Goal: Task Accomplishment & Management: Complete application form

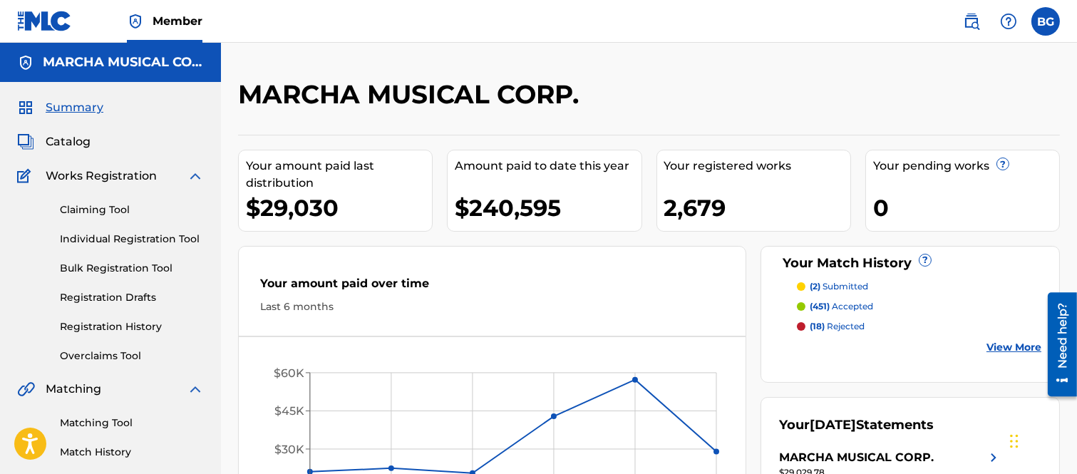
click at [116, 234] on link "Individual Registration Tool" at bounding box center [132, 239] width 144 height 15
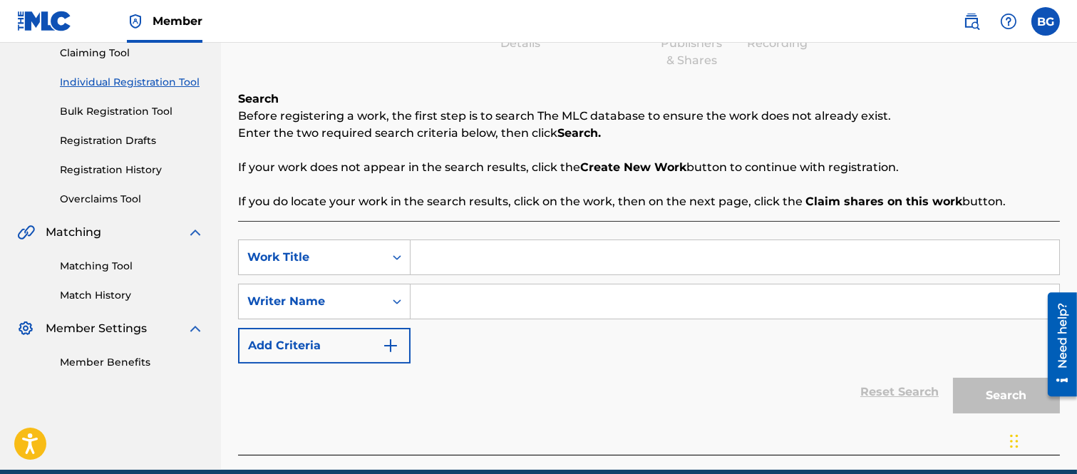
scroll to position [158, 0]
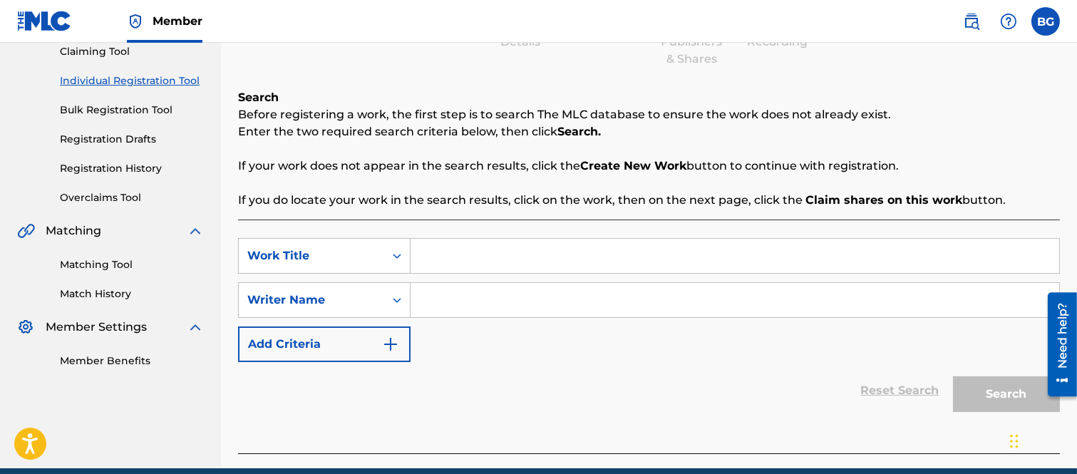
click at [449, 247] on input "Search Form" at bounding box center [735, 256] width 649 height 34
type input "SE CANCELA"
click at [478, 305] on input "Search Form" at bounding box center [735, 300] width 649 height 34
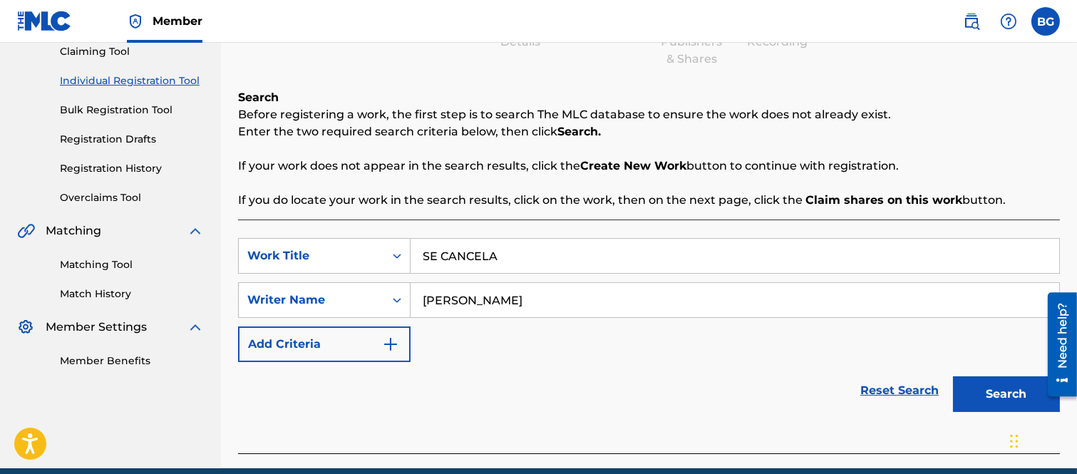
type input "[PERSON_NAME]"
drag, startPoint x: 987, startPoint y: 390, endPoint x: 961, endPoint y: 374, distance: 30.5
click at [987, 389] on button "Search" at bounding box center [1006, 394] width 107 height 36
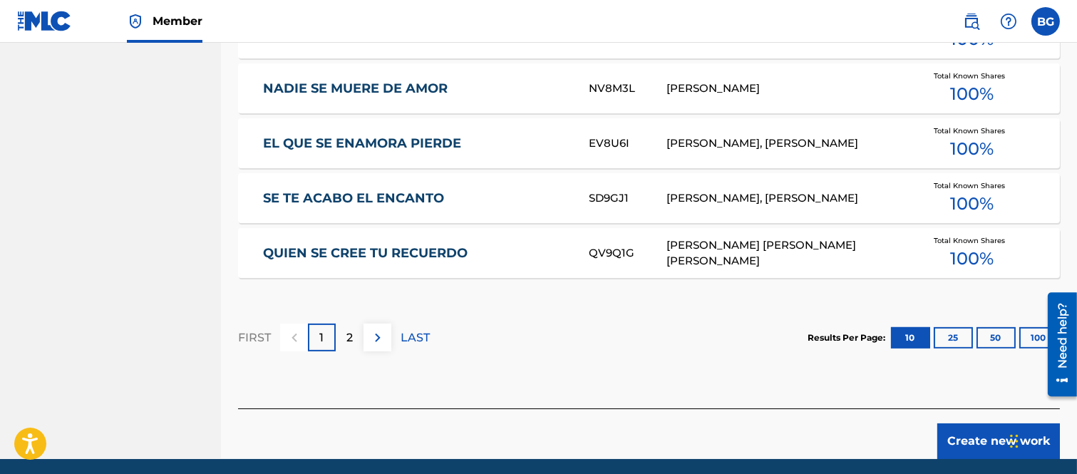
scroll to position [985, 0]
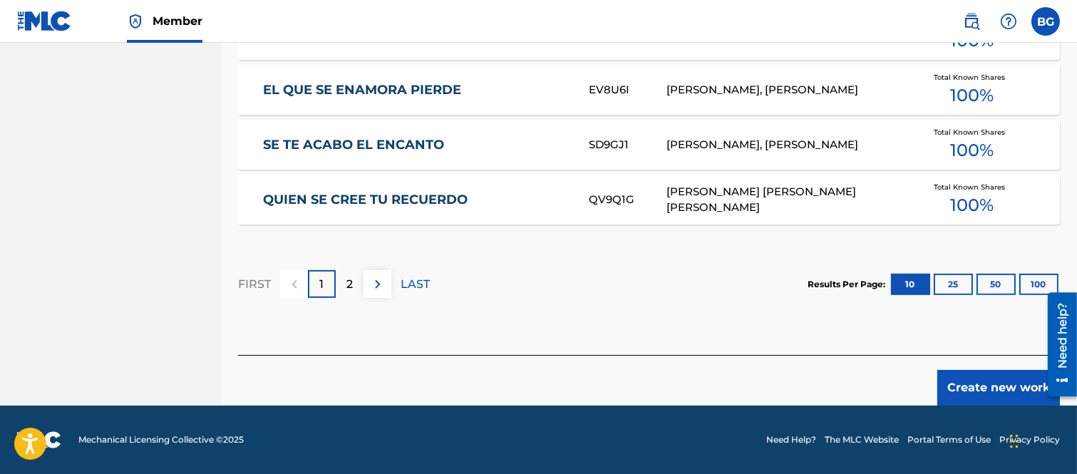
click at [990, 386] on button "Create new work" at bounding box center [998, 388] width 123 height 36
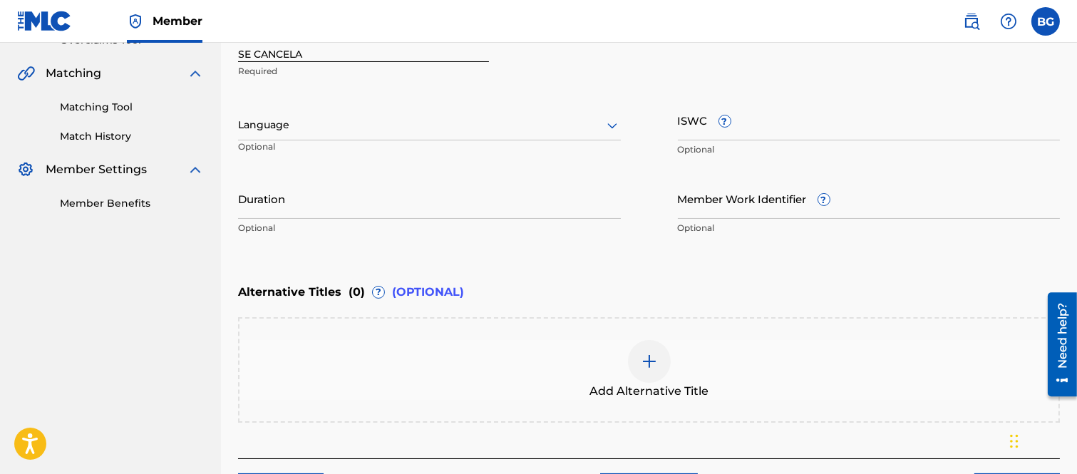
scroll to position [180, 0]
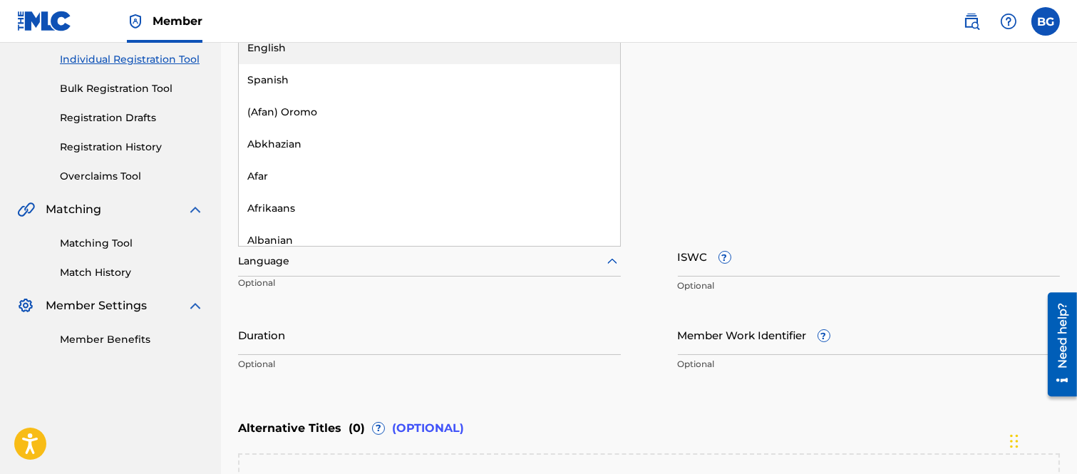
click at [613, 261] on icon at bounding box center [612, 261] width 17 height 17
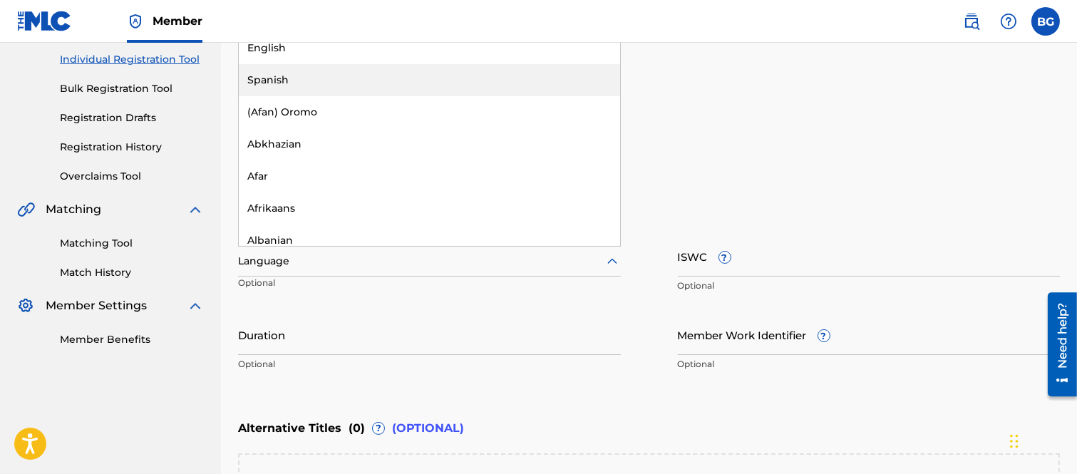
click at [268, 76] on div "Spanish" at bounding box center [429, 80] width 381 height 32
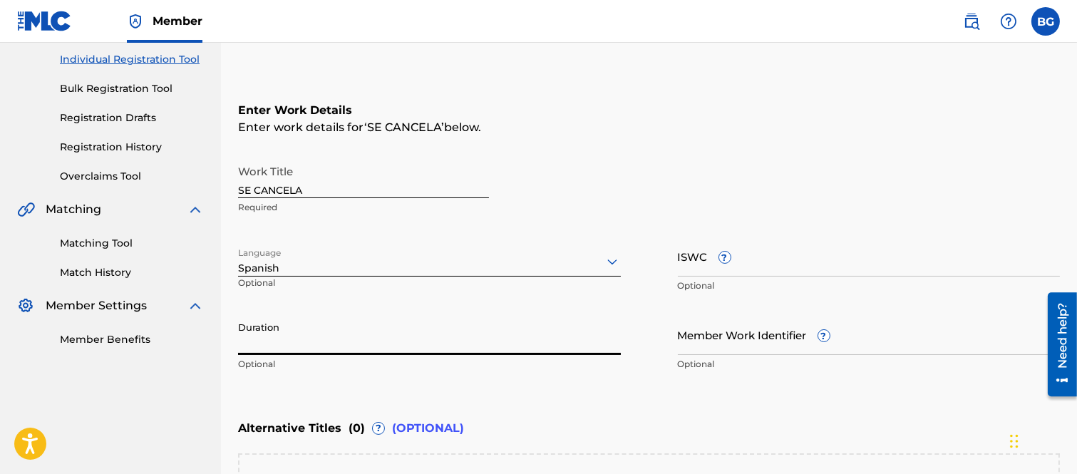
click at [285, 338] on input "Duration" at bounding box center [429, 334] width 383 height 41
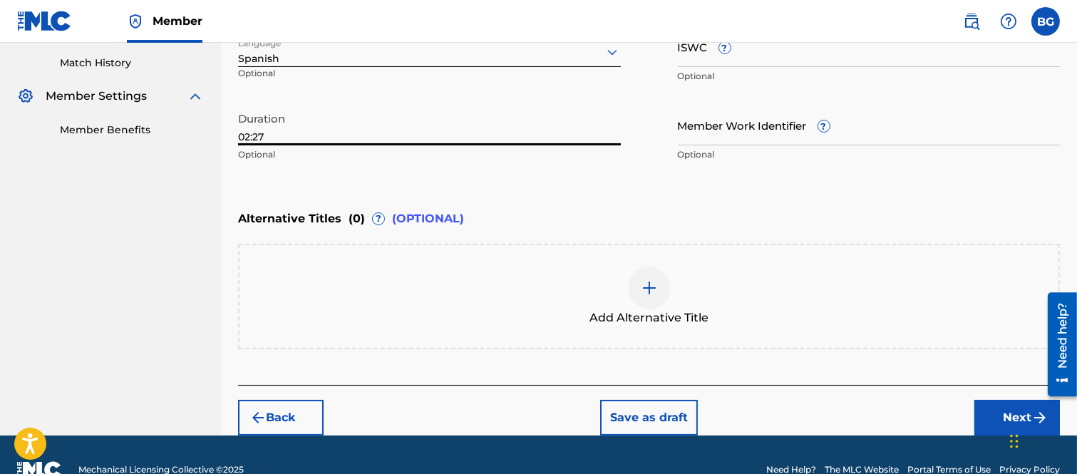
scroll to position [417, 0]
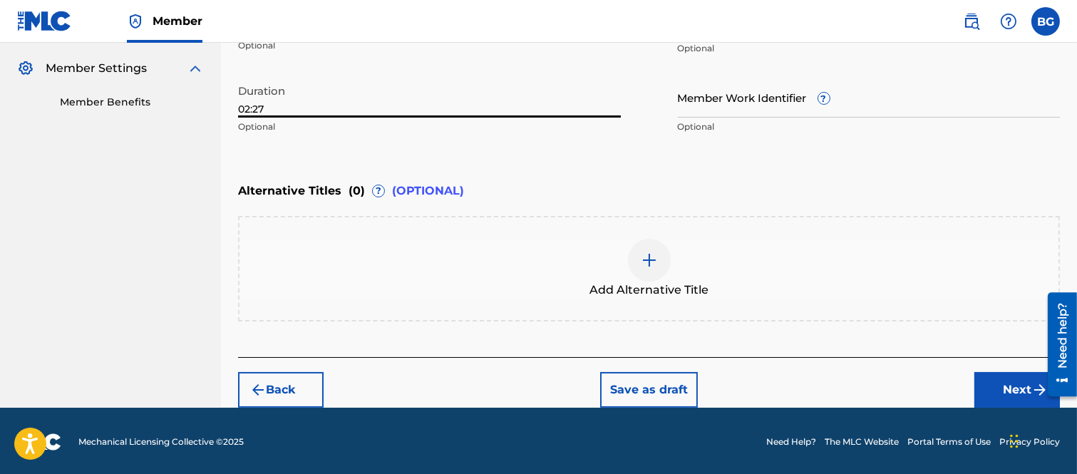
type input "02:27"
click at [1005, 387] on button "Next" at bounding box center [1018, 390] width 86 height 36
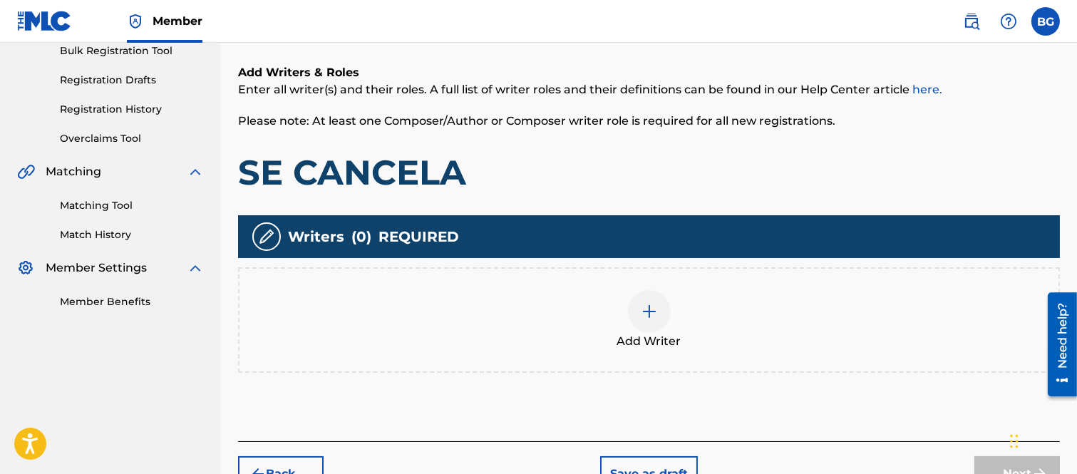
scroll to position [222, 0]
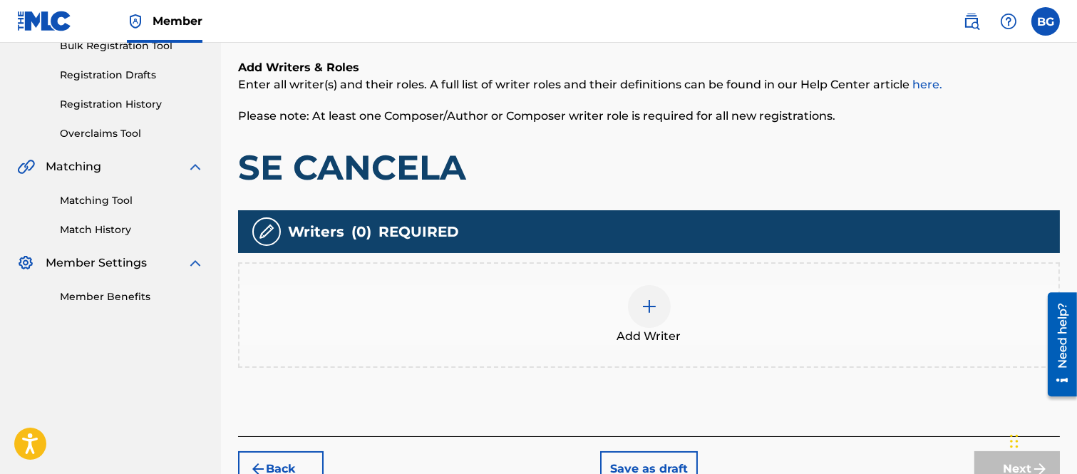
click at [649, 304] on img at bounding box center [649, 306] width 17 height 17
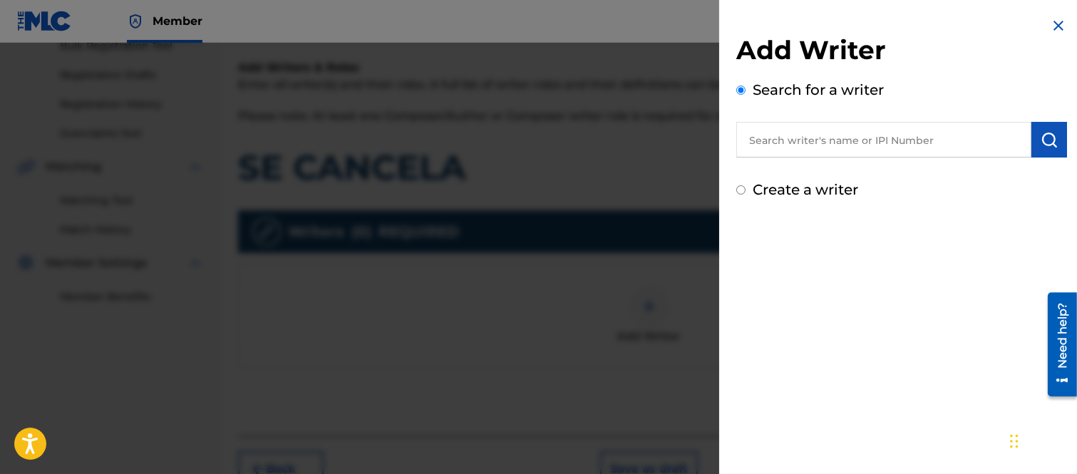
click at [759, 138] on input "text" at bounding box center [883, 140] width 295 height 36
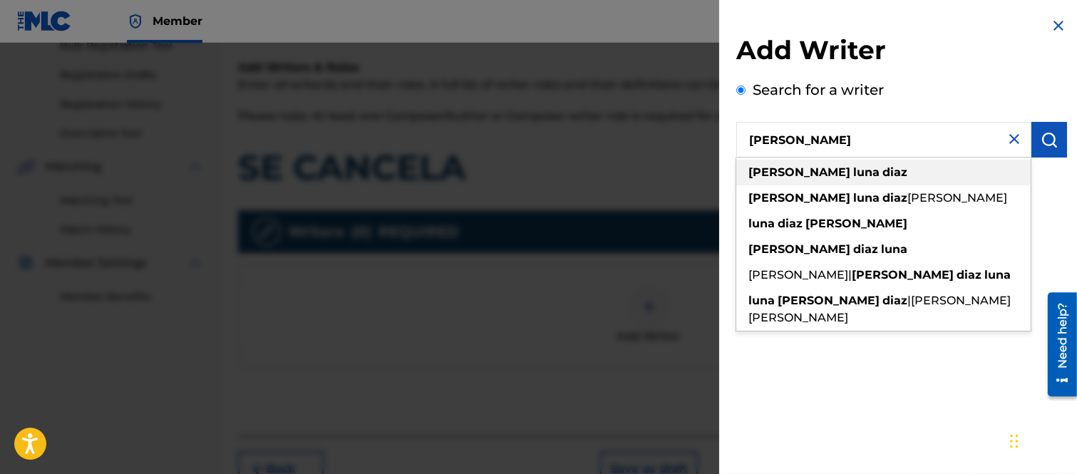
click at [883, 168] on strong "diaz" at bounding box center [895, 172] width 25 height 14
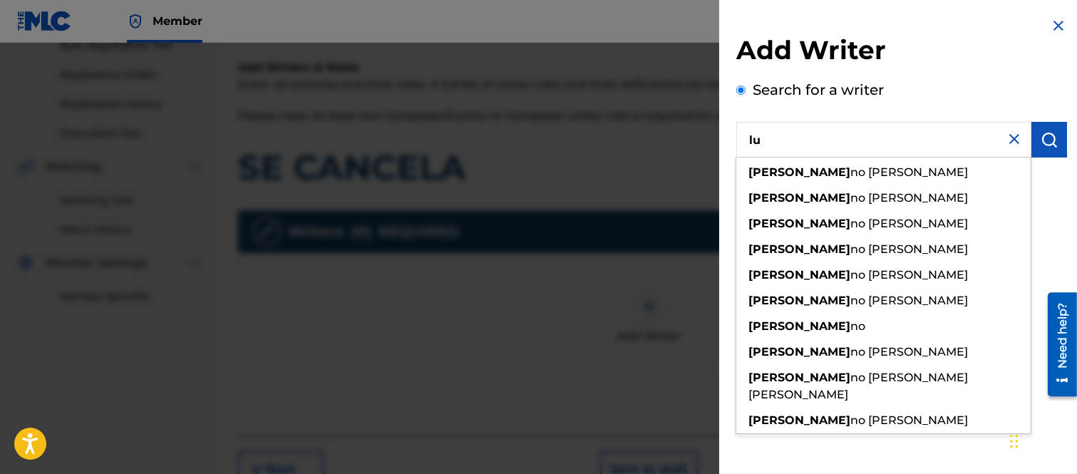
type input "l"
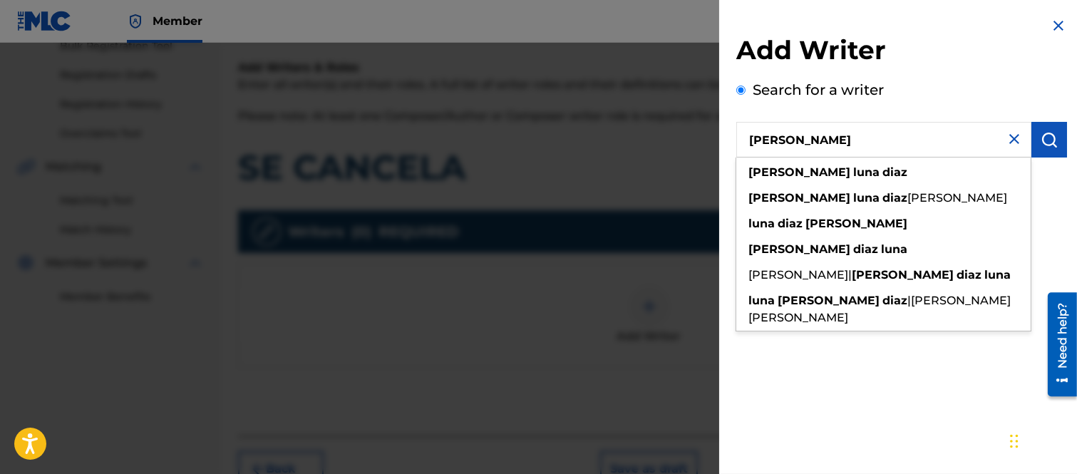
type input "[PERSON_NAME]"
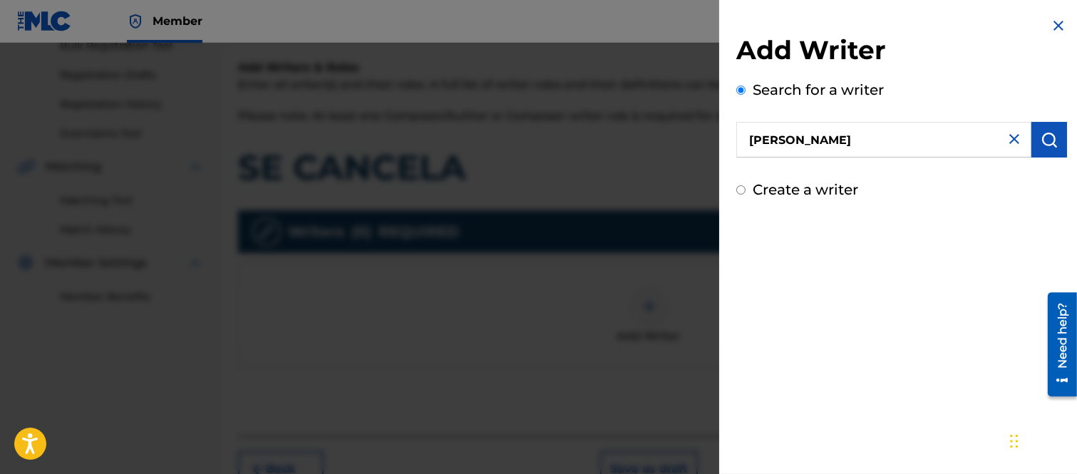
click at [1049, 140] on img "submit" at bounding box center [1049, 139] width 17 height 17
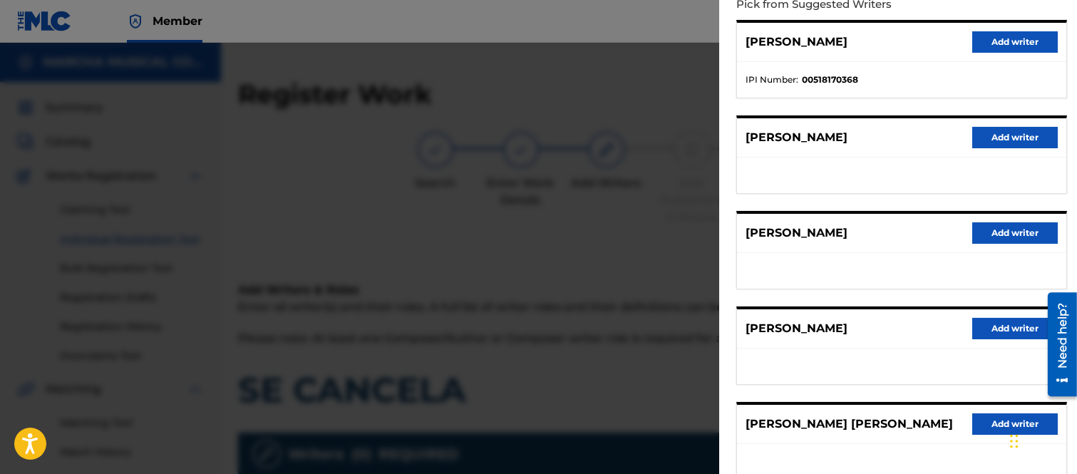
scroll to position [24, 0]
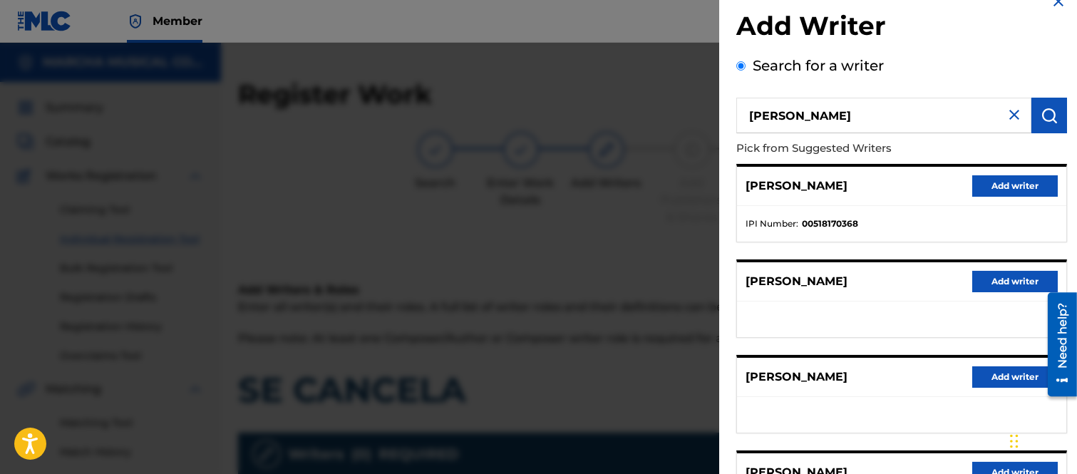
click at [994, 181] on button "Add writer" at bounding box center [1015, 185] width 86 height 21
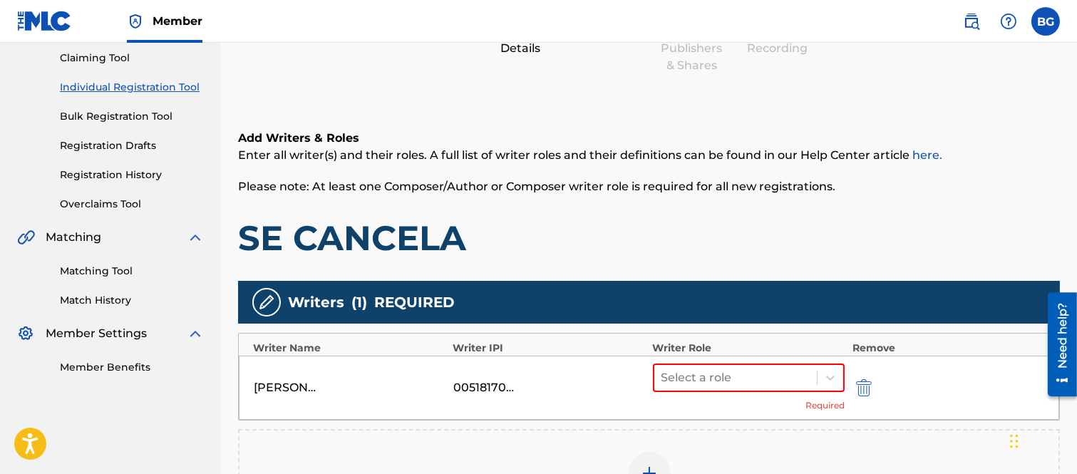
scroll to position [237, 0]
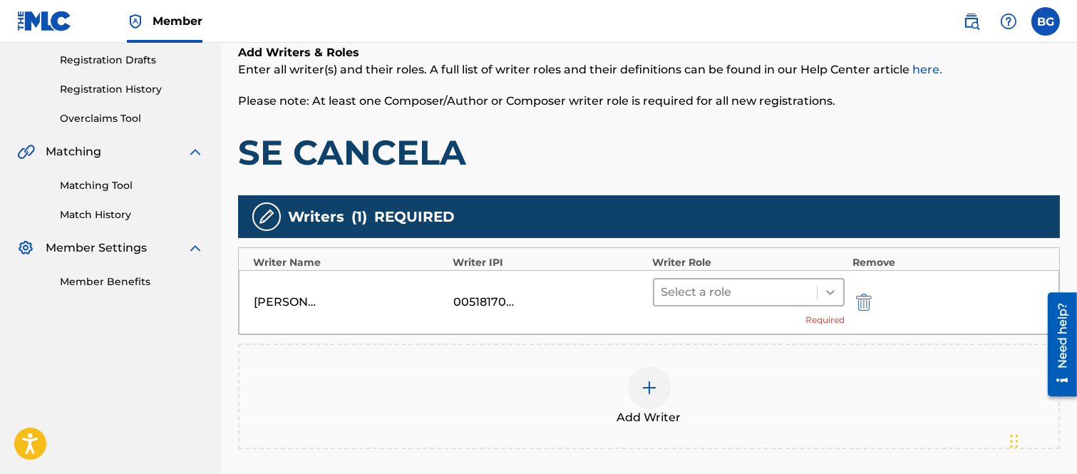
drag, startPoint x: 830, startPoint y: 293, endPoint x: 823, endPoint y: 295, distance: 7.4
click at [830, 292] on icon at bounding box center [830, 292] width 9 height 5
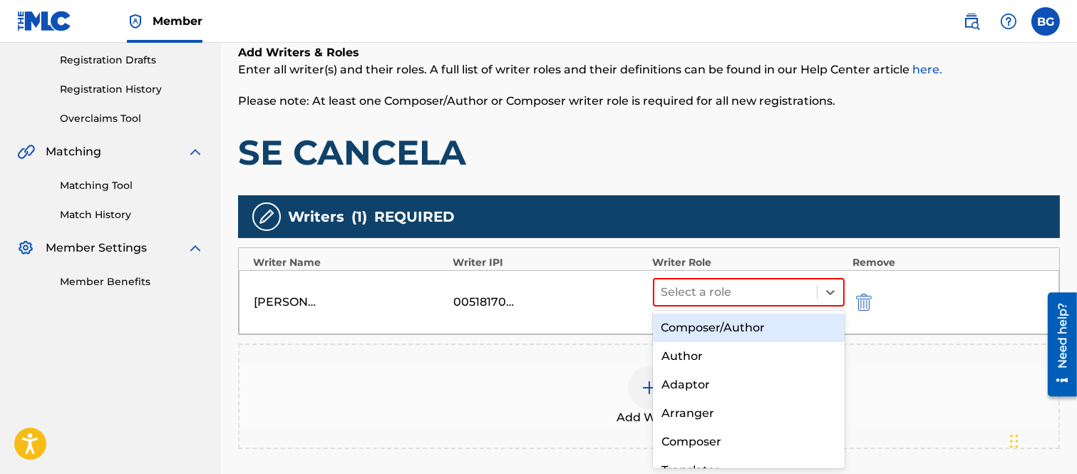
click at [699, 324] on div "Composer/Author" at bounding box center [749, 328] width 192 height 29
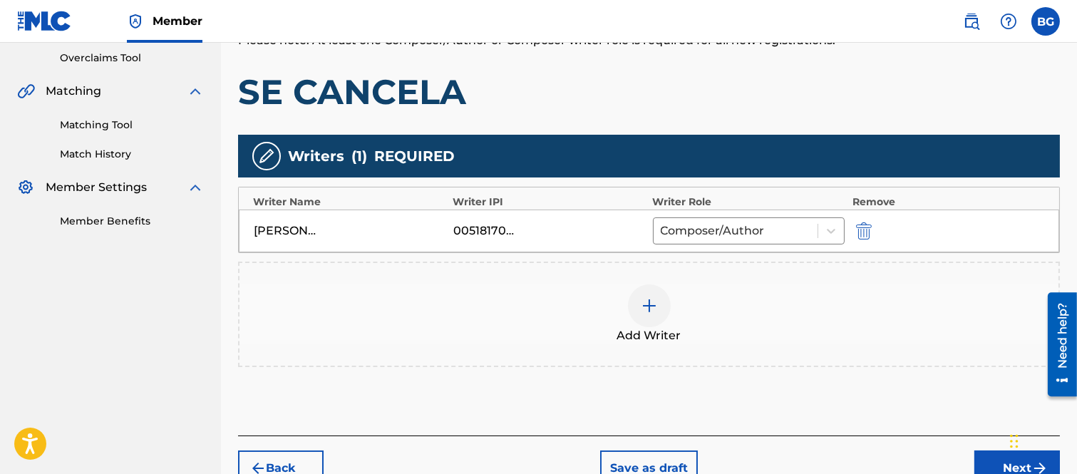
scroll to position [378, 0]
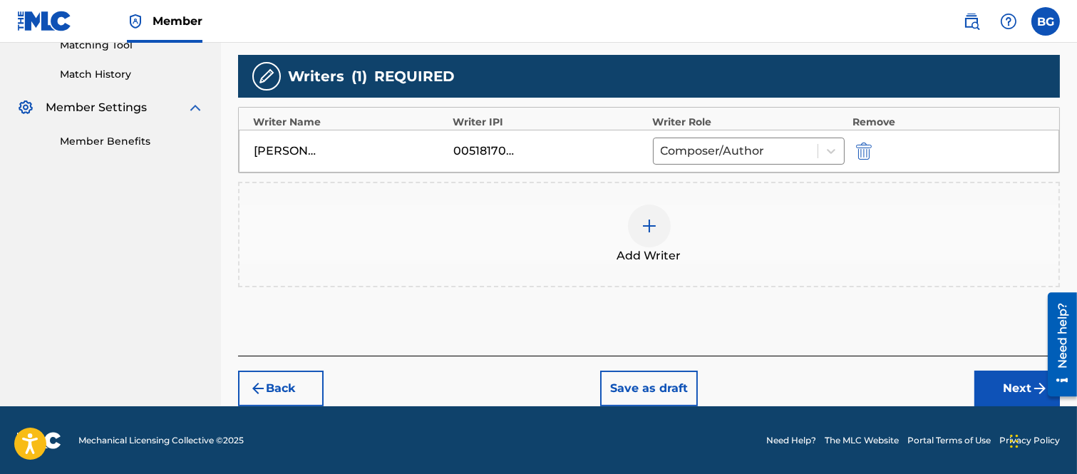
click at [644, 224] on img at bounding box center [649, 225] width 17 height 17
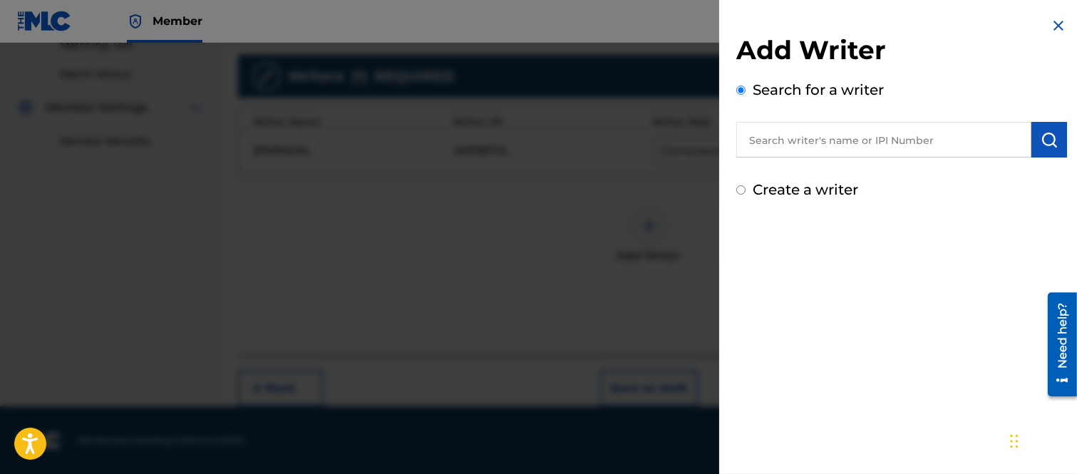
click at [774, 140] on input "text" at bounding box center [883, 140] width 295 height 36
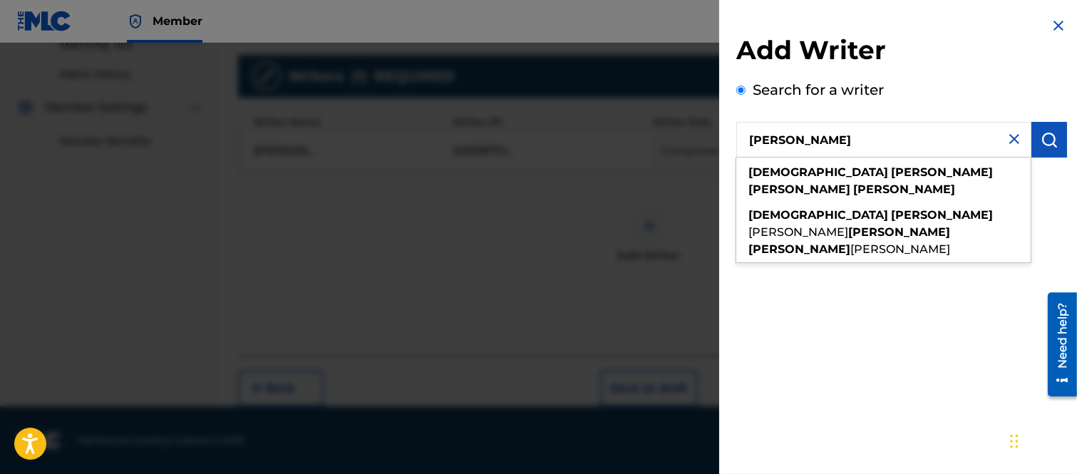
type input "[PERSON_NAME]"
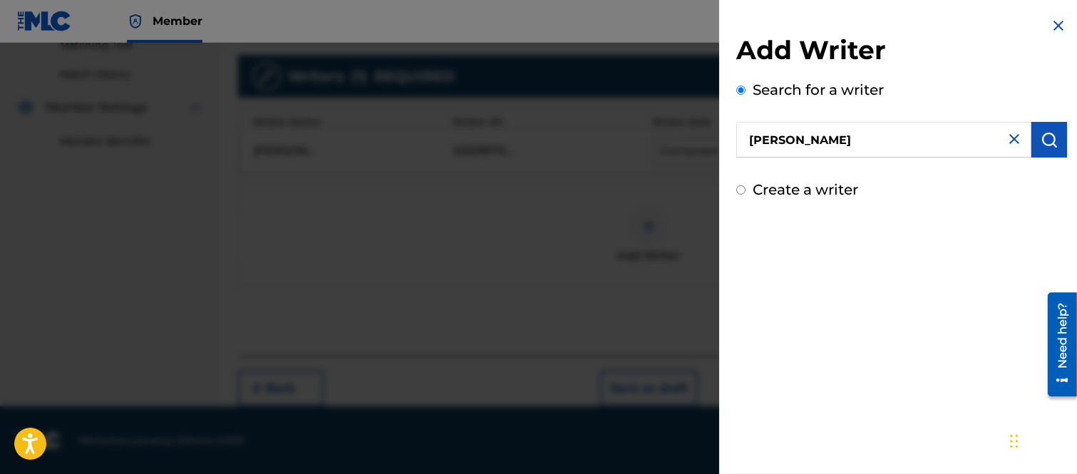
click at [1042, 131] on button "submit" at bounding box center [1050, 140] width 36 height 36
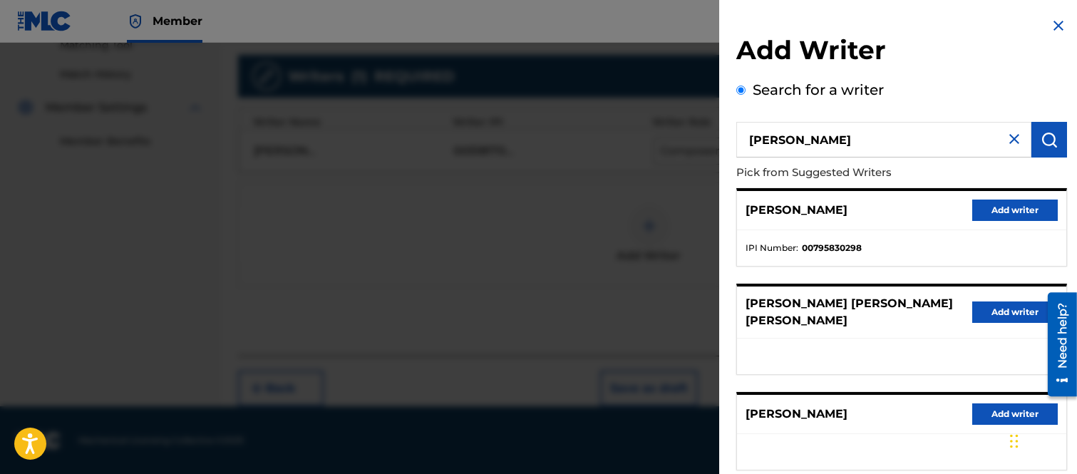
click at [1003, 204] on button "Add writer" at bounding box center [1015, 210] width 86 height 21
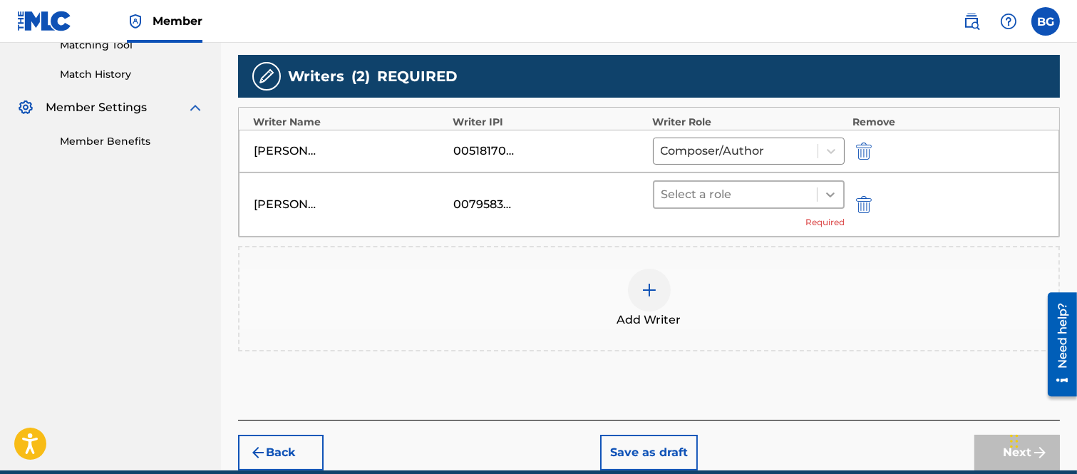
click at [831, 193] on icon at bounding box center [830, 194] width 14 height 14
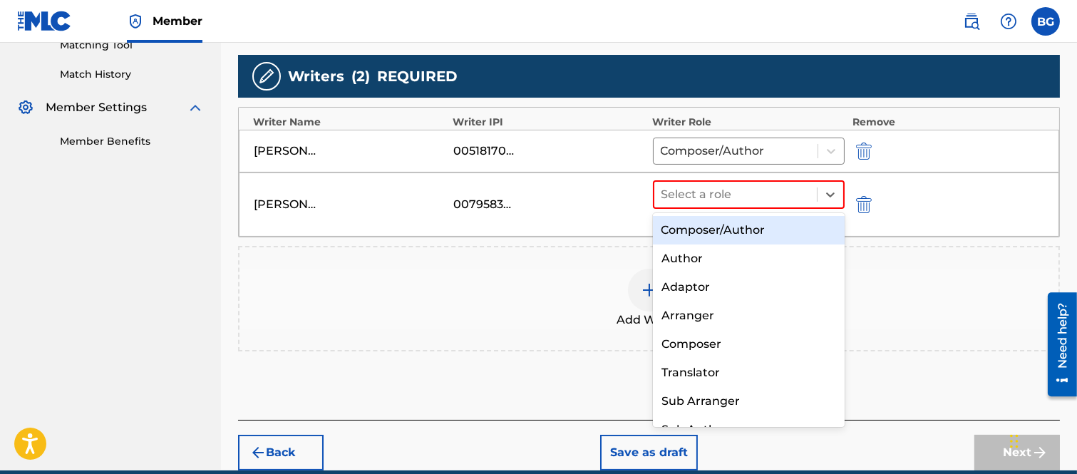
click at [697, 227] on div "Composer/Author" at bounding box center [749, 230] width 192 height 29
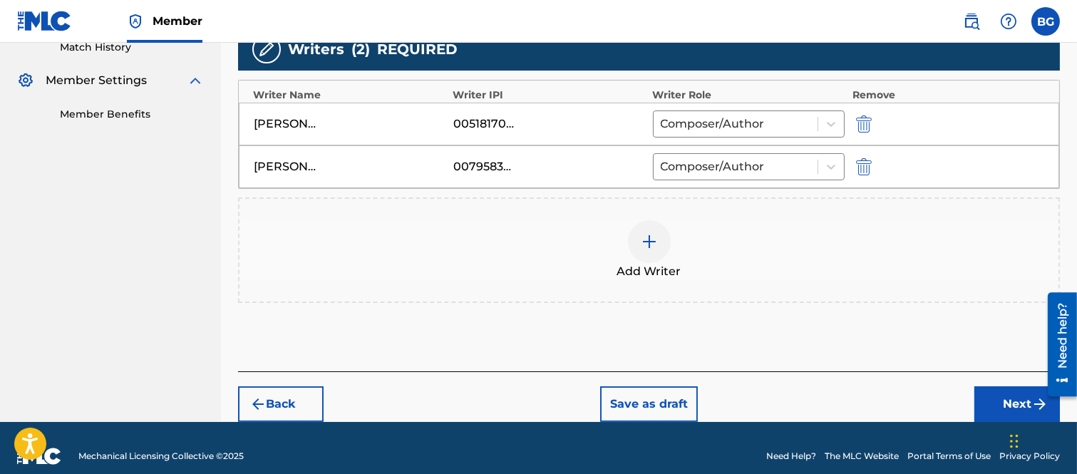
scroll to position [421, 0]
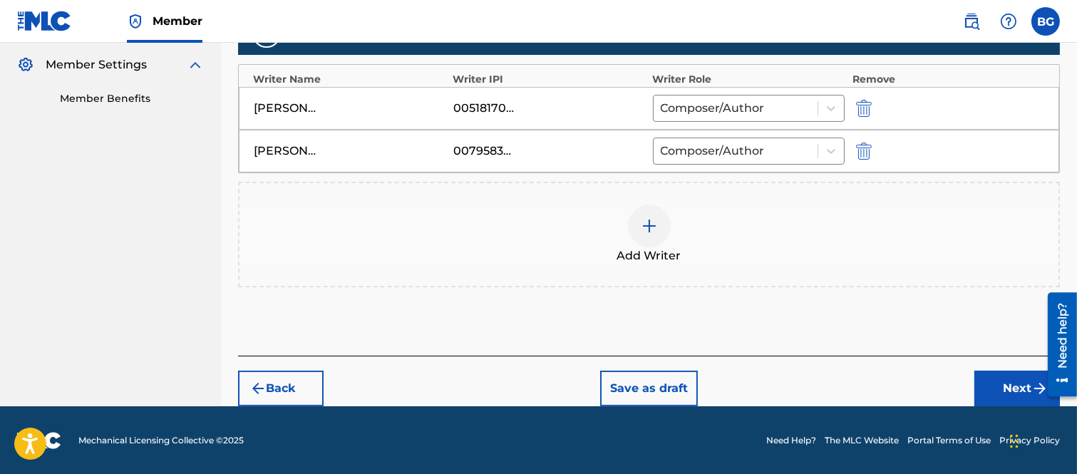
click at [1011, 384] on button "Next" at bounding box center [1018, 389] width 86 height 36
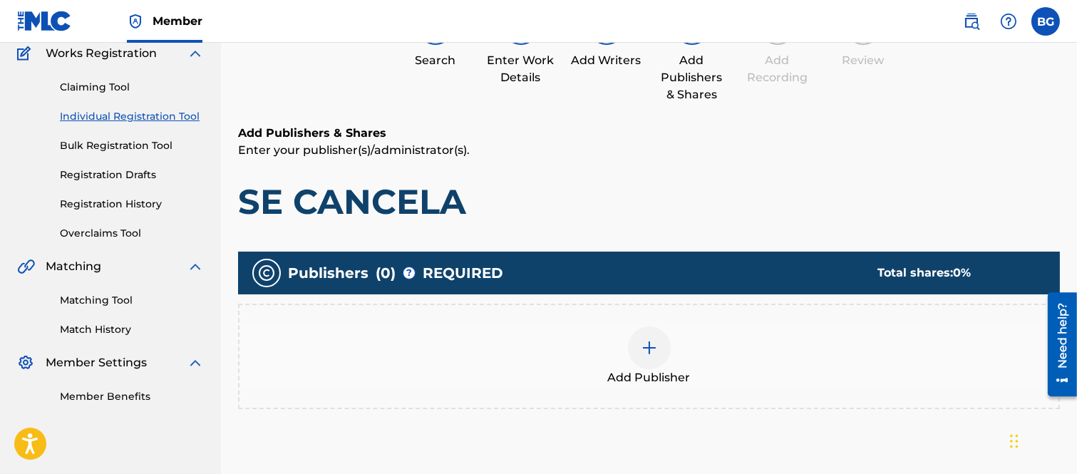
scroll to position [286, 0]
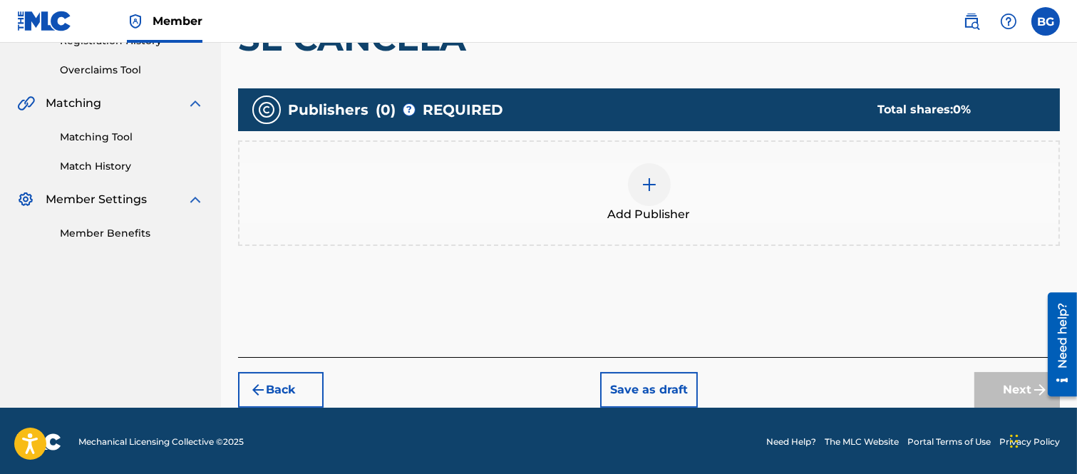
click at [644, 182] on img at bounding box center [649, 184] width 17 height 17
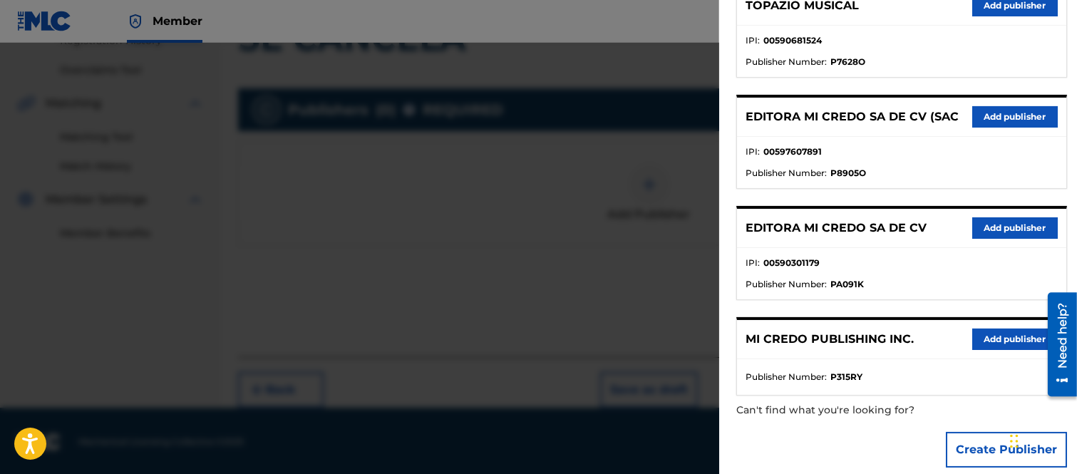
scroll to position [444, 0]
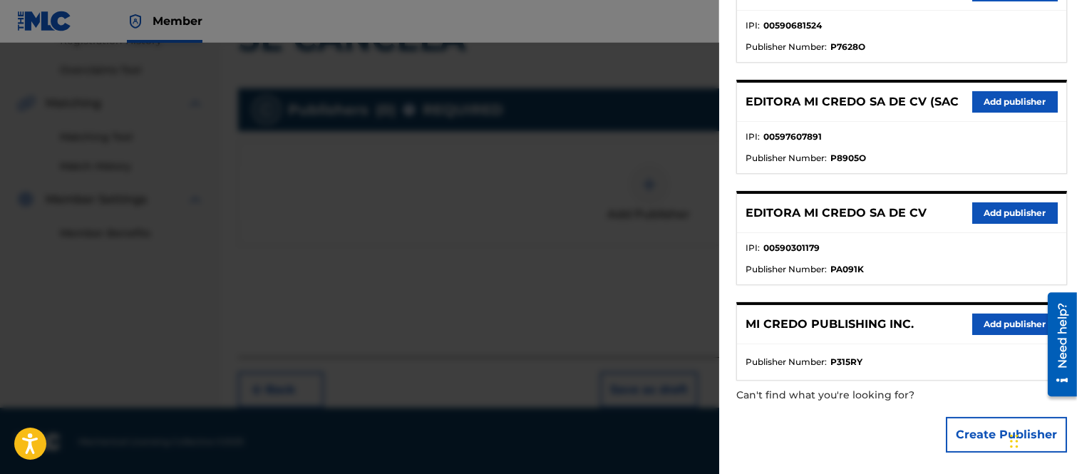
click at [1002, 319] on button "Add publisher" at bounding box center [1015, 324] width 86 height 21
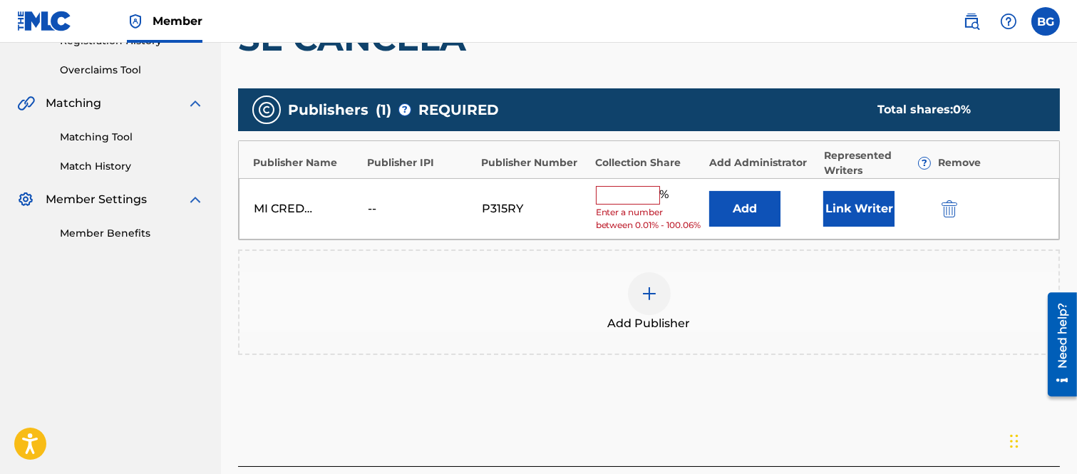
click at [615, 196] on input "text" at bounding box center [628, 195] width 64 height 19
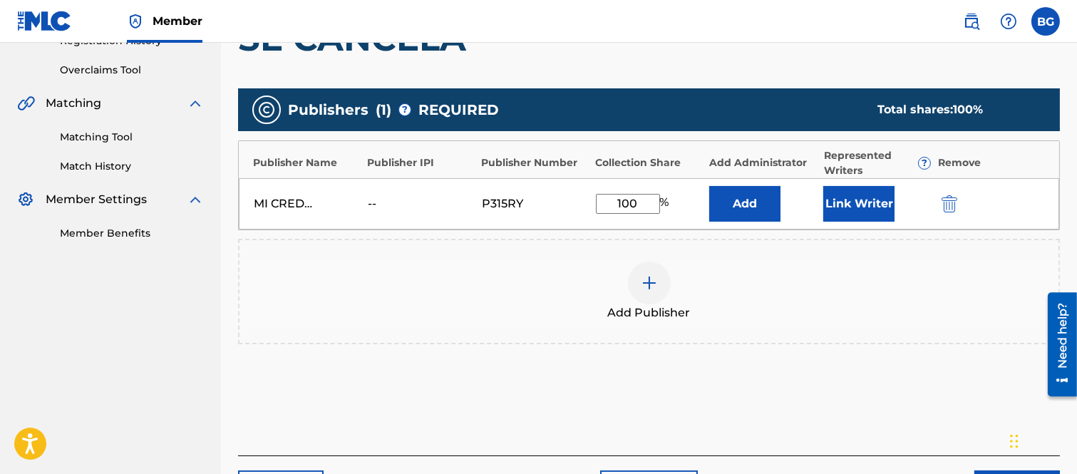
type input "100"
click at [737, 200] on button "Add" at bounding box center [744, 204] width 71 height 36
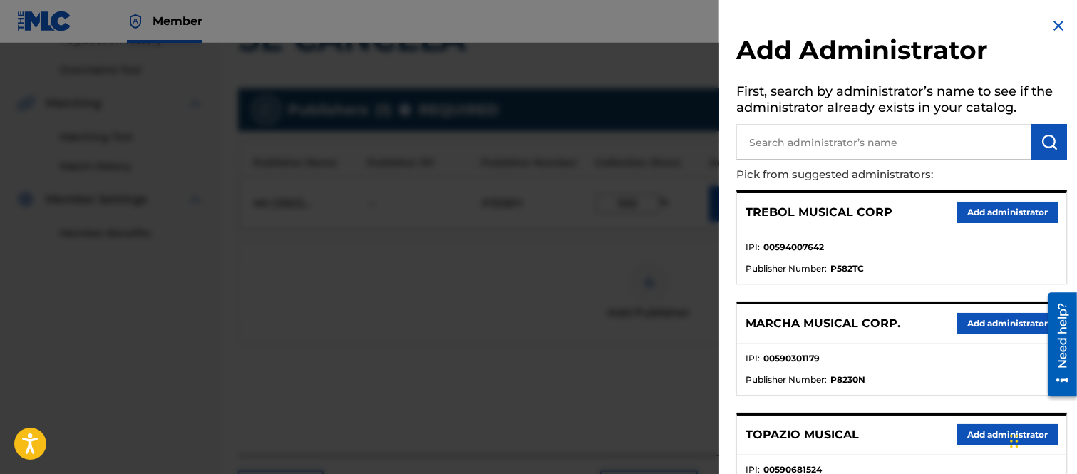
click at [1001, 324] on button "Add administrator" at bounding box center [1007, 323] width 101 height 21
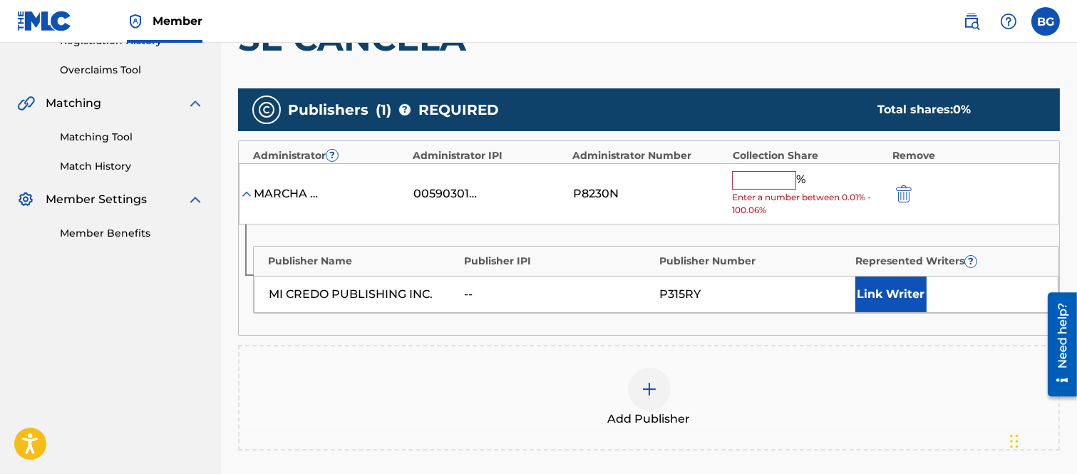
click at [760, 178] on input "text" at bounding box center [764, 180] width 64 height 19
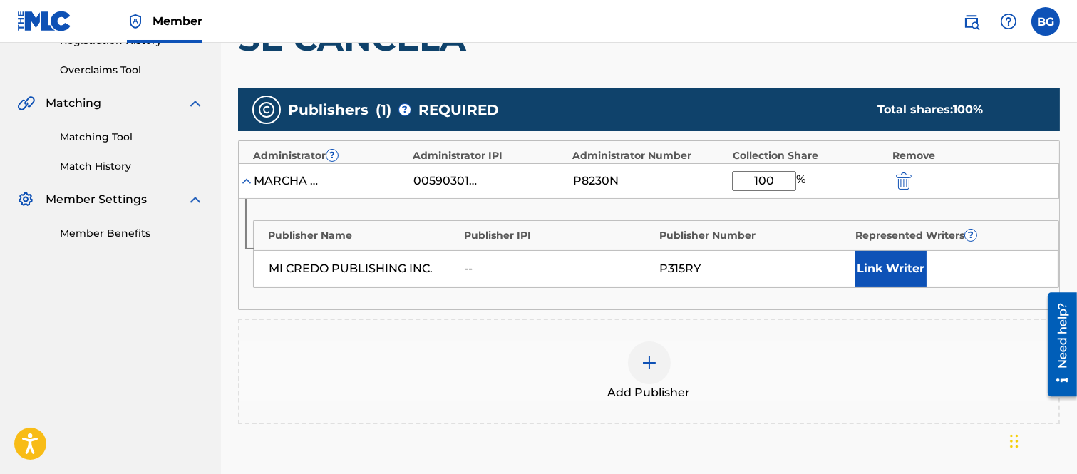
type input "100"
click at [873, 267] on button "Link Writer" at bounding box center [890, 269] width 71 height 36
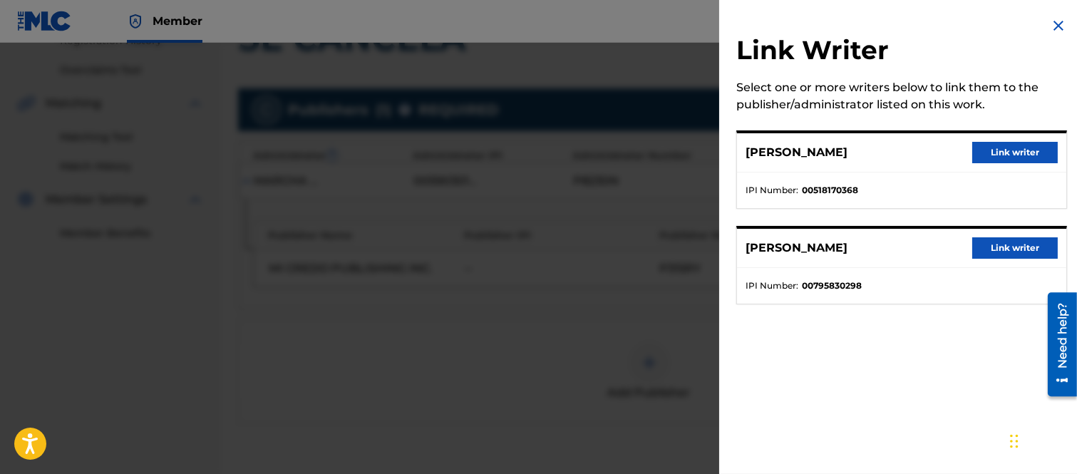
click at [985, 148] on button "Link writer" at bounding box center [1015, 152] width 86 height 21
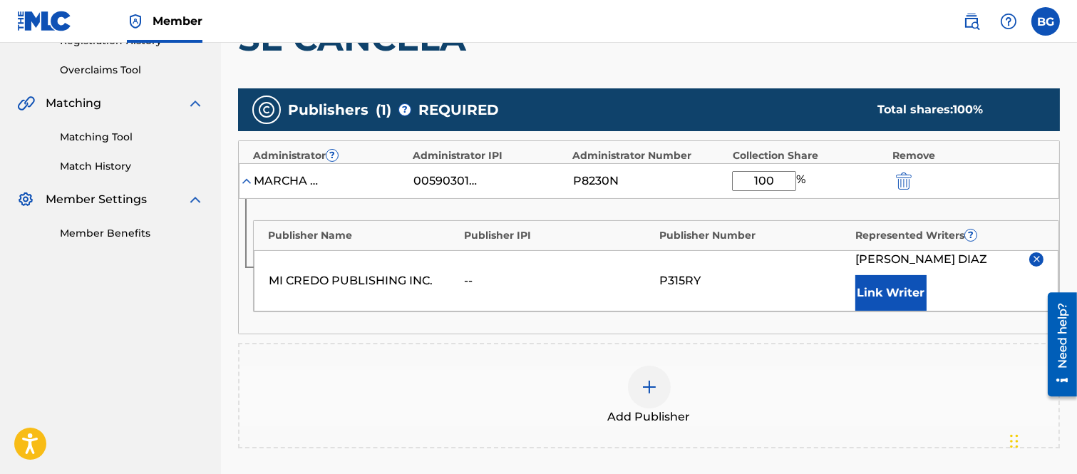
click at [895, 291] on button "Link Writer" at bounding box center [890, 293] width 71 height 36
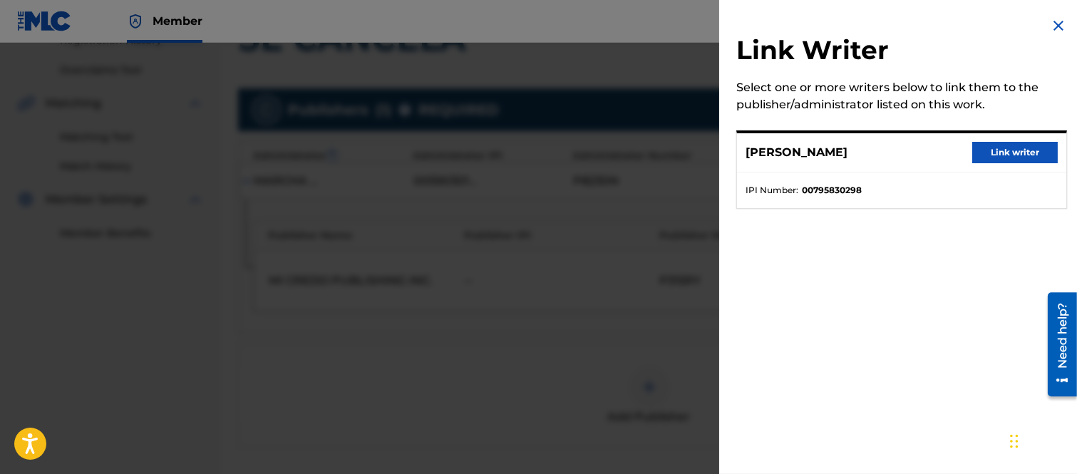
click at [997, 150] on button "Link writer" at bounding box center [1015, 152] width 86 height 21
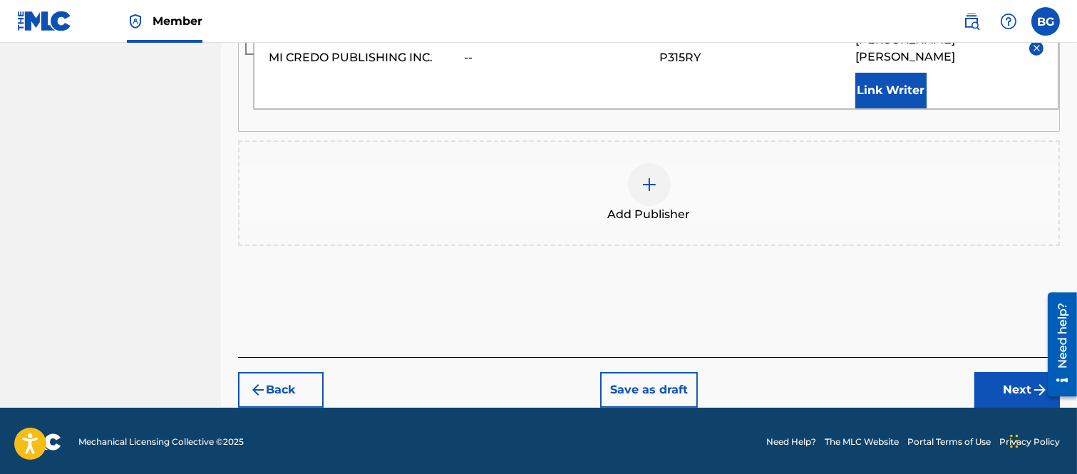
click at [1014, 383] on button "Next" at bounding box center [1018, 390] width 86 height 36
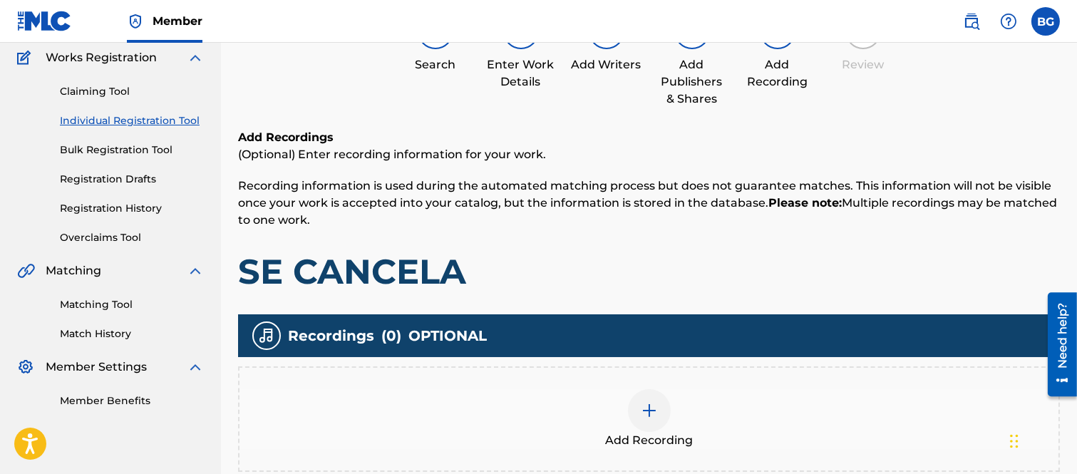
scroll to position [279, 0]
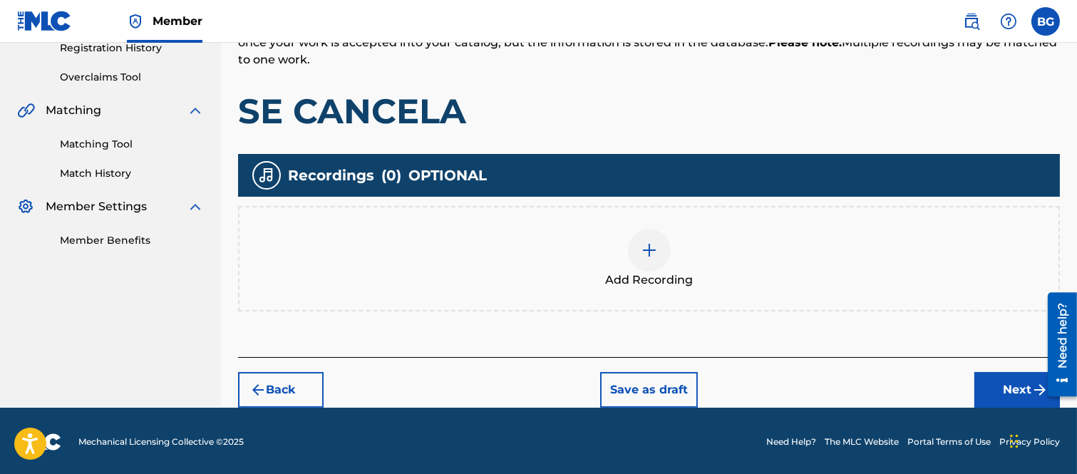
click at [642, 246] on img at bounding box center [649, 250] width 17 height 17
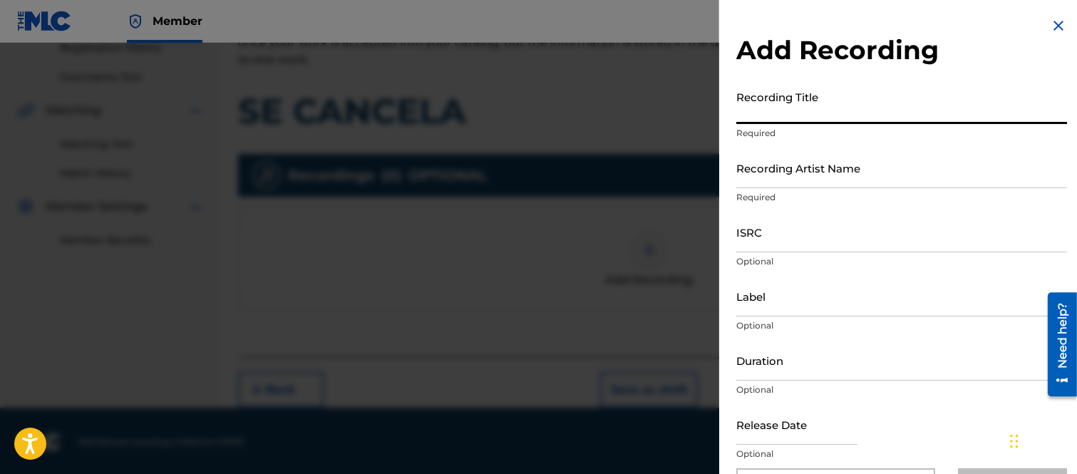
click at [771, 113] on input "Recording Title" at bounding box center [901, 103] width 331 height 41
type input "SE CANCELA"
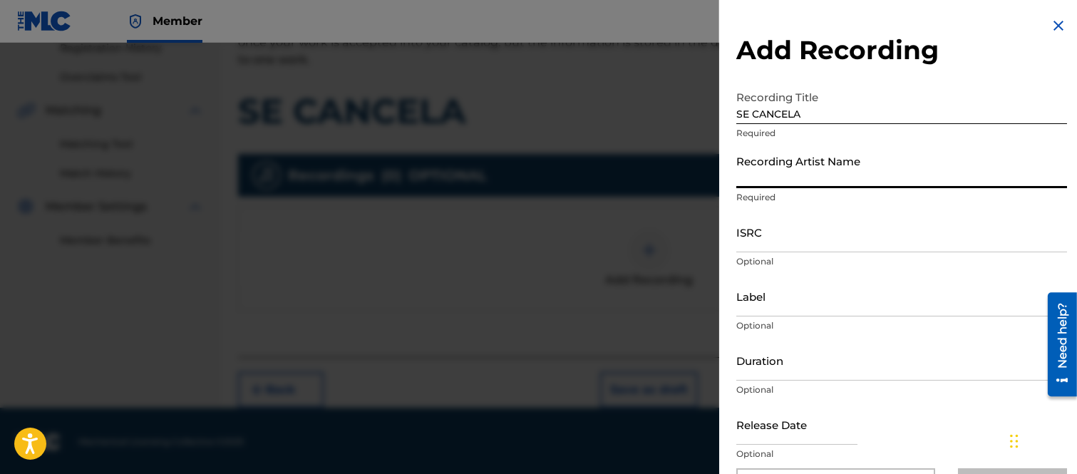
click at [773, 173] on input "Recording Artist Name" at bounding box center [901, 168] width 331 height 41
type input "EL CONTRATO"
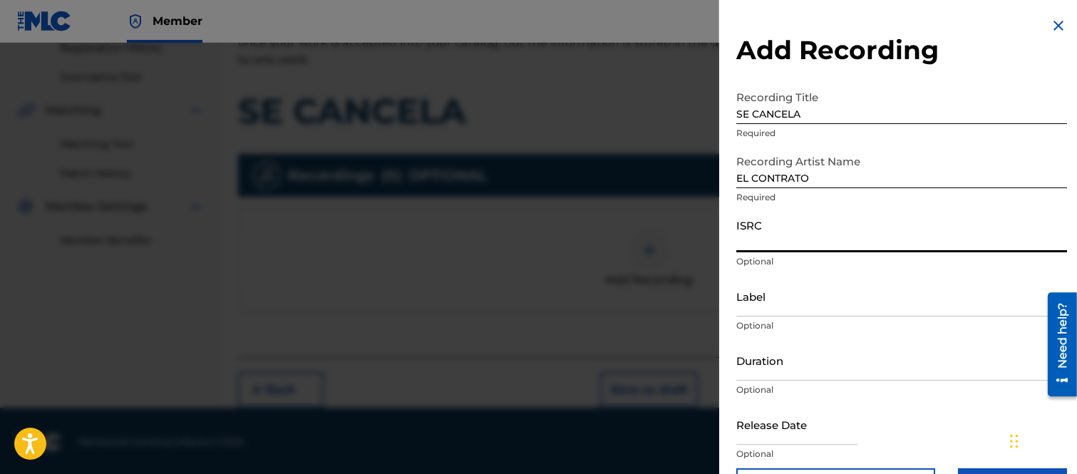
click at [763, 238] on input "ISRC" at bounding box center [901, 232] width 331 height 41
type input "MXH132500077"
click at [783, 297] on input "Label" at bounding box center [901, 296] width 331 height 41
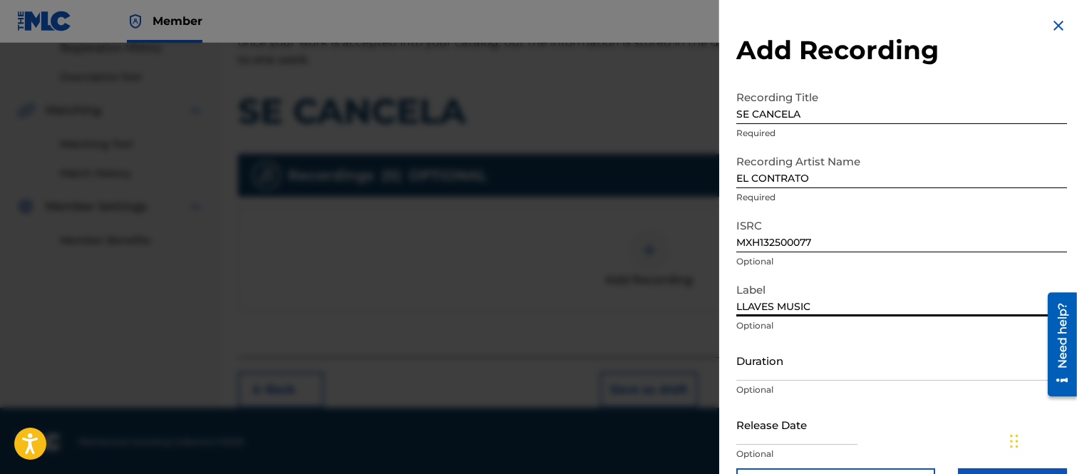
type input "LLAVES MUSIC"
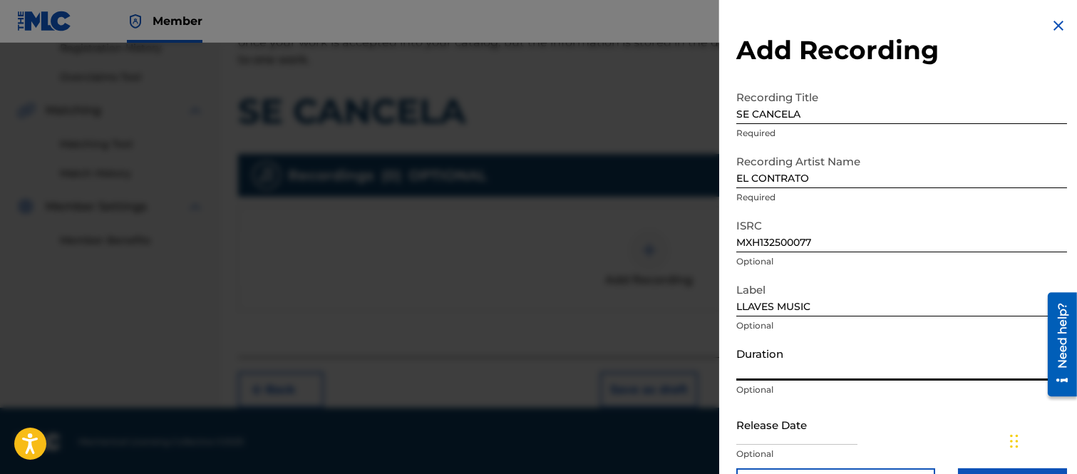
click at [752, 371] on input "Duration" at bounding box center [901, 360] width 331 height 41
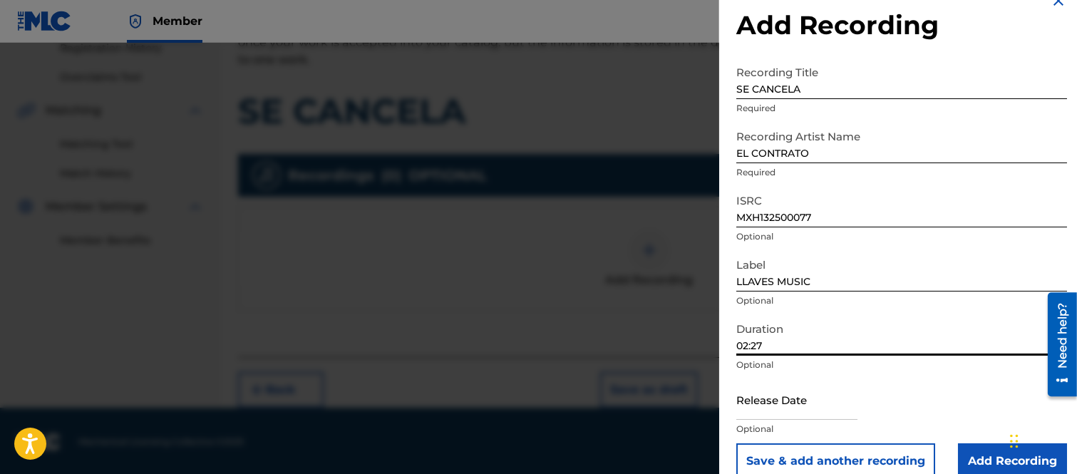
scroll to position [46, 0]
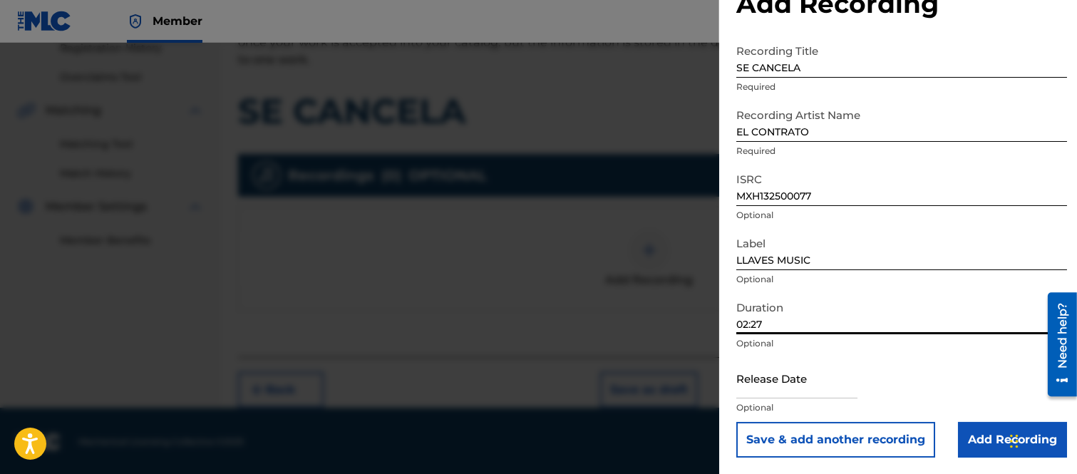
type input "02:27"
click at [747, 382] on input "text" at bounding box center [796, 378] width 121 height 41
select select "7"
select select "2025"
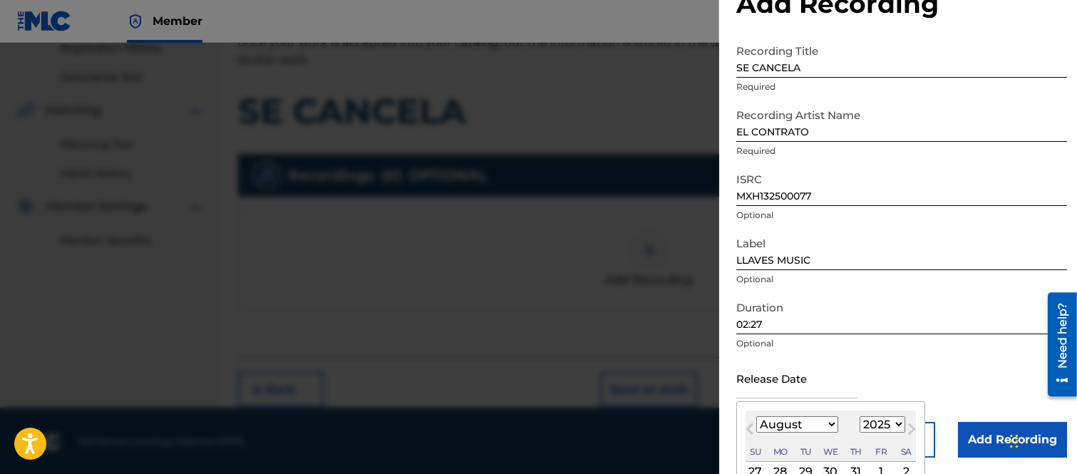
scroll to position [180, 0]
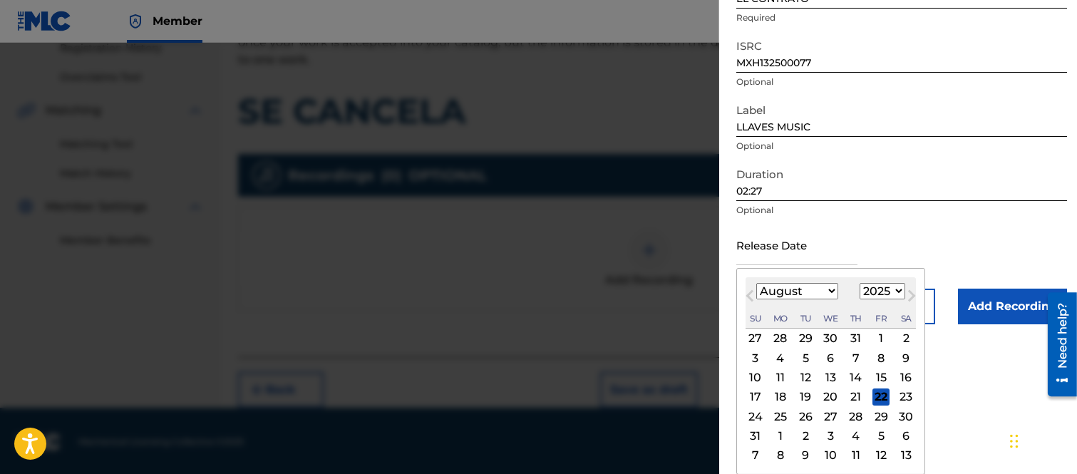
click at [882, 396] on div "22" at bounding box center [881, 397] width 17 height 17
type input "[DATE]"
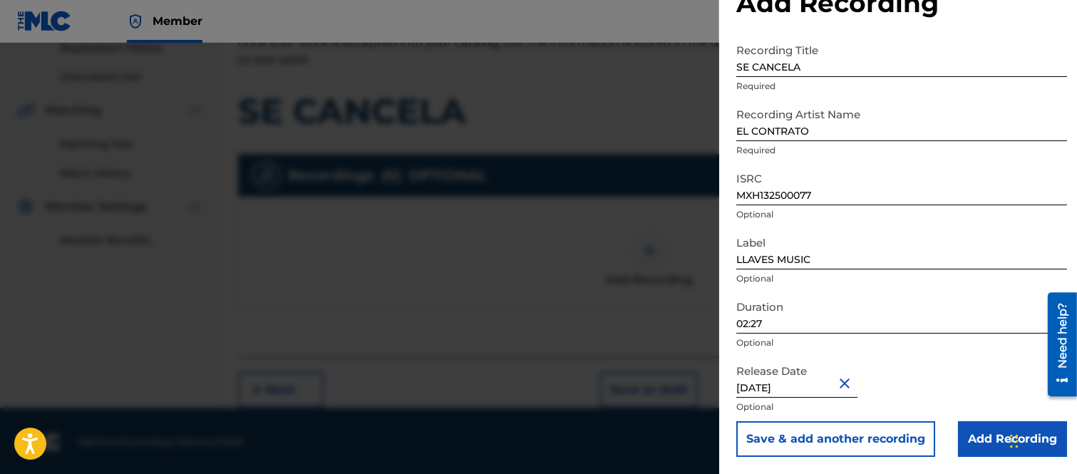
scroll to position [46, 0]
click at [979, 433] on input "Add Recording" at bounding box center [1012, 440] width 109 height 36
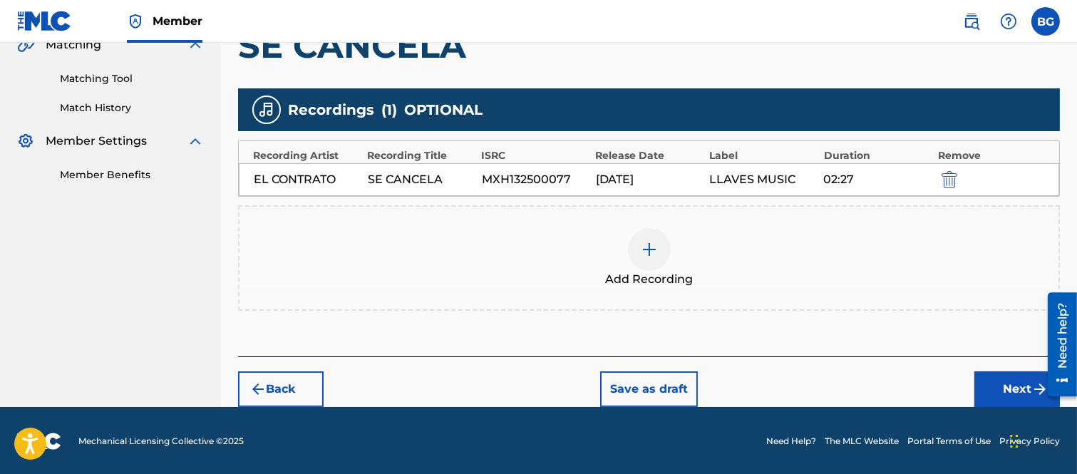
click at [1011, 389] on button "Next" at bounding box center [1018, 389] width 86 height 36
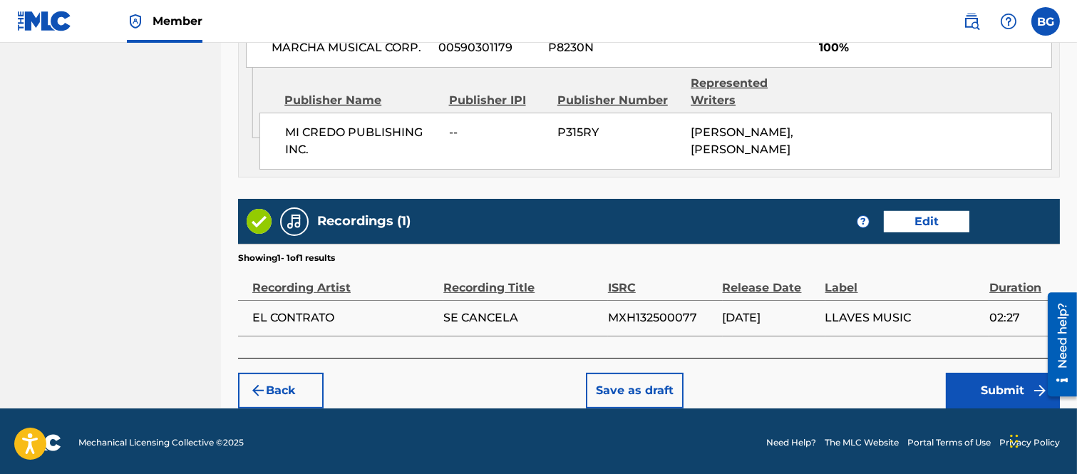
scroll to position [888, 0]
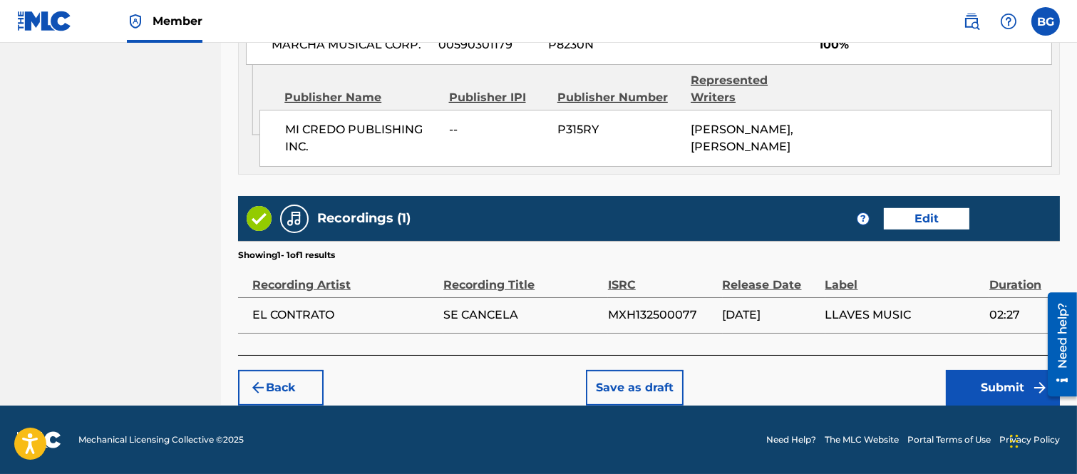
click at [991, 384] on button "Submit" at bounding box center [1003, 388] width 114 height 36
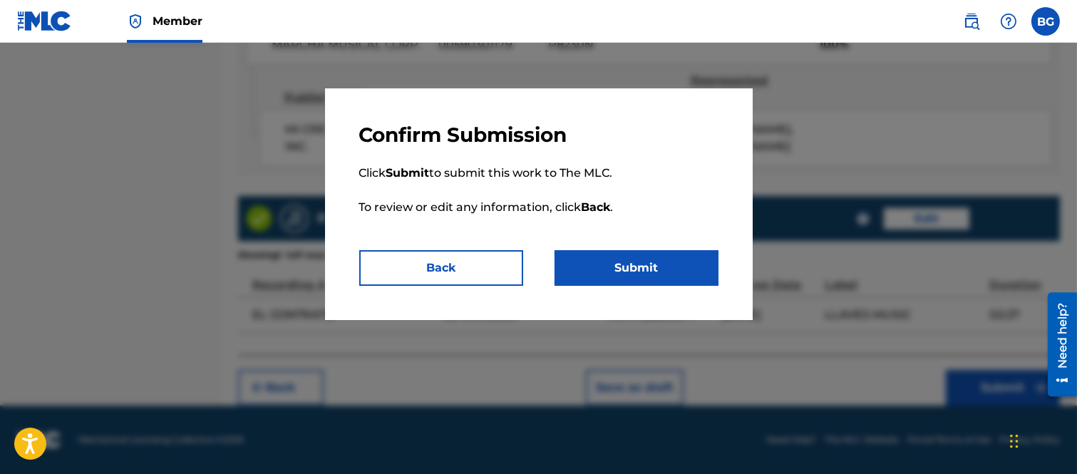
click at [639, 261] on button "Submit" at bounding box center [637, 268] width 164 height 36
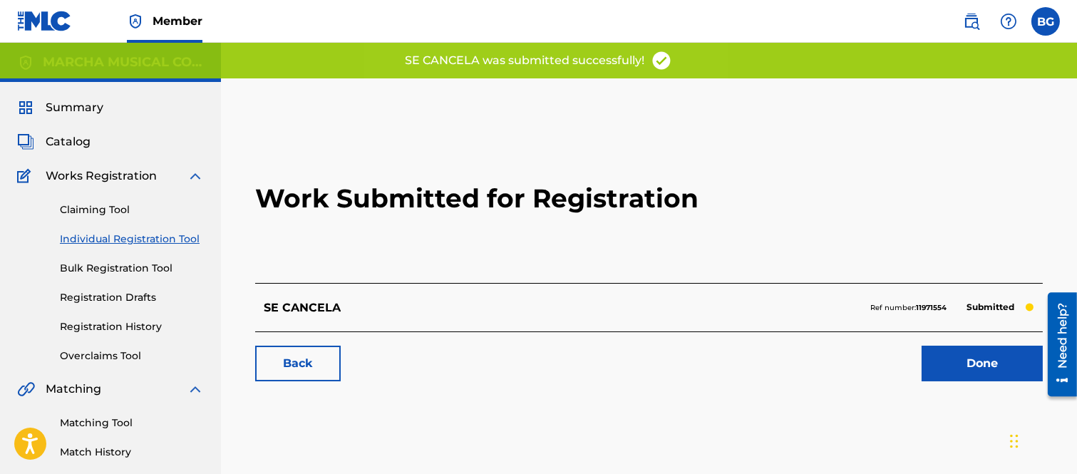
click at [970, 359] on link "Done" at bounding box center [982, 364] width 121 height 36
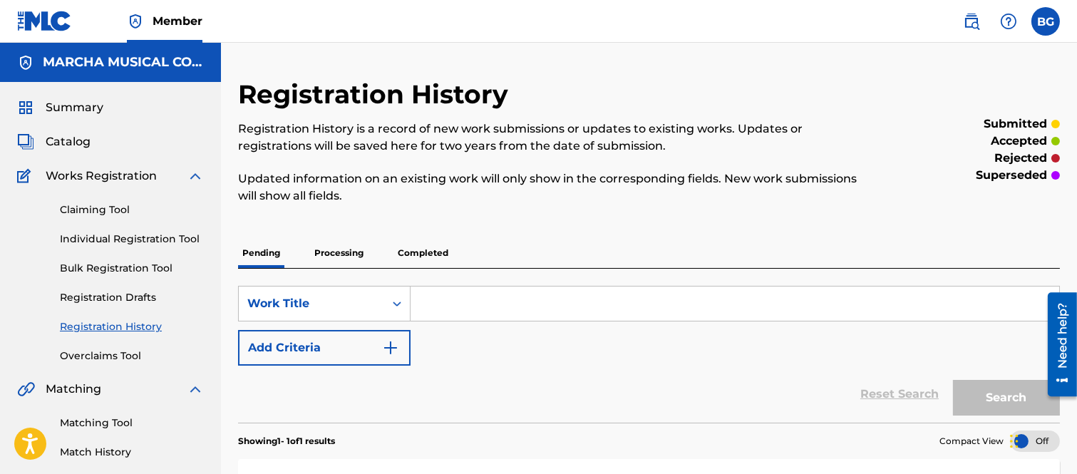
click at [122, 235] on link "Individual Registration Tool" at bounding box center [132, 239] width 144 height 15
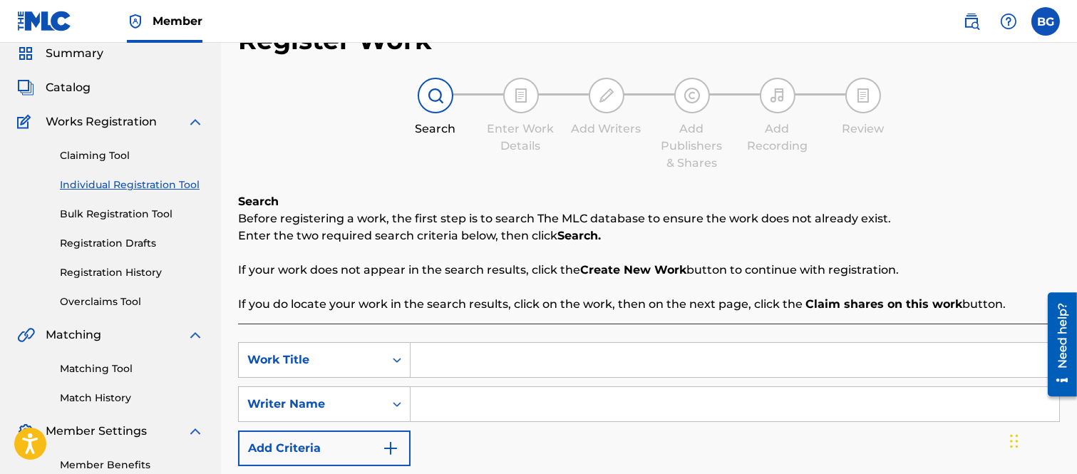
scroll to position [79, 0]
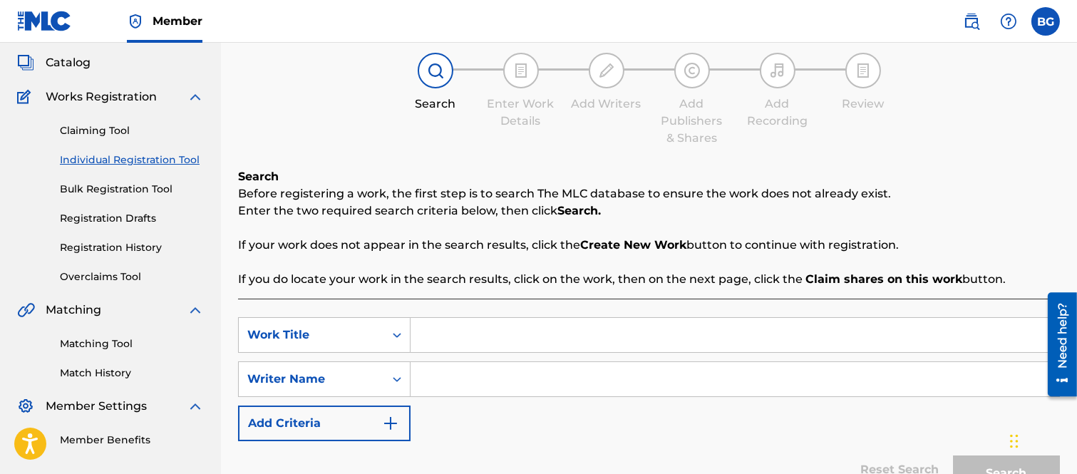
drag, startPoint x: 453, startPoint y: 337, endPoint x: 458, endPoint y: 331, distance: 8.1
click at [454, 337] on input "Search Form" at bounding box center [735, 335] width 649 height 34
type input "ZAPATEANDO TRIBAL"
click at [453, 380] on input "Search Form" at bounding box center [735, 379] width 649 height 34
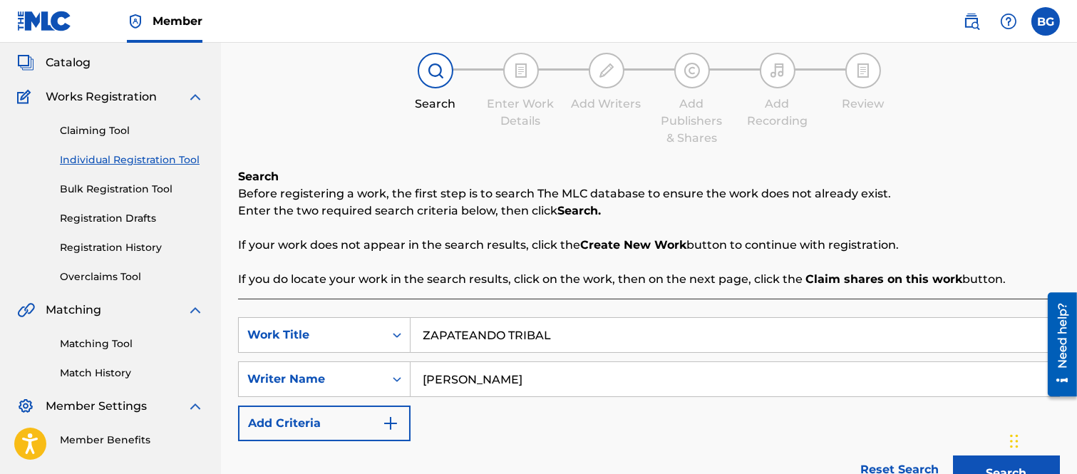
type input "[PERSON_NAME]"
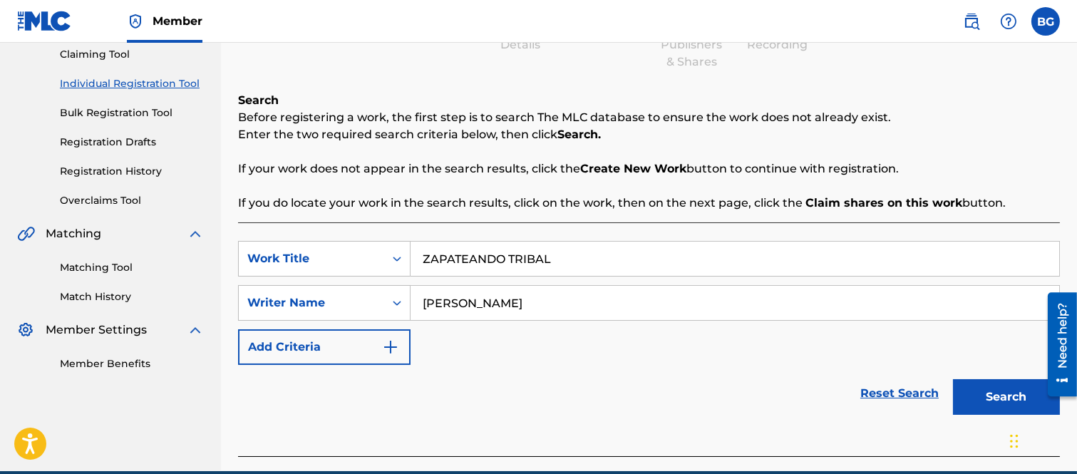
scroll to position [221, 0]
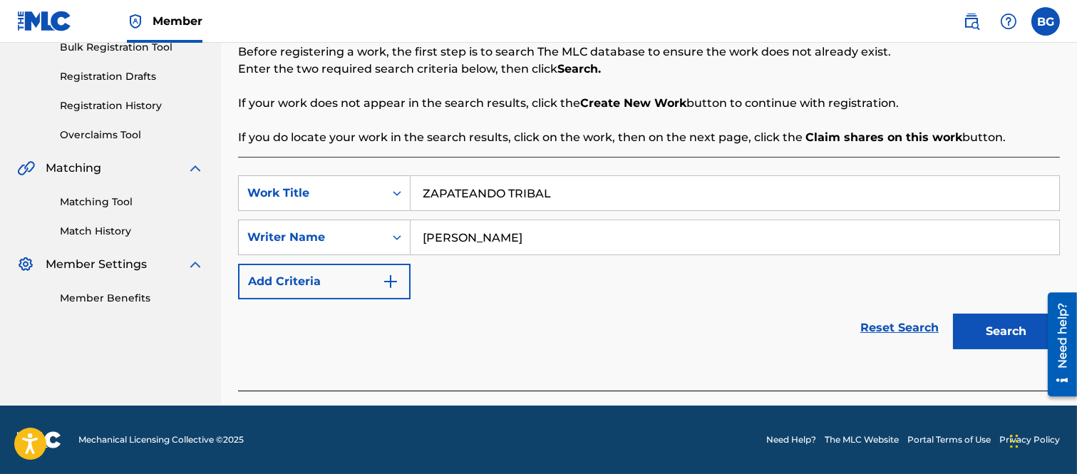
click at [978, 326] on button "Search" at bounding box center [1006, 332] width 107 height 36
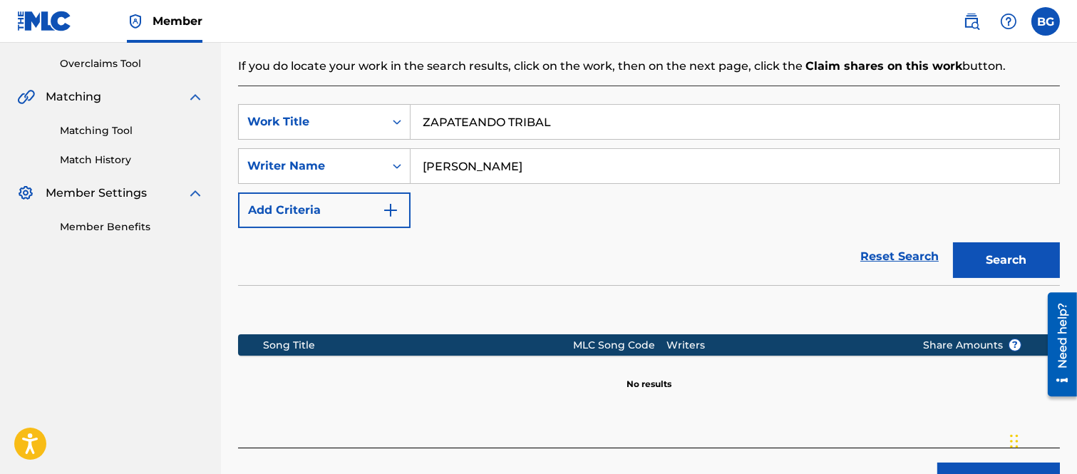
scroll to position [385, 0]
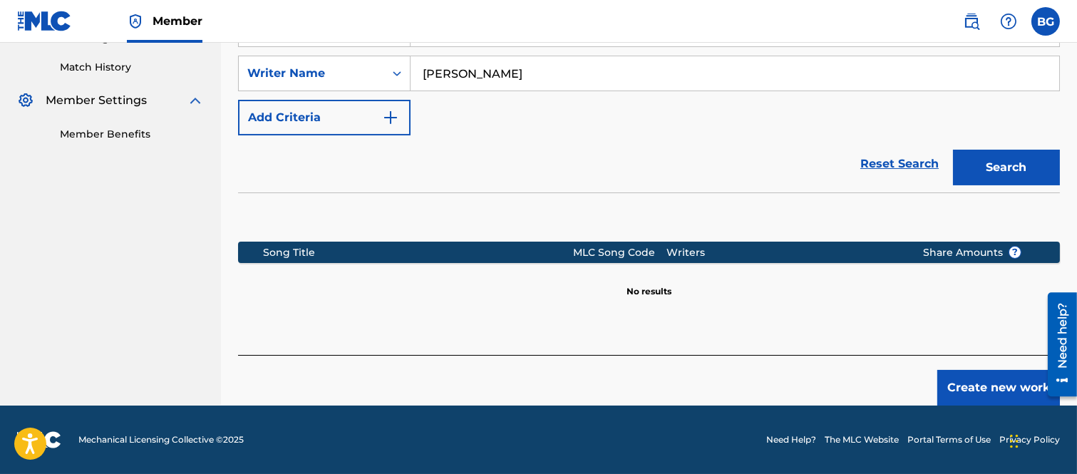
click at [985, 386] on button "Create new work" at bounding box center [998, 388] width 123 height 36
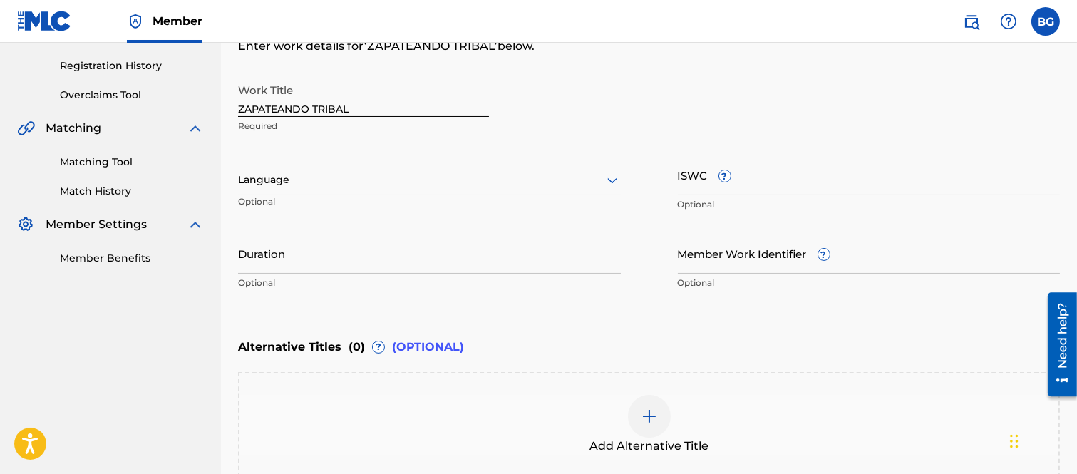
scroll to position [68, 0]
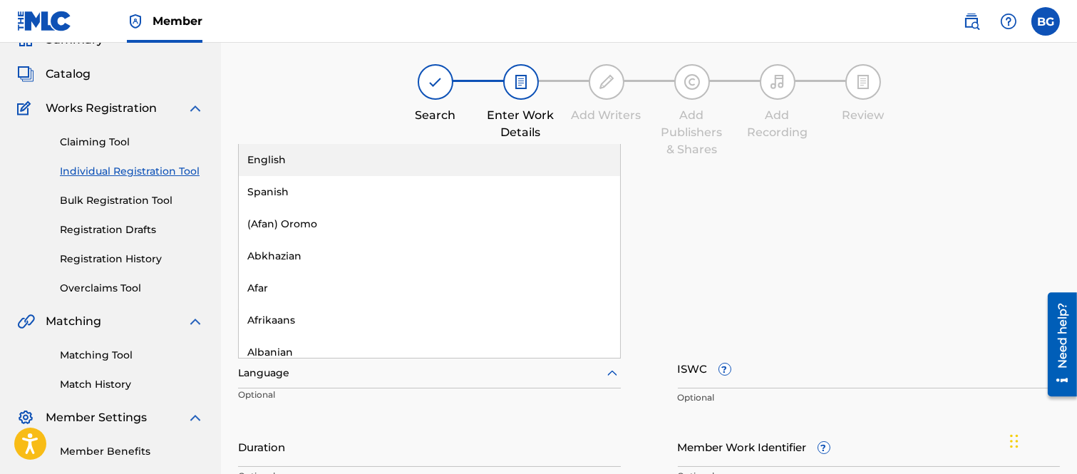
click at [611, 373] on icon at bounding box center [612, 373] width 10 height 6
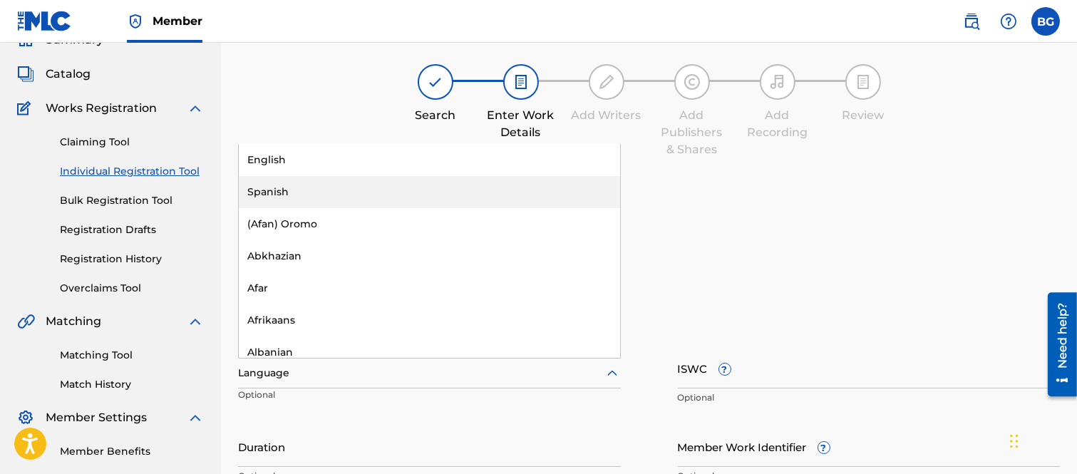
click at [264, 190] on div "Spanish" at bounding box center [429, 192] width 381 height 32
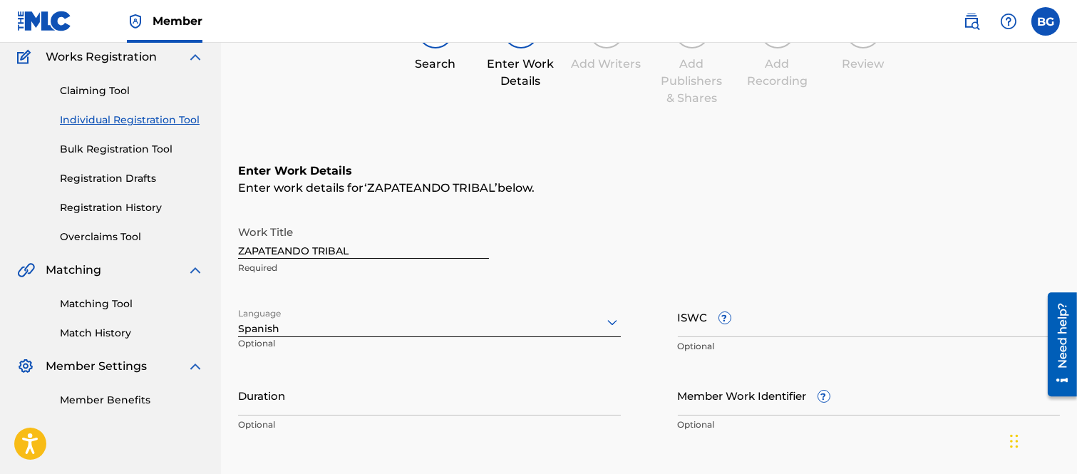
scroll to position [305, 0]
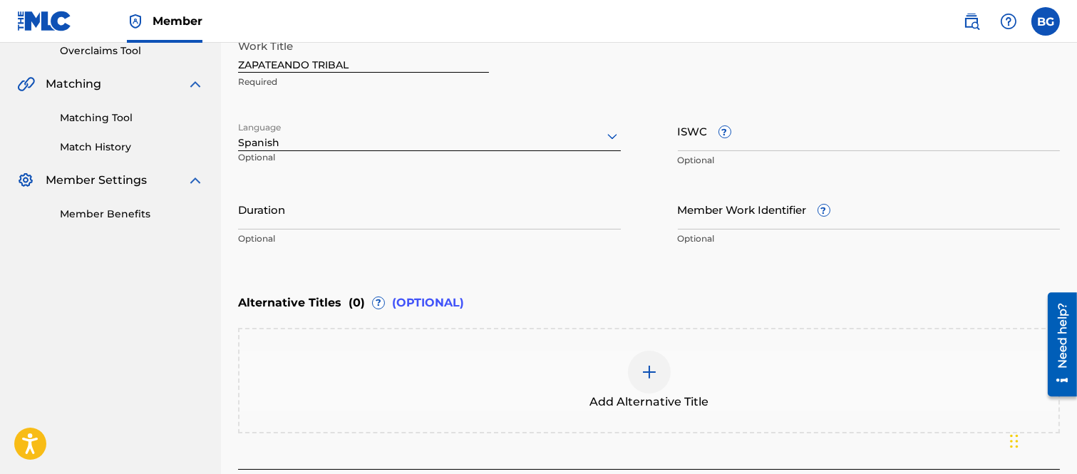
click at [329, 211] on input "Duration" at bounding box center [429, 209] width 383 height 41
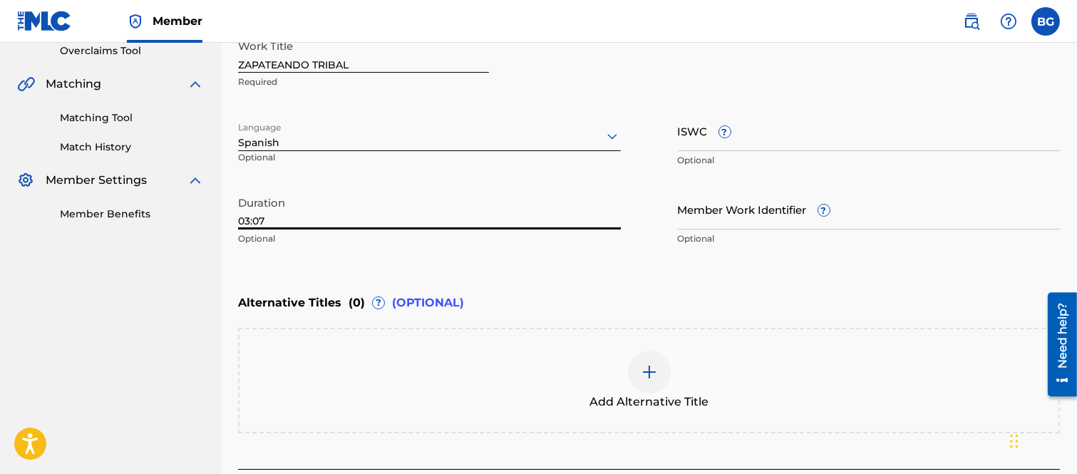
scroll to position [417, 0]
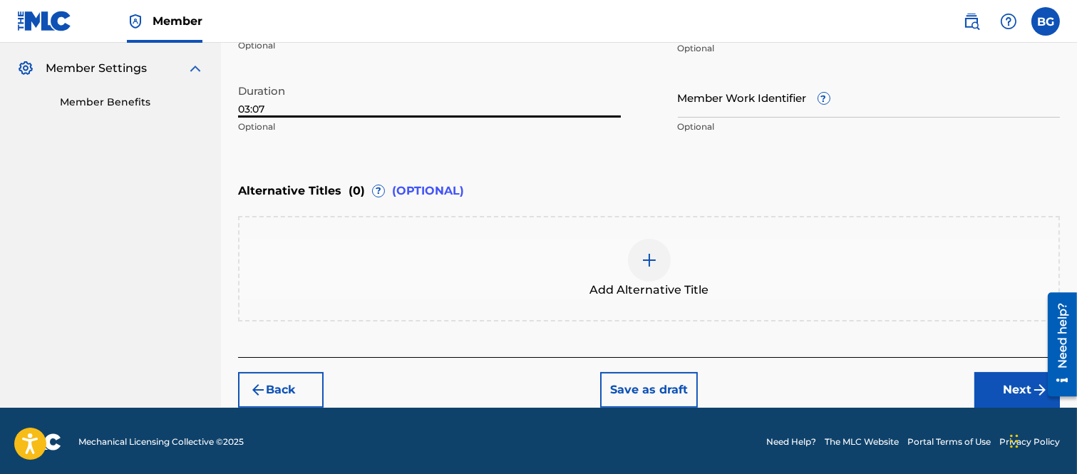
type input "03:07"
click at [1017, 381] on button "Next" at bounding box center [1018, 390] width 86 height 36
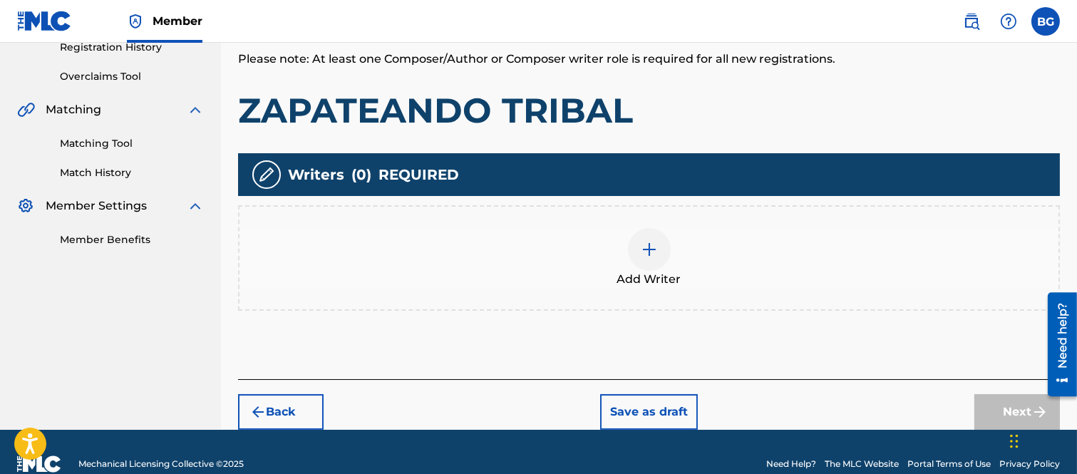
scroll to position [302, 0]
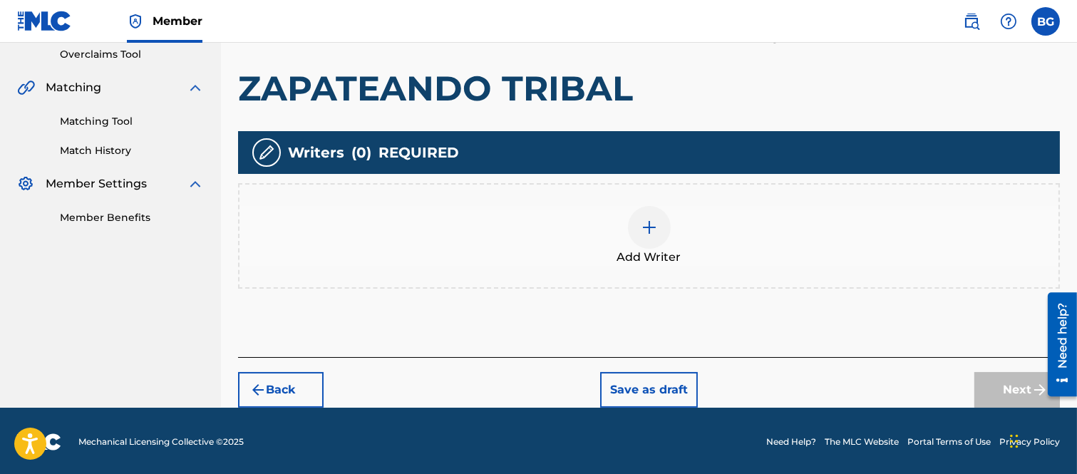
click at [647, 225] on img at bounding box center [649, 227] width 17 height 17
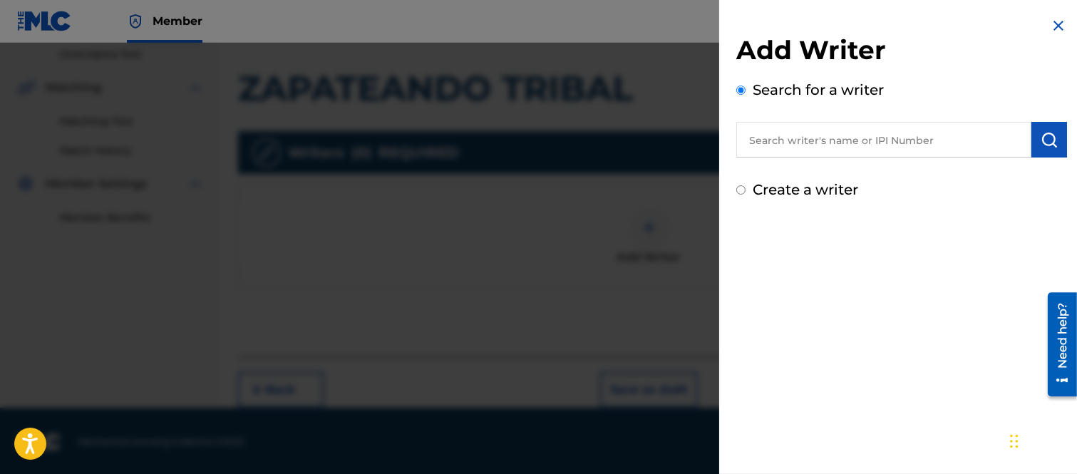
click at [764, 138] on input "text" at bounding box center [883, 140] width 295 height 36
type input "[PERSON_NAME] [PERSON_NAME]"
click at [1049, 138] on img "submit" at bounding box center [1049, 139] width 17 height 17
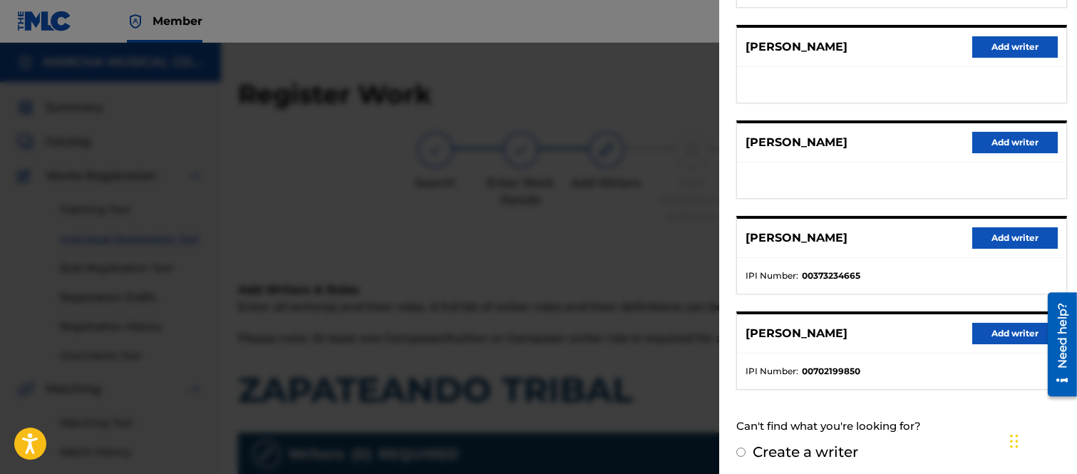
scroll to position [262, 0]
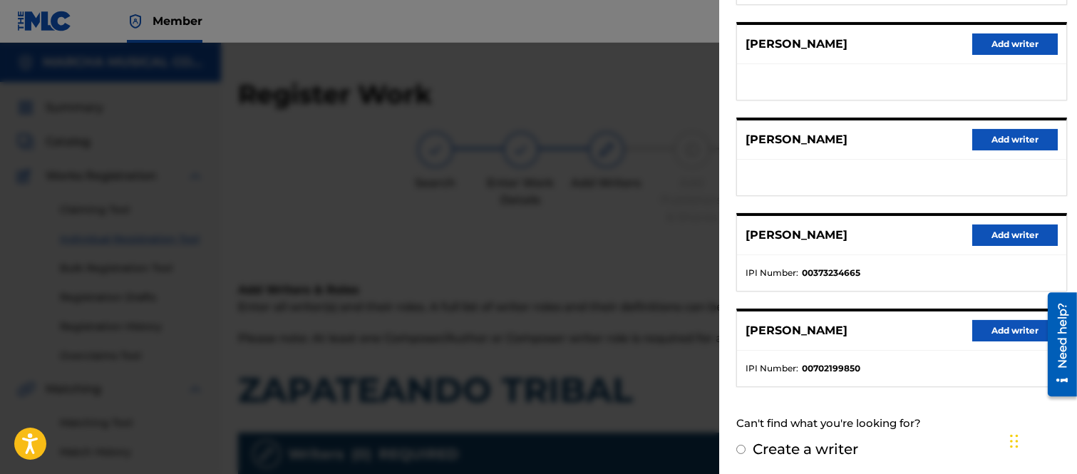
click at [742, 446] on input "Create a writer" at bounding box center [740, 449] width 9 height 9
radio input "false"
radio input "true"
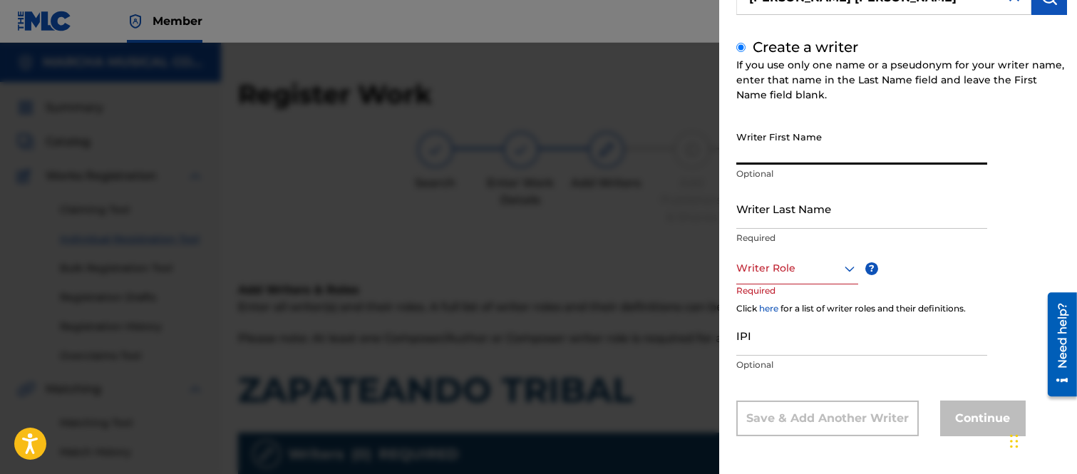
click at [756, 148] on input "Writer First Name" at bounding box center [861, 144] width 251 height 41
type input "[PERSON_NAME]"
click at [797, 215] on input "Writer Last Name" at bounding box center [861, 208] width 251 height 41
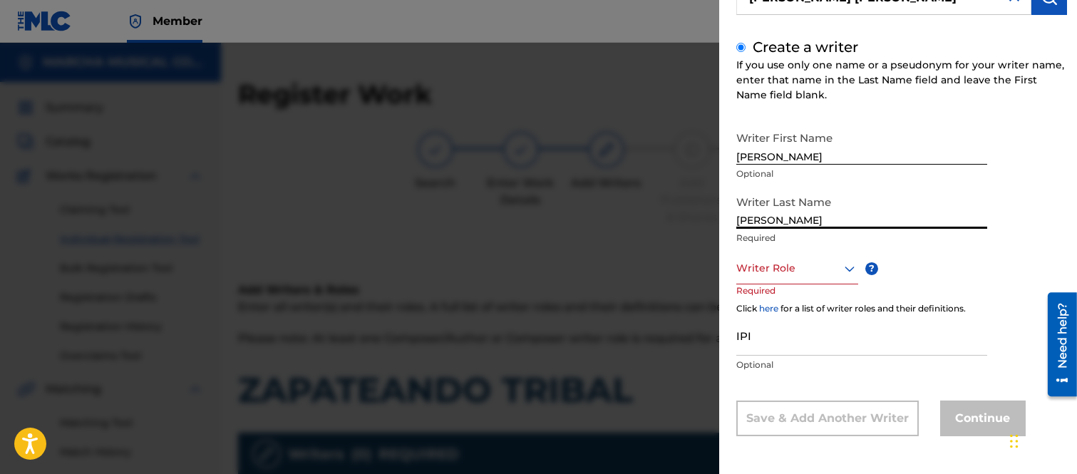
type input "[PERSON_NAME]"
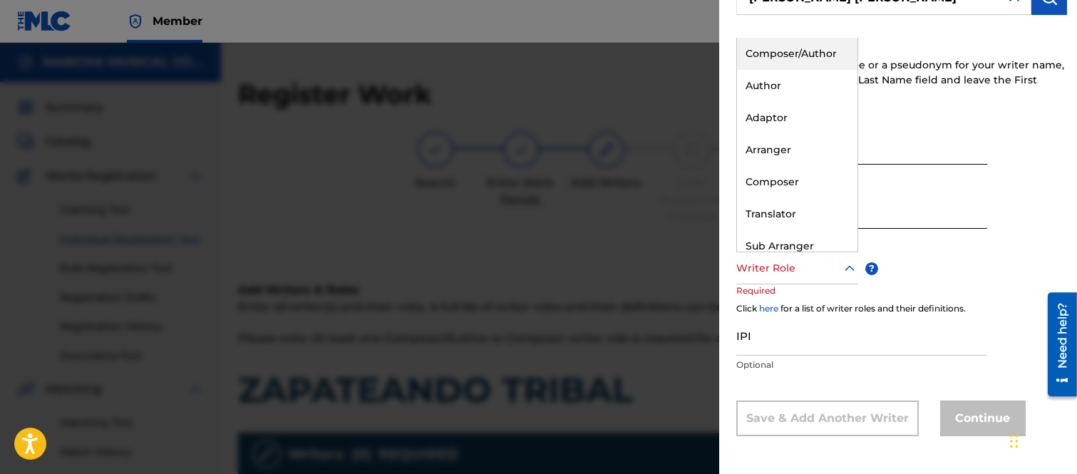
drag, startPoint x: 847, startPoint y: 268, endPoint x: 841, endPoint y: 259, distance: 10.9
click at [846, 268] on icon at bounding box center [850, 268] width 10 height 6
click at [774, 52] on div "Composer/Author" at bounding box center [797, 54] width 120 height 32
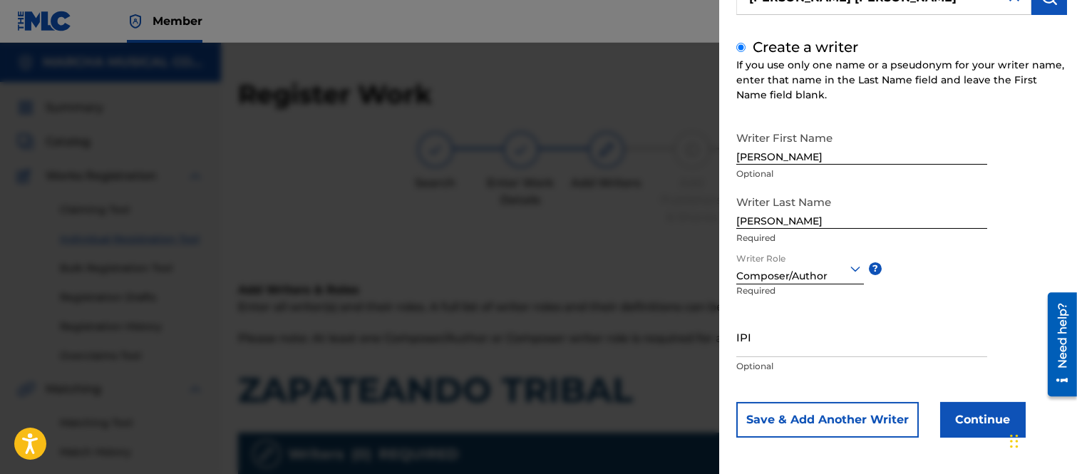
scroll to position [144, 0]
click at [836, 418] on button "Save & Add Another Writer" at bounding box center [827, 419] width 183 height 36
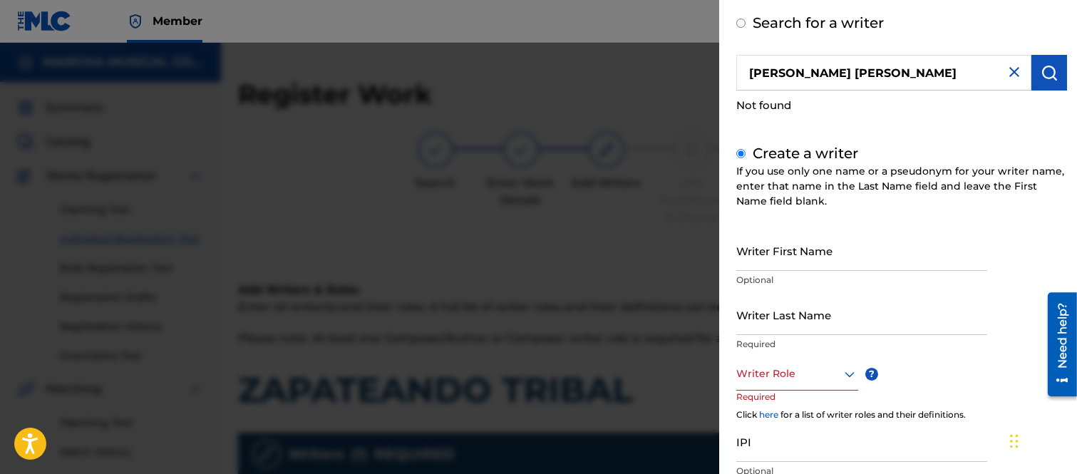
scroll to position [0, 0]
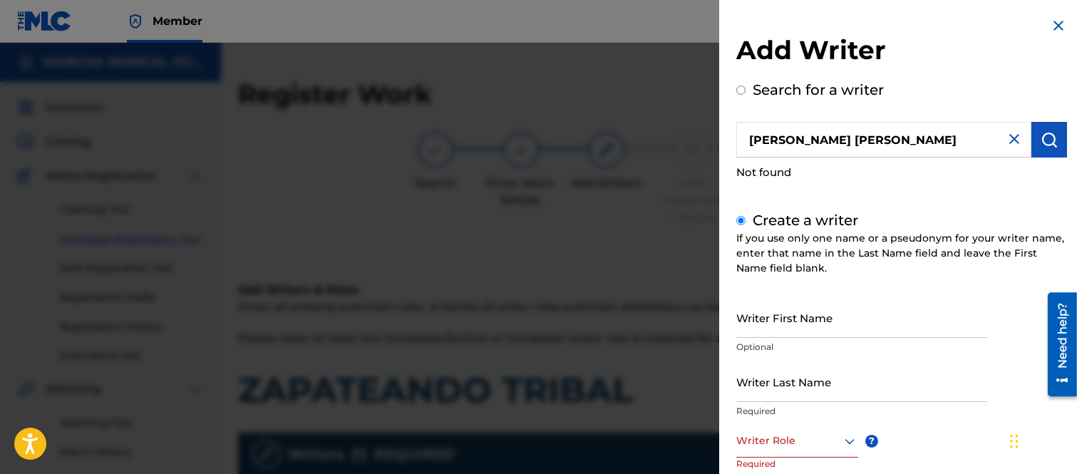
click at [1057, 23] on img at bounding box center [1058, 25] width 17 height 17
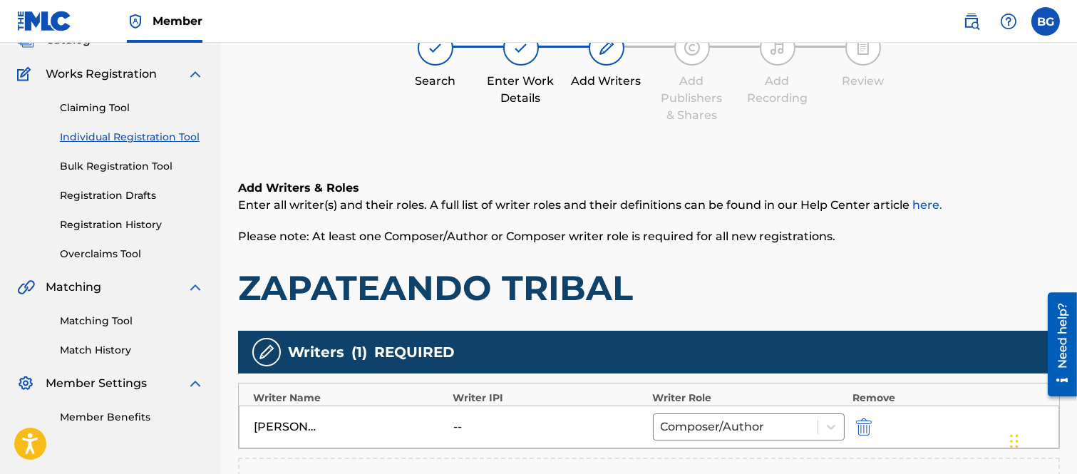
scroll to position [317, 0]
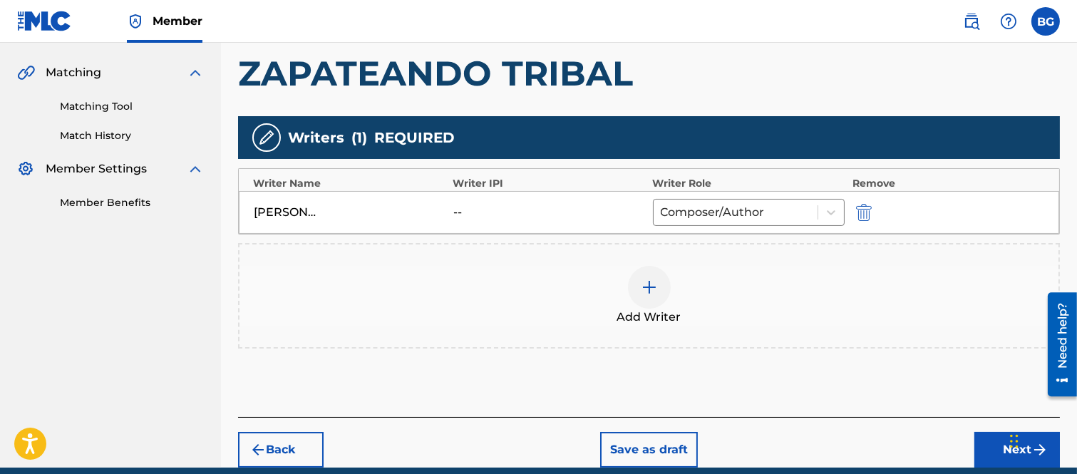
click at [647, 287] on img at bounding box center [649, 287] width 17 height 17
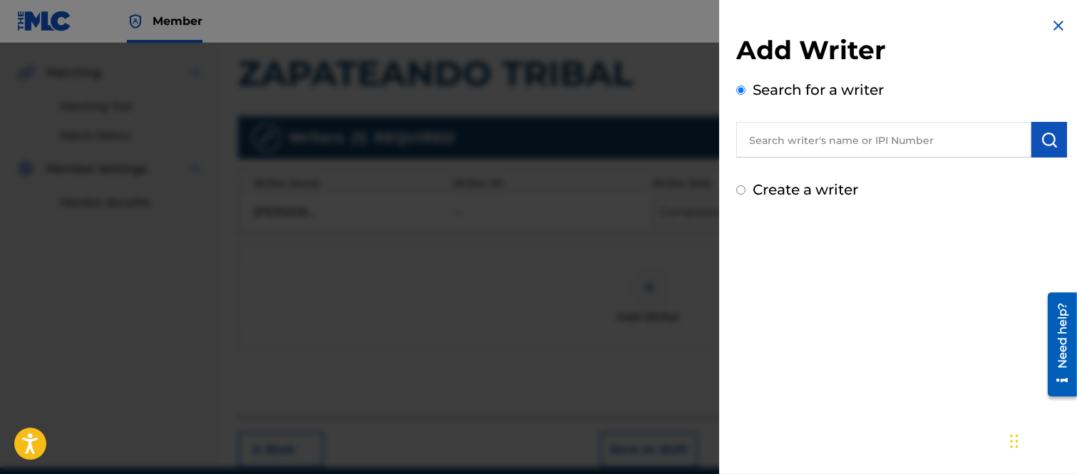
click at [765, 136] on input "text" at bounding box center [883, 140] width 295 height 36
type input "[PERSON_NAME]"
click at [1041, 137] on img "submit" at bounding box center [1049, 139] width 17 height 17
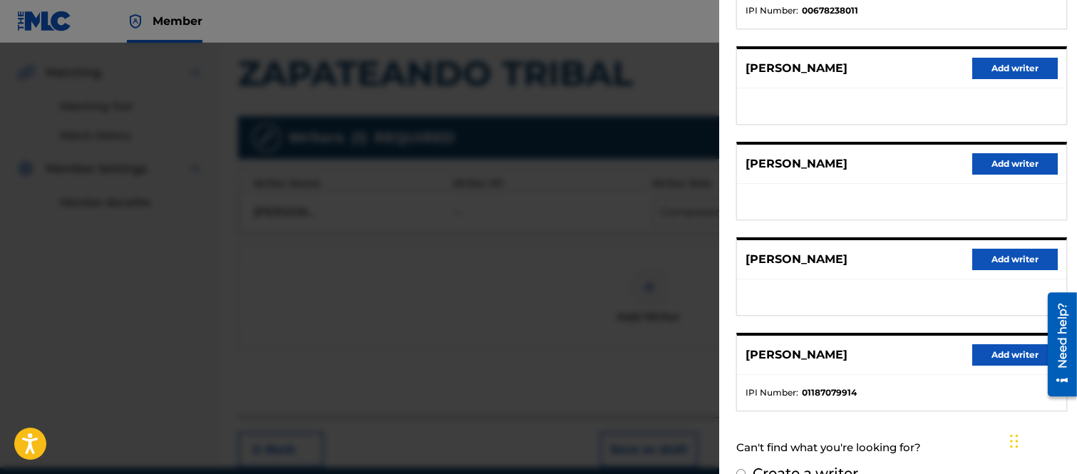
scroll to position [262, 0]
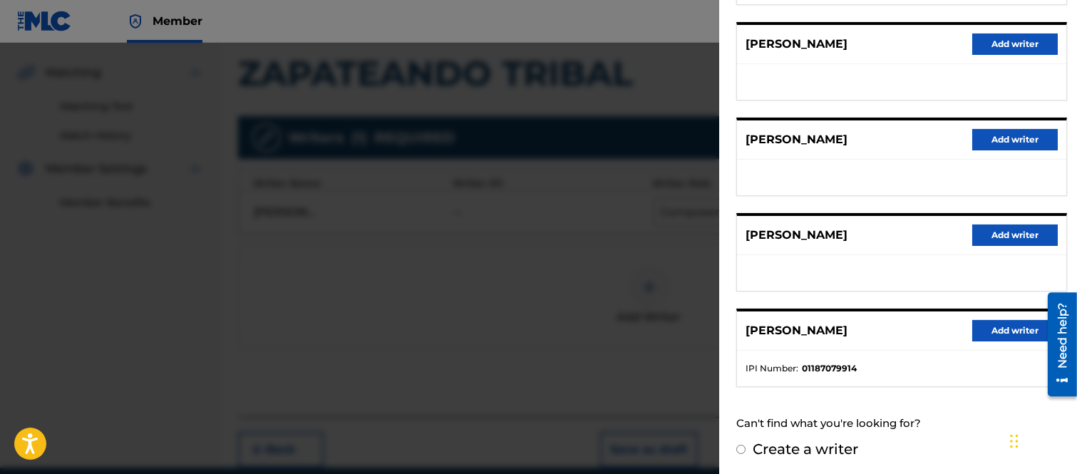
click at [744, 445] on input "Create a writer" at bounding box center [740, 449] width 9 height 9
radio input "false"
radio input "true"
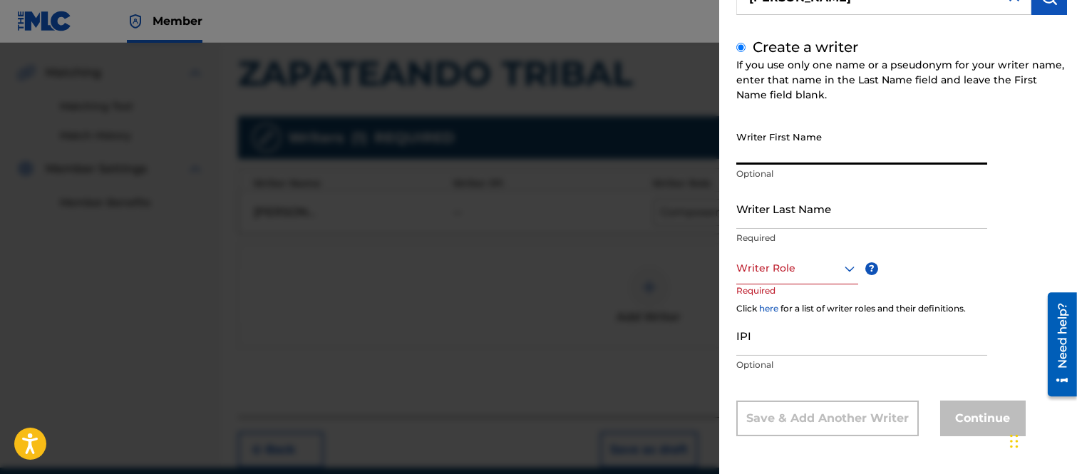
click at [771, 155] on input "Writer First Name" at bounding box center [861, 144] width 251 height 41
type input "[PERSON_NAME]"
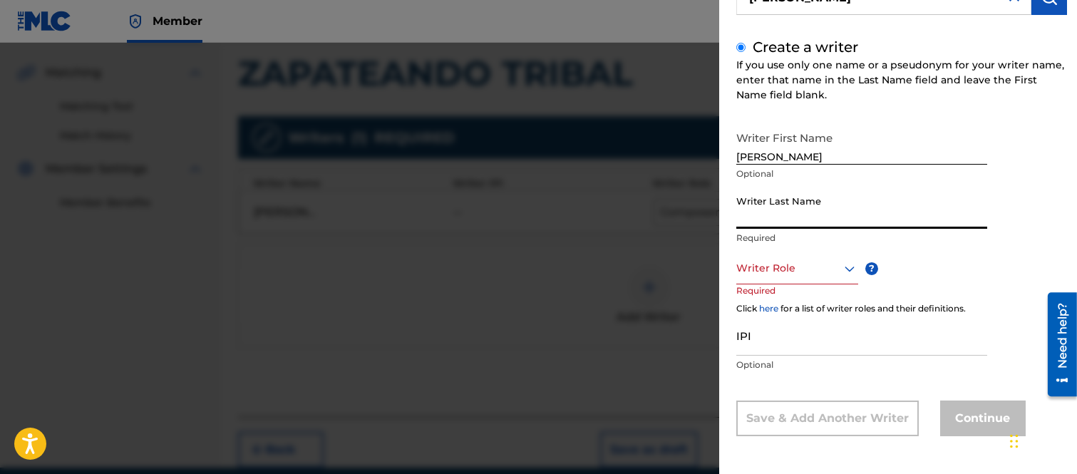
click at [783, 210] on input "Writer Last Name" at bounding box center [861, 208] width 251 height 41
type input "[PERSON_NAME]"
click at [848, 271] on icon at bounding box center [849, 268] width 17 height 17
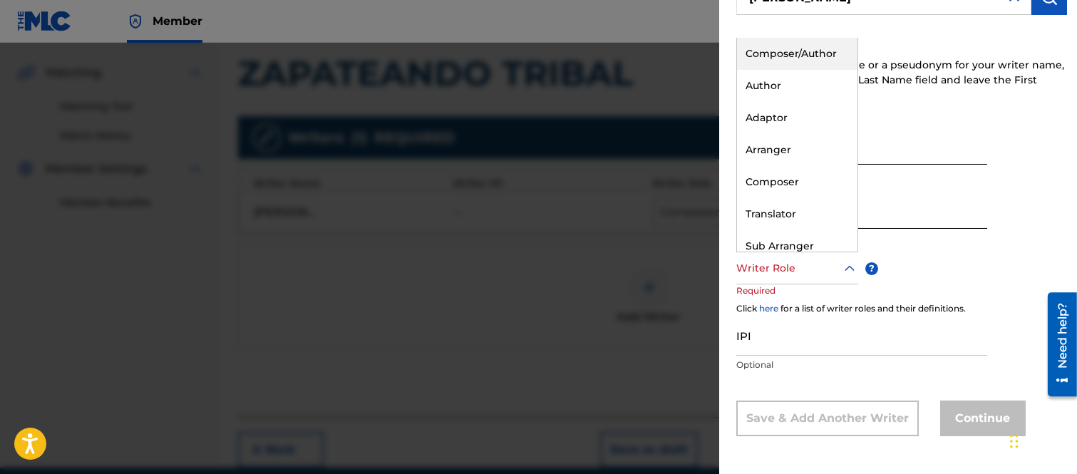
click at [773, 52] on div "Composer/Author" at bounding box center [797, 54] width 120 height 32
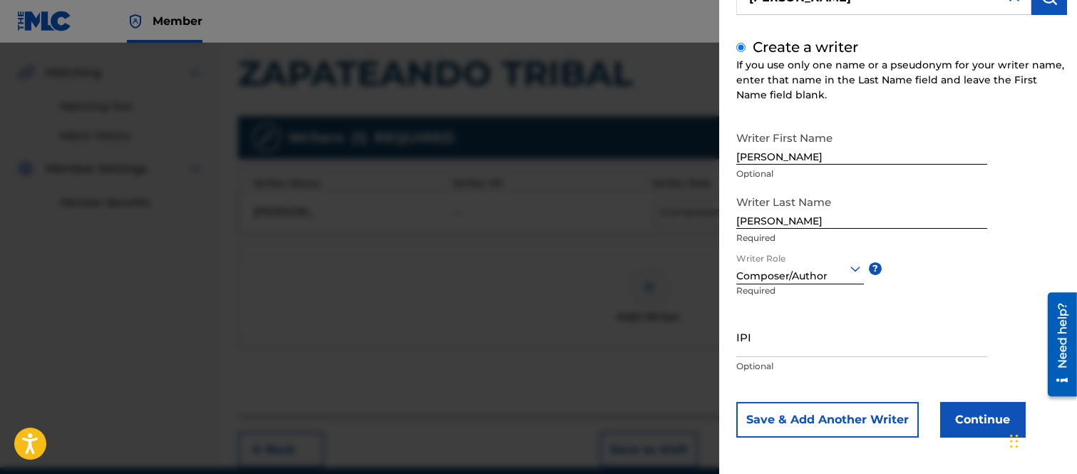
scroll to position [144, 0]
click at [960, 413] on button "Continue" at bounding box center [983, 419] width 86 height 36
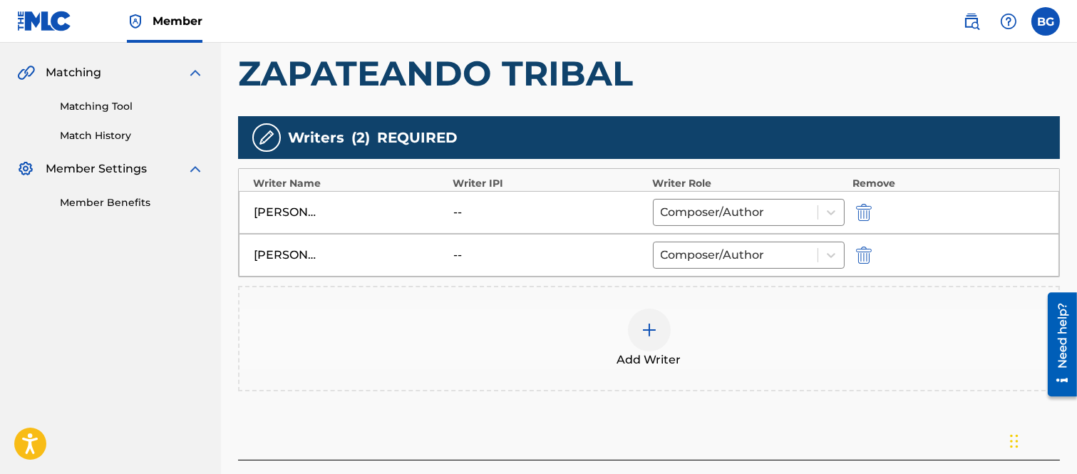
click at [651, 328] on img at bounding box center [649, 330] width 17 height 17
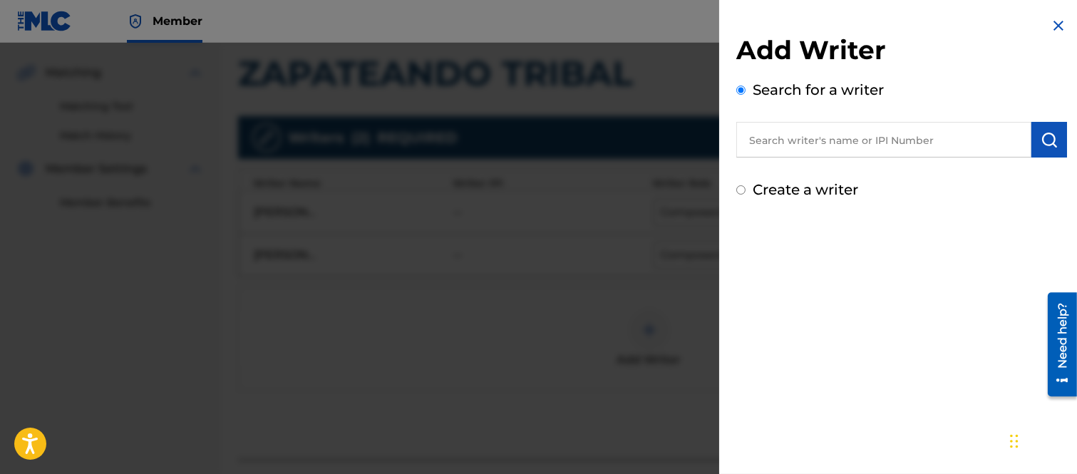
click at [770, 137] on input "text" at bounding box center [883, 140] width 295 height 36
type input "[PERSON_NAME]"
click at [1044, 134] on img "submit" at bounding box center [1049, 139] width 17 height 17
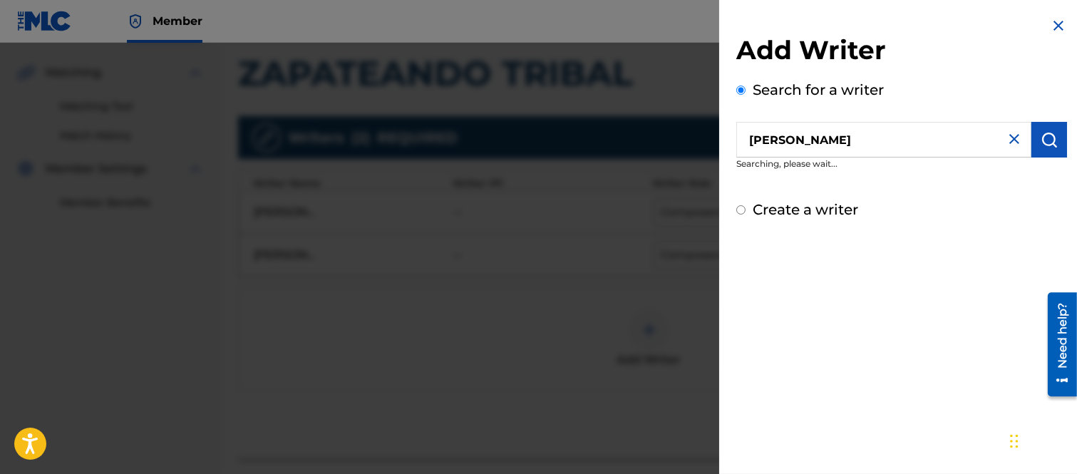
click at [1043, 134] on img "submit" at bounding box center [1049, 139] width 17 height 17
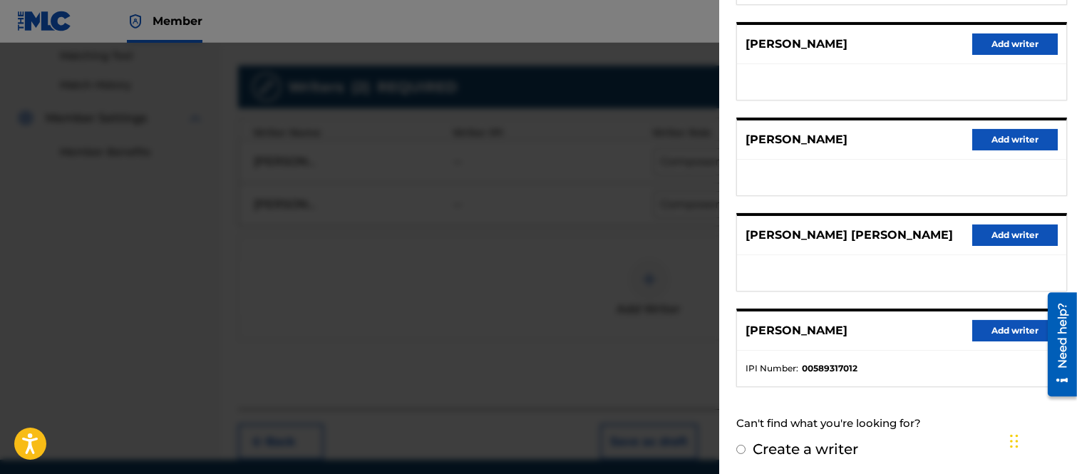
scroll to position [421, 0]
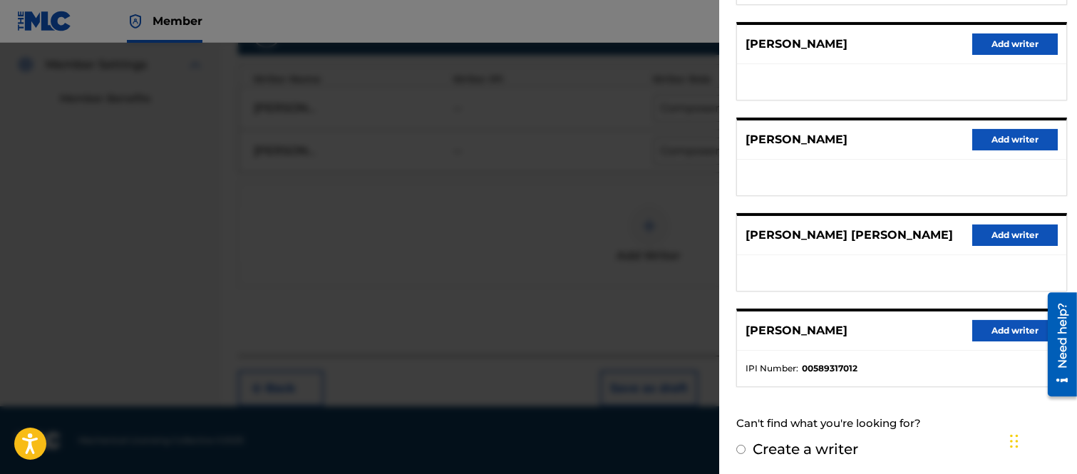
click at [739, 445] on input "Create a writer" at bounding box center [740, 449] width 9 height 9
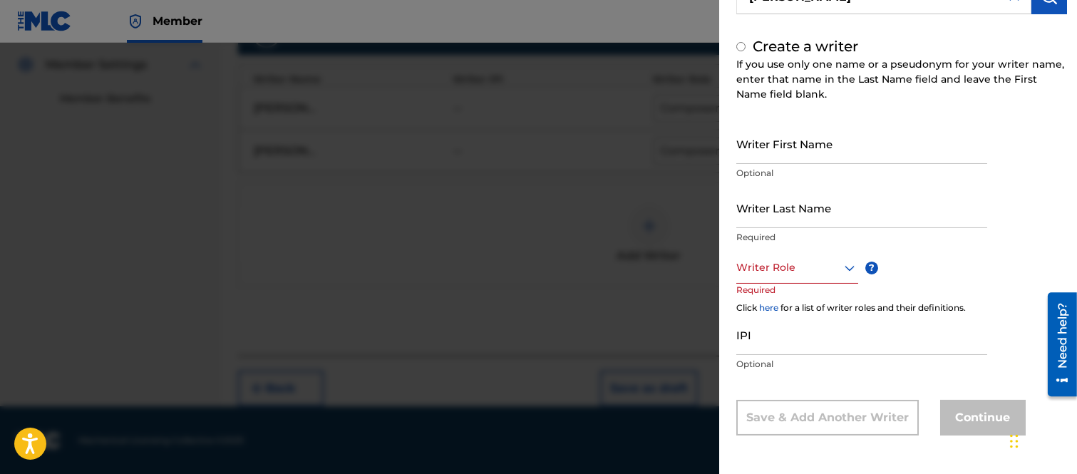
radio input "false"
radio input "true"
click at [768, 153] on input "Writer First Name" at bounding box center [861, 144] width 251 height 41
type input "[PERSON_NAME]"
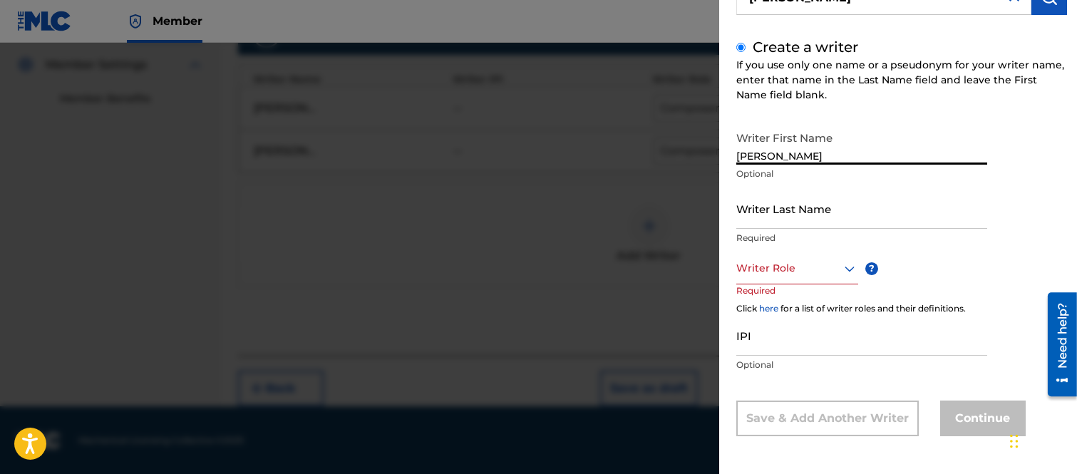
click at [779, 218] on input "Writer Last Name" at bounding box center [861, 208] width 251 height 41
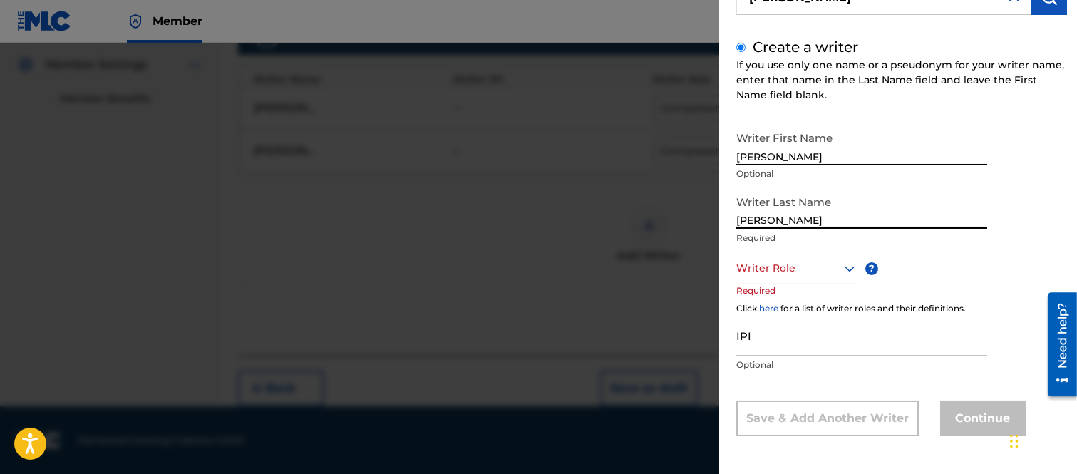
type input "[PERSON_NAME]"
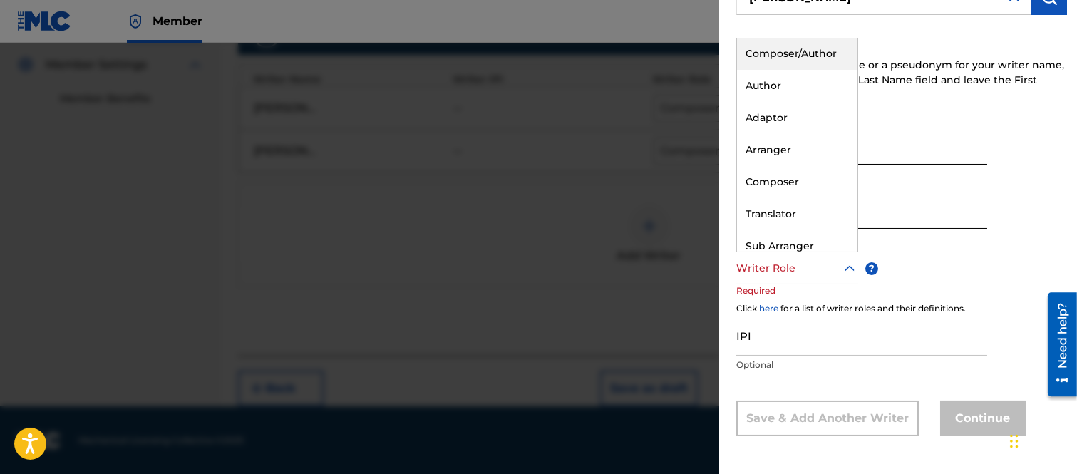
click at [851, 267] on icon at bounding box center [849, 268] width 17 height 17
drag, startPoint x: 770, startPoint y: 53, endPoint x: 758, endPoint y: 74, distance: 24.6
click at [770, 55] on div "Composer/Author" at bounding box center [797, 54] width 120 height 32
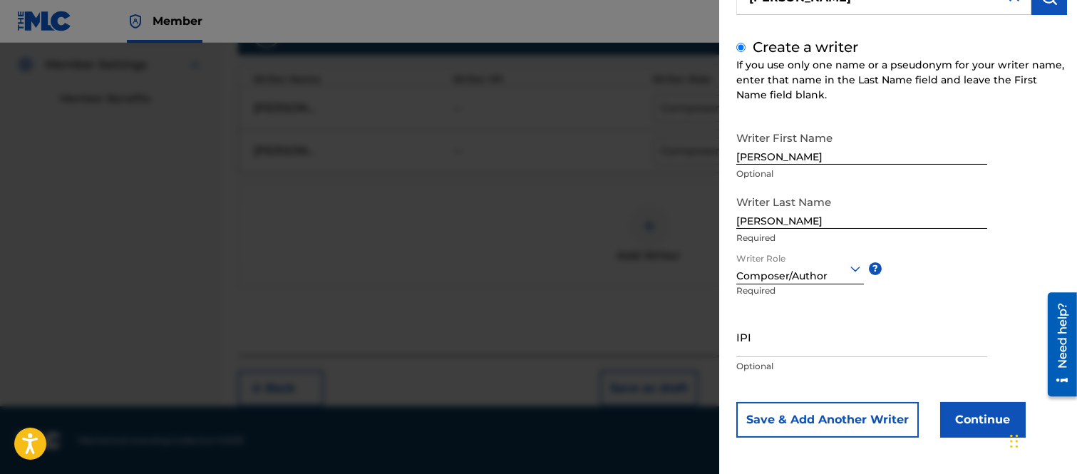
scroll to position [144, 0]
click at [956, 418] on button "Continue" at bounding box center [983, 419] width 86 height 36
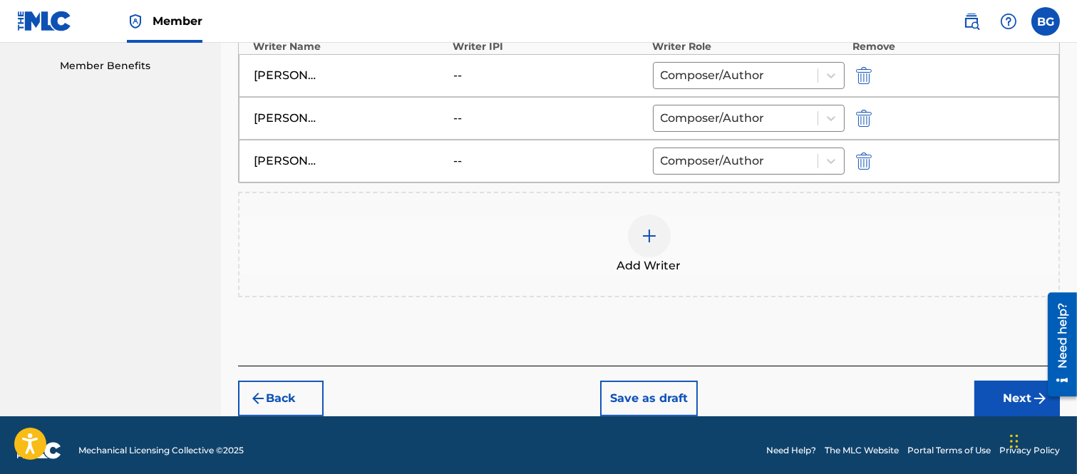
scroll to position [463, 0]
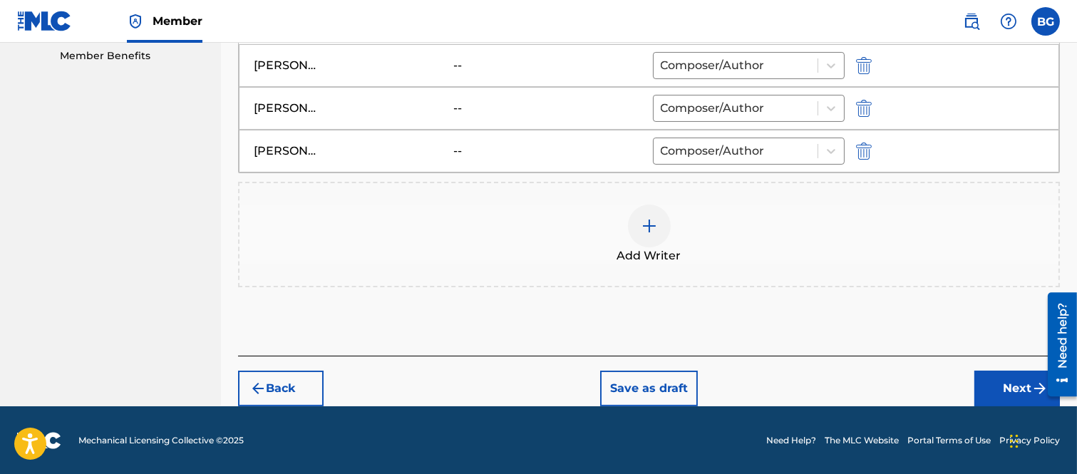
click at [995, 383] on button "Next" at bounding box center [1018, 389] width 86 height 36
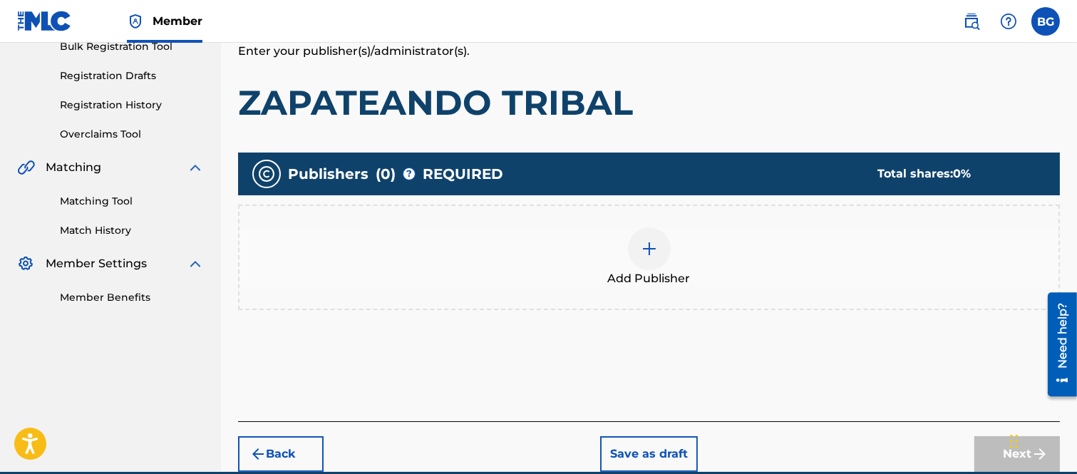
scroll to position [222, 0]
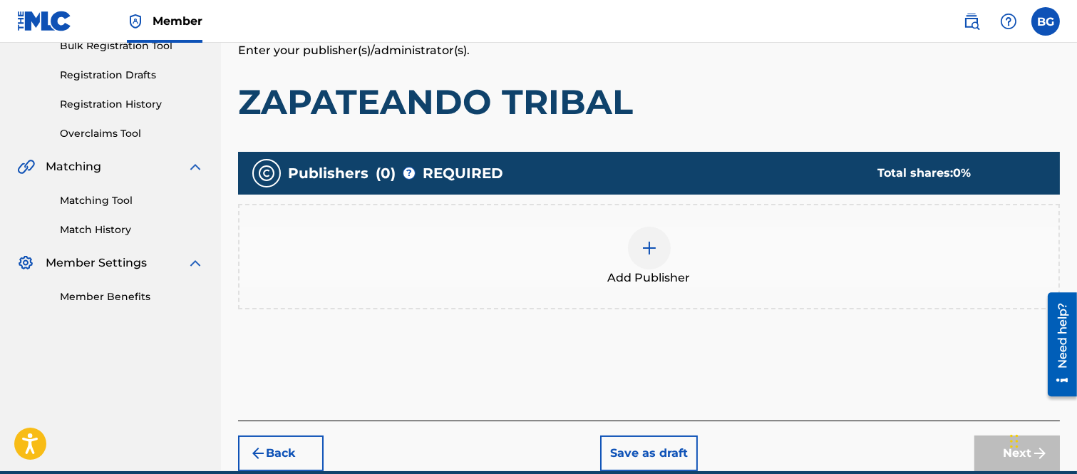
click at [647, 247] on img at bounding box center [649, 248] width 17 height 17
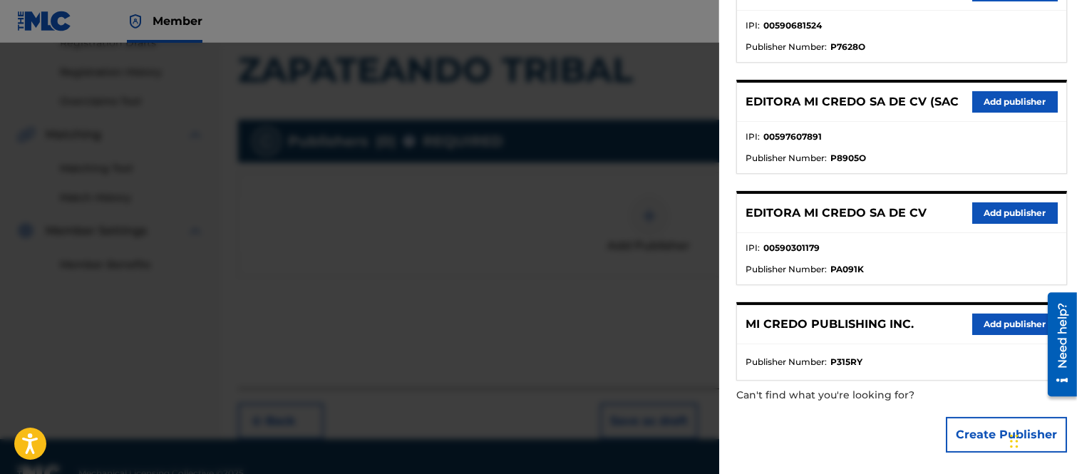
scroll to position [286, 0]
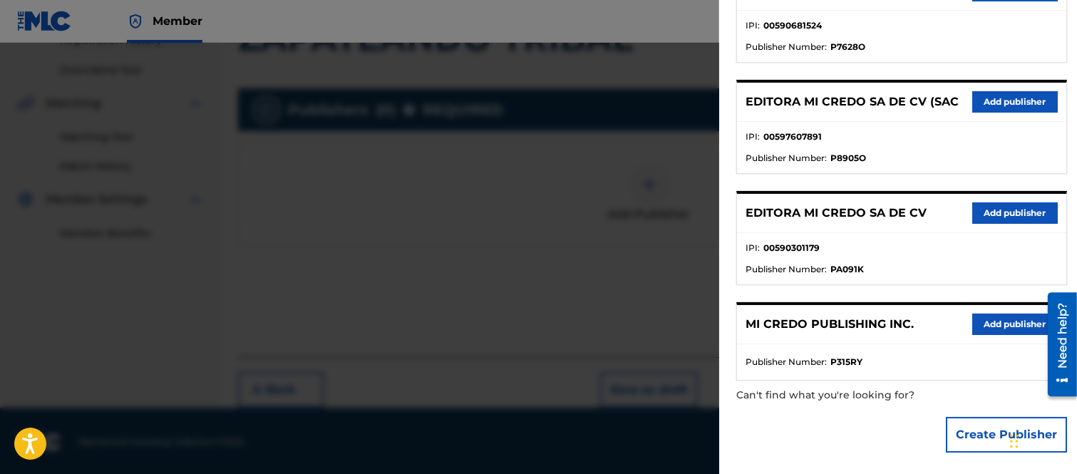
click at [994, 317] on button "Add publisher" at bounding box center [1015, 324] width 86 height 21
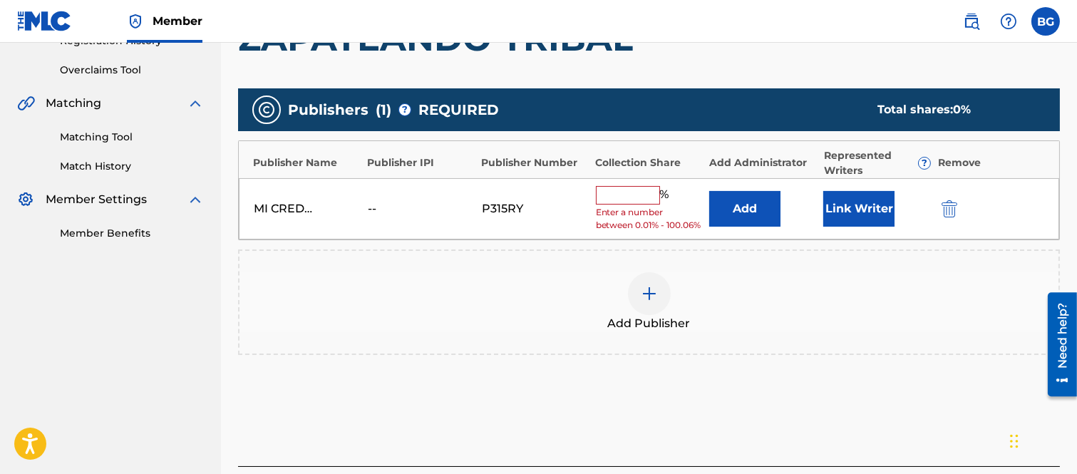
click at [613, 191] on input "text" at bounding box center [628, 195] width 64 height 19
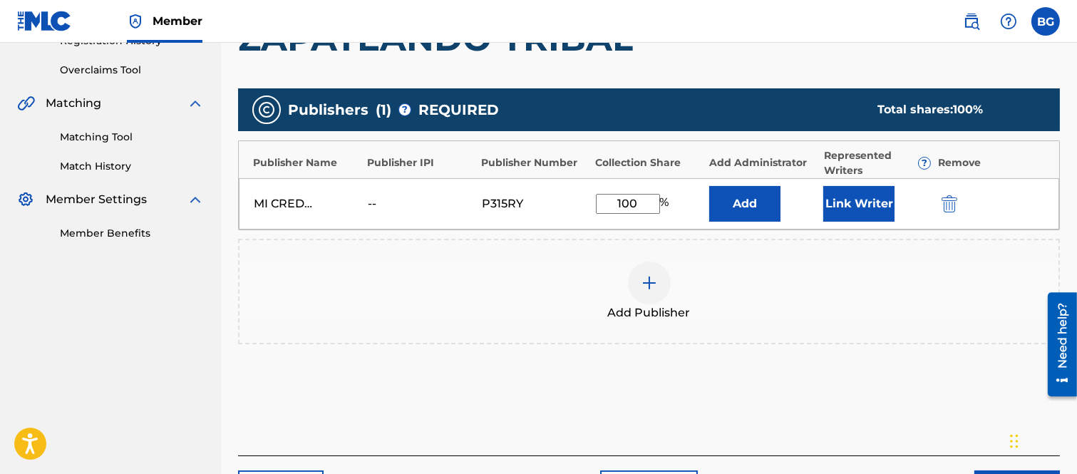
type input "100"
click at [742, 197] on button "Add" at bounding box center [744, 204] width 71 height 36
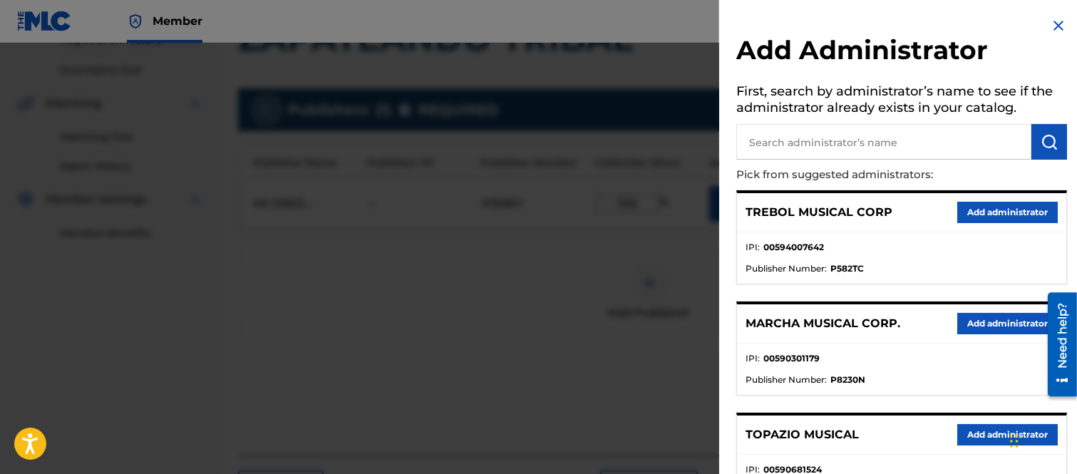
click at [998, 317] on button "Add administrator" at bounding box center [1007, 323] width 101 height 21
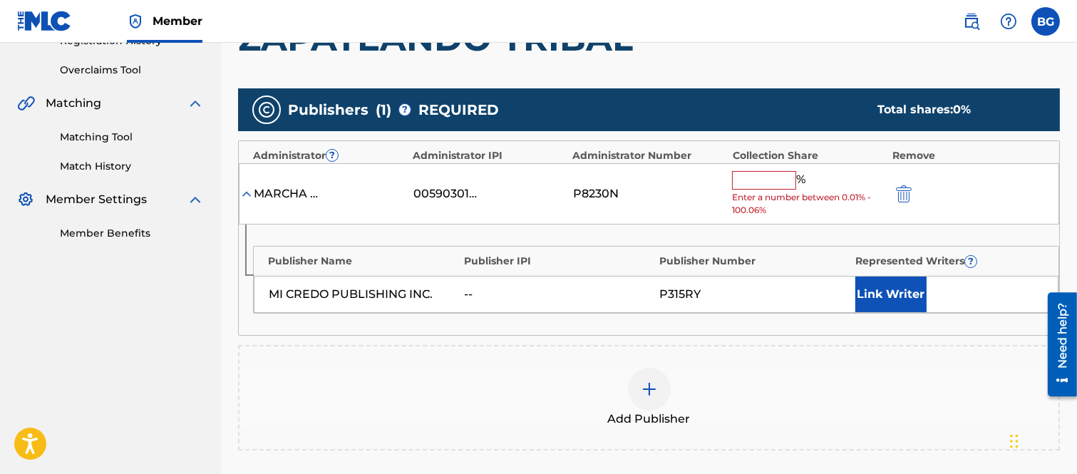
click at [750, 176] on input "text" at bounding box center [764, 180] width 64 height 19
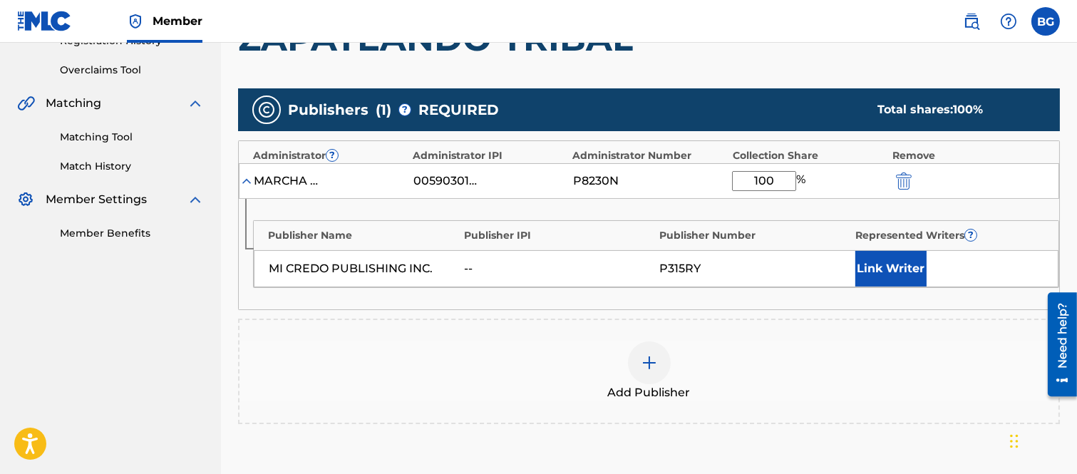
type input "100"
click at [875, 264] on button "Link Writer" at bounding box center [890, 269] width 71 height 36
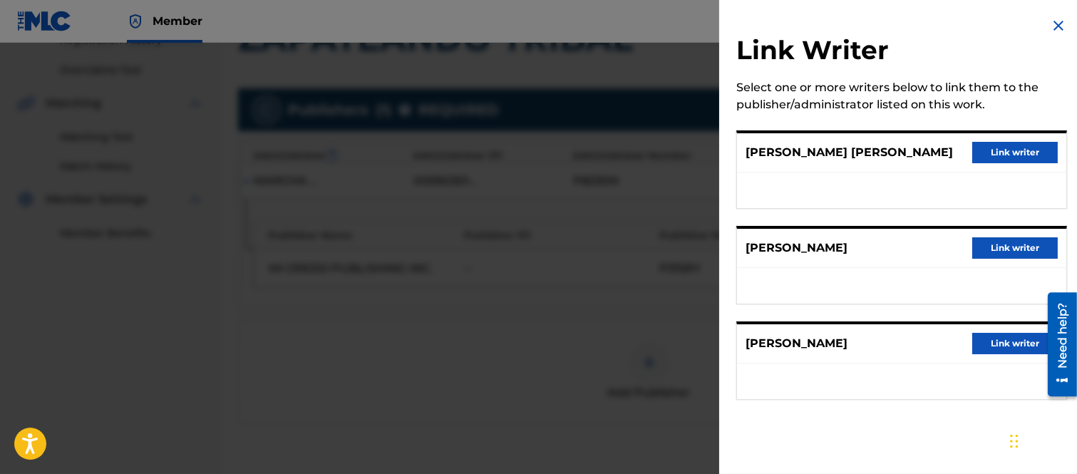
click at [995, 150] on button "Link writer" at bounding box center [1015, 152] width 86 height 21
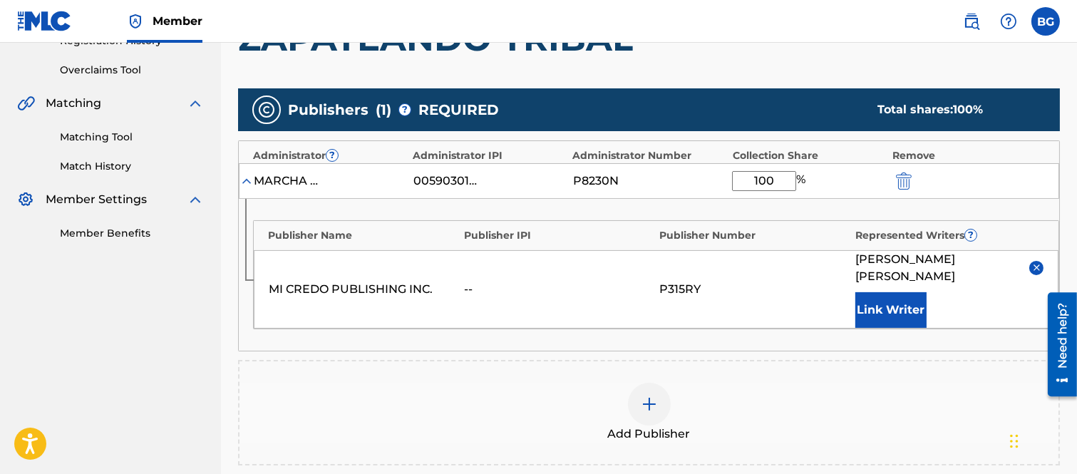
click at [906, 307] on button "Link Writer" at bounding box center [890, 310] width 71 height 36
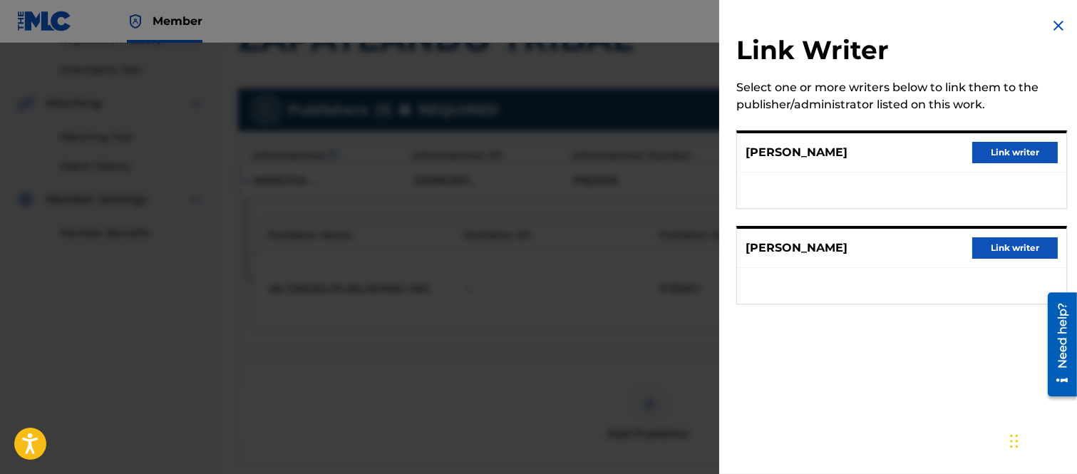
click at [987, 148] on button "Link writer" at bounding box center [1015, 152] width 86 height 21
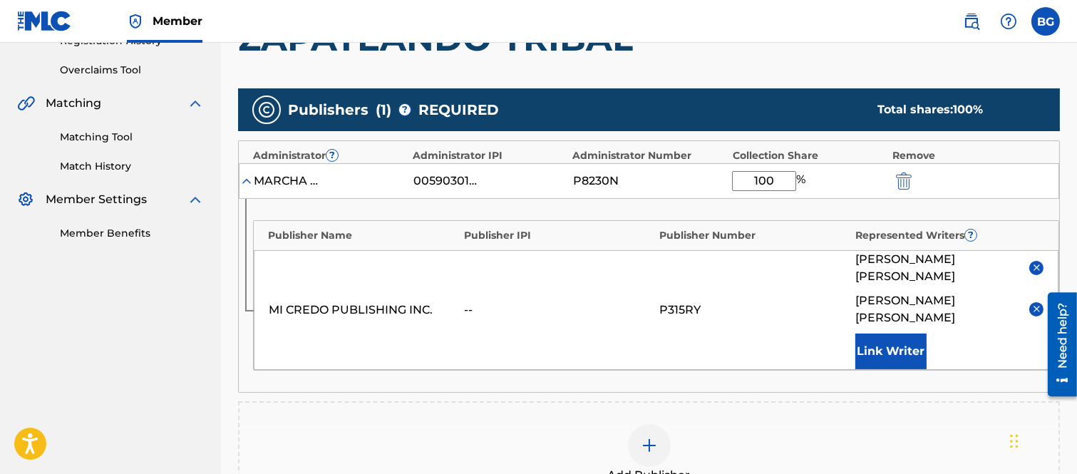
click at [902, 334] on button "Link Writer" at bounding box center [890, 352] width 71 height 36
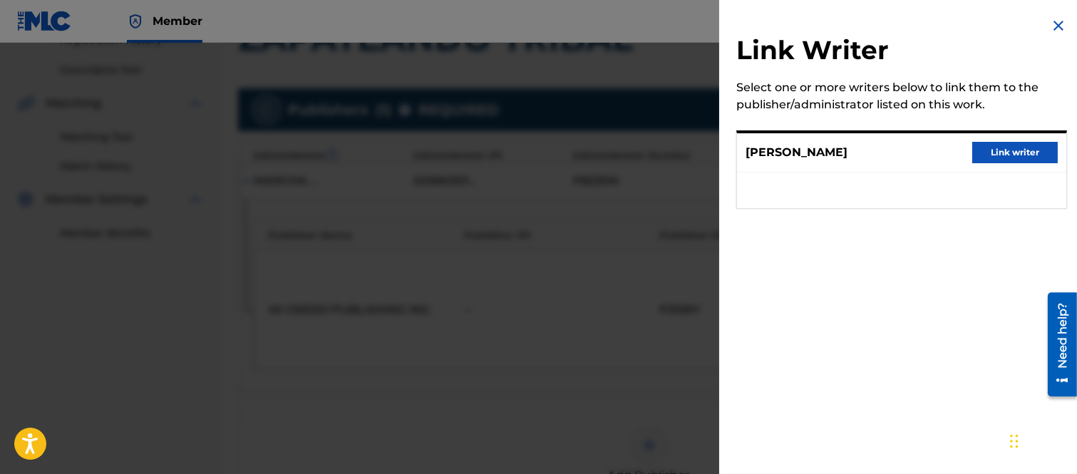
click at [997, 147] on button "Link writer" at bounding box center [1015, 152] width 86 height 21
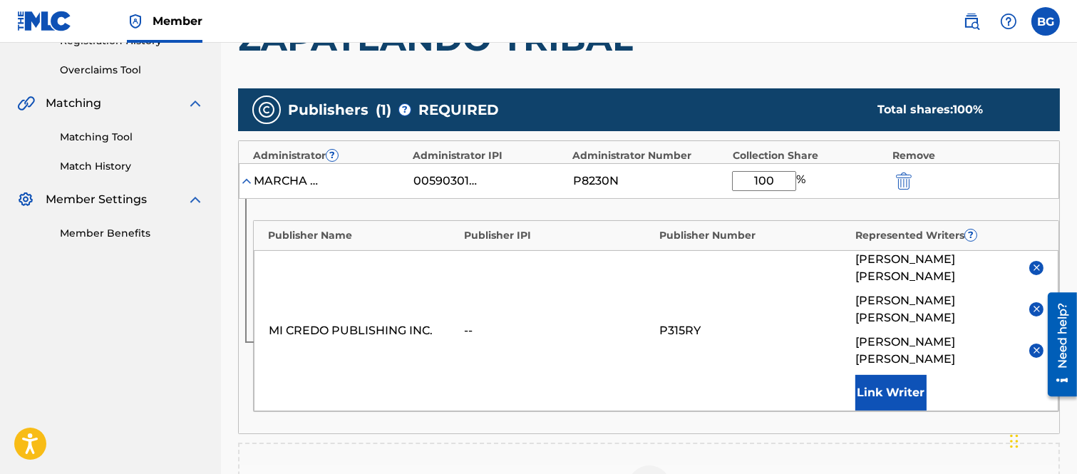
scroll to position [571, 0]
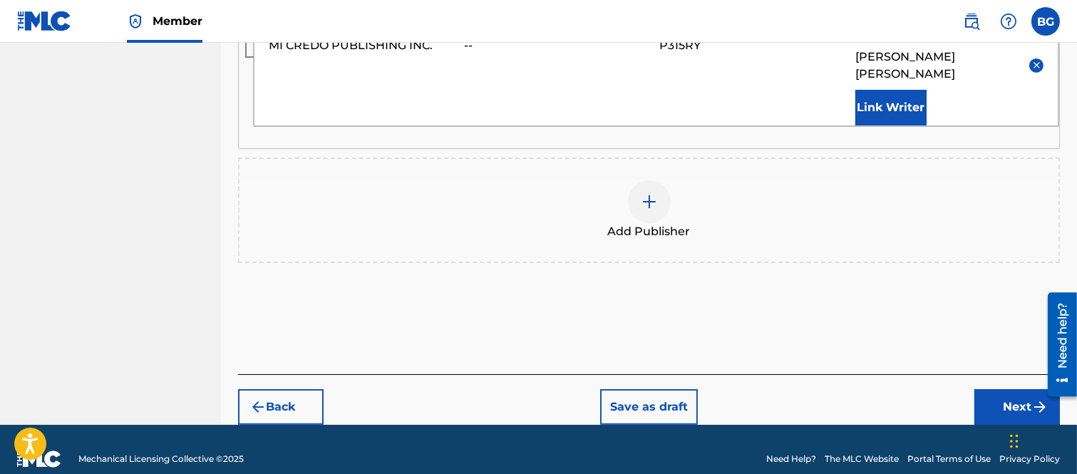
click at [1002, 389] on button "Next" at bounding box center [1018, 407] width 86 height 36
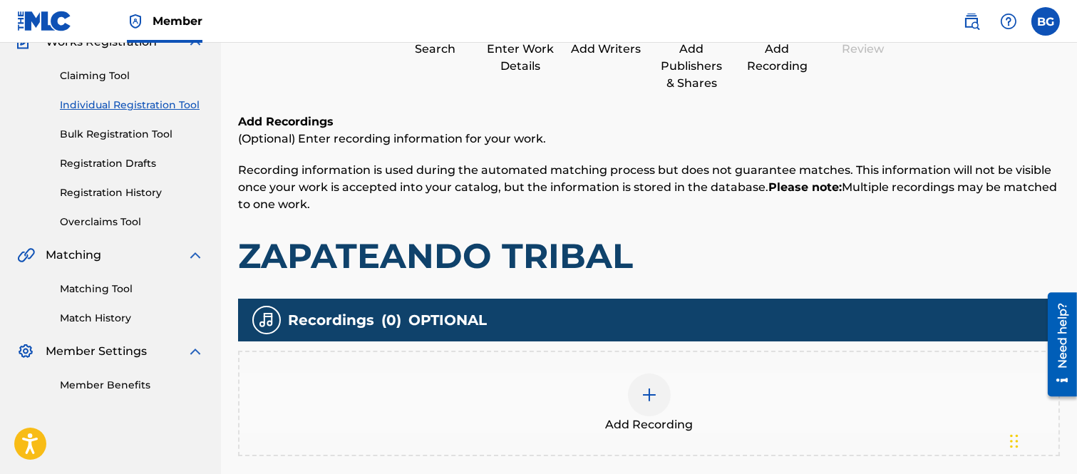
scroll to position [279, 0]
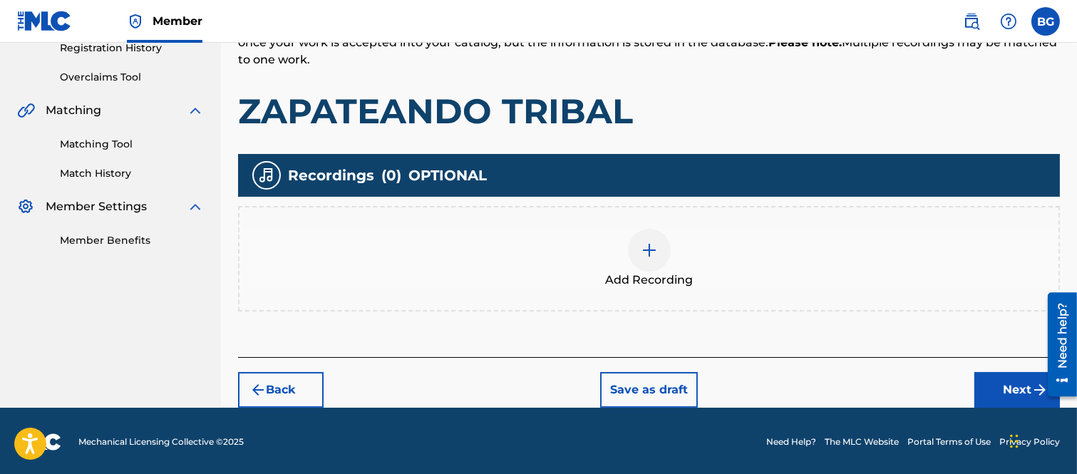
click at [653, 250] on img at bounding box center [649, 250] width 17 height 17
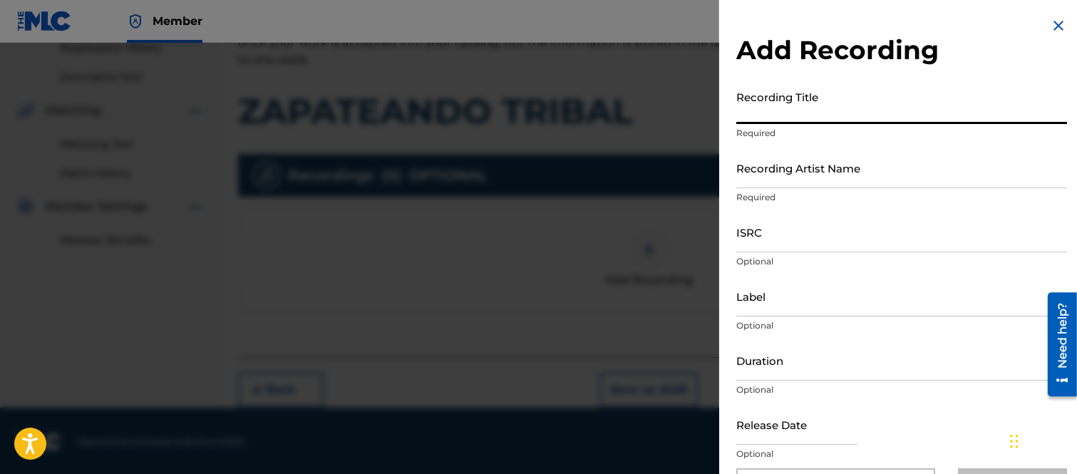
click at [757, 108] on input "Recording Title" at bounding box center [901, 103] width 331 height 41
type input "Z"
type input "MOLIENDO CAFE - ZAPATEANDO TRIBAL"
drag, startPoint x: 756, startPoint y: 178, endPoint x: 771, endPoint y: 170, distance: 17.2
click at [758, 177] on input "Recording Artist Name" at bounding box center [901, 168] width 331 height 41
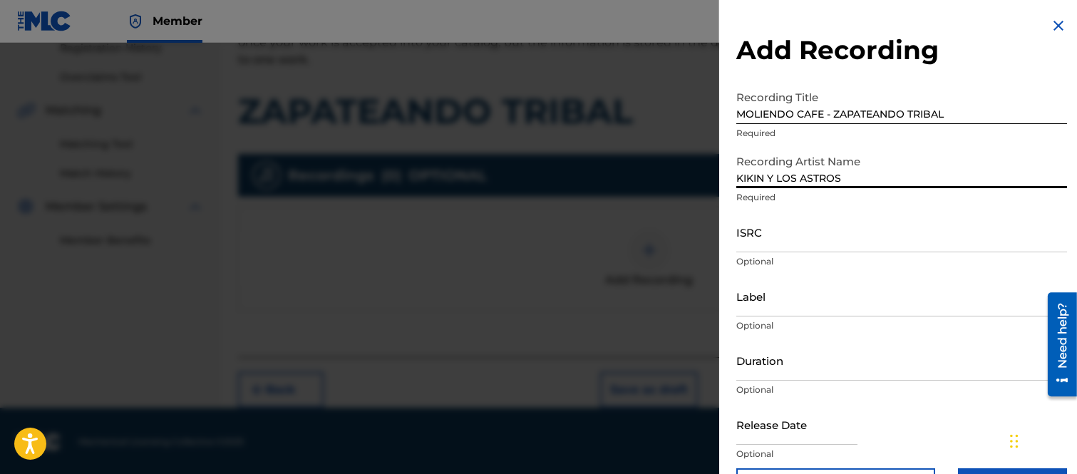
type input "KIKIN Y LOS ASTROS"
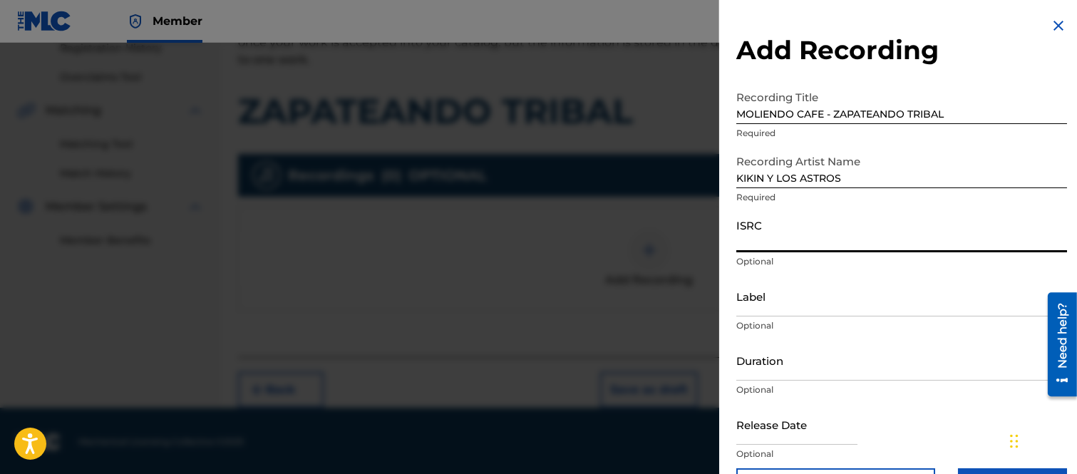
click at [754, 242] on input "ISRC" at bounding box center [901, 232] width 331 height 41
type input "MXH152500378"
click at [754, 304] on input "Label" at bounding box center [901, 296] width 331 height 41
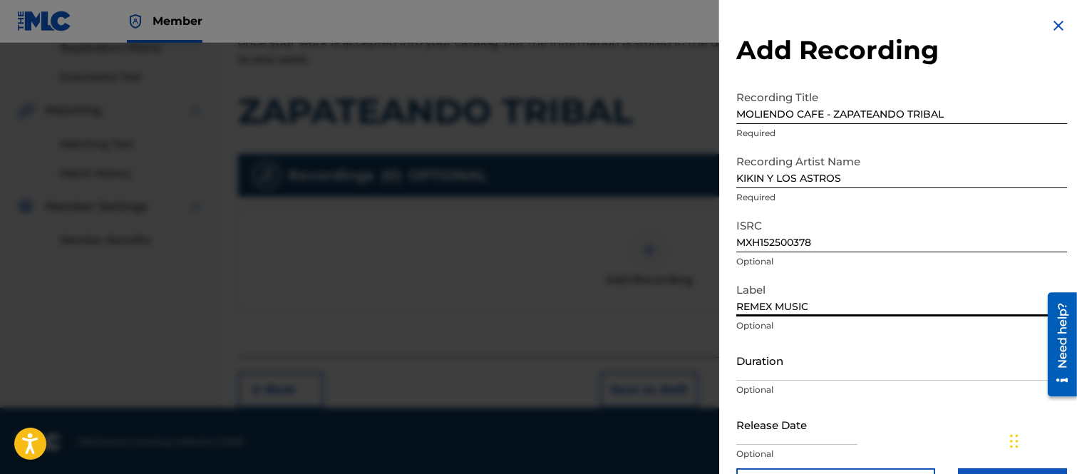
type input "REMEX MUSIC"
click at [784, 361] on input "Duration" at bounding box center [901, 360] width 331 height 41
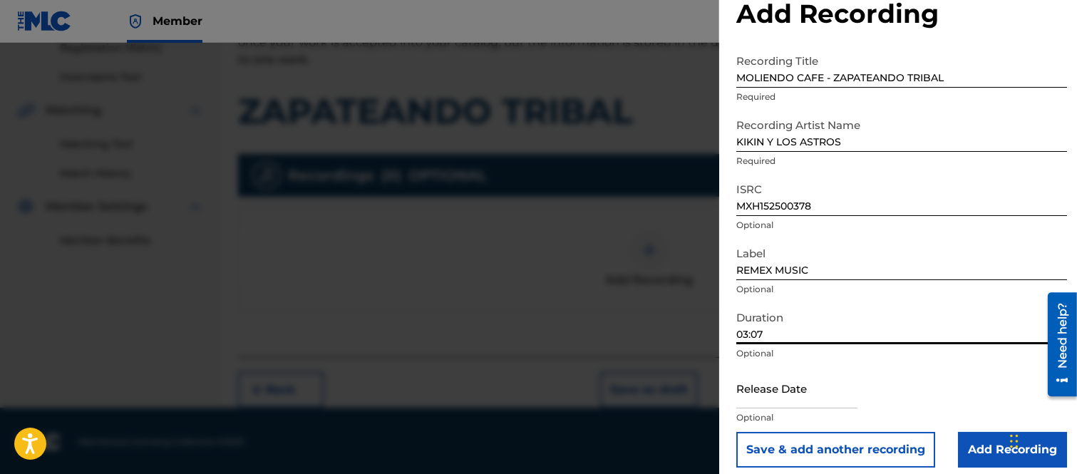
scroll to position [46, 0]
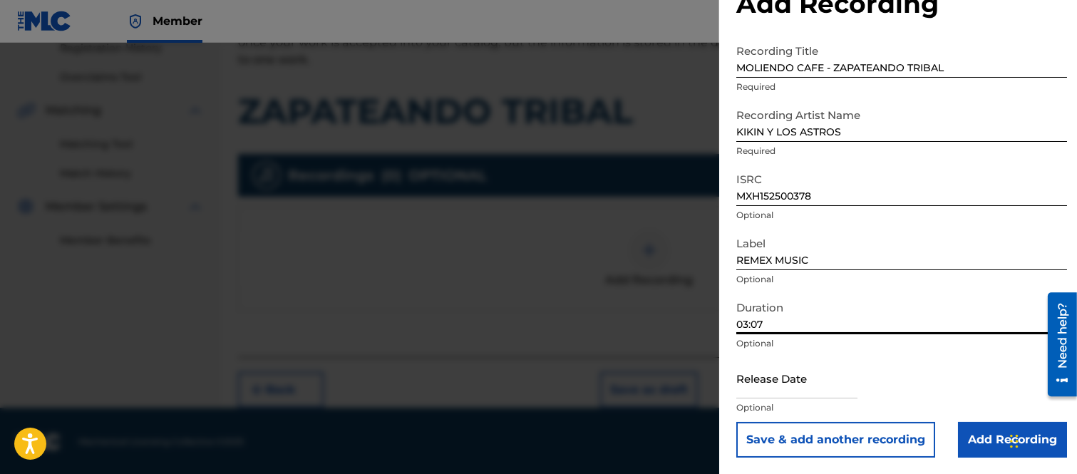
type input "03:07"
select select "7"
select select "2025"
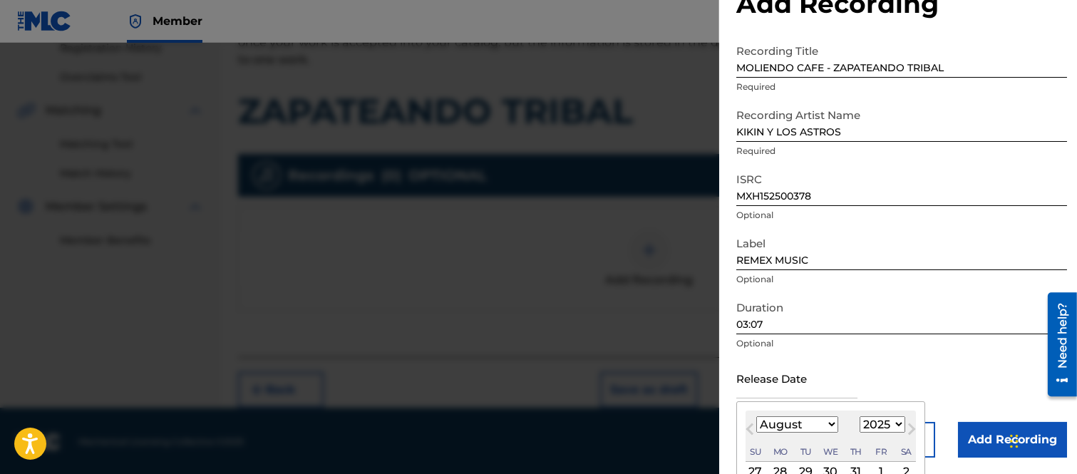
click at [767, 387] on input "text" at bounding box center [796, 378] width 121 height 41
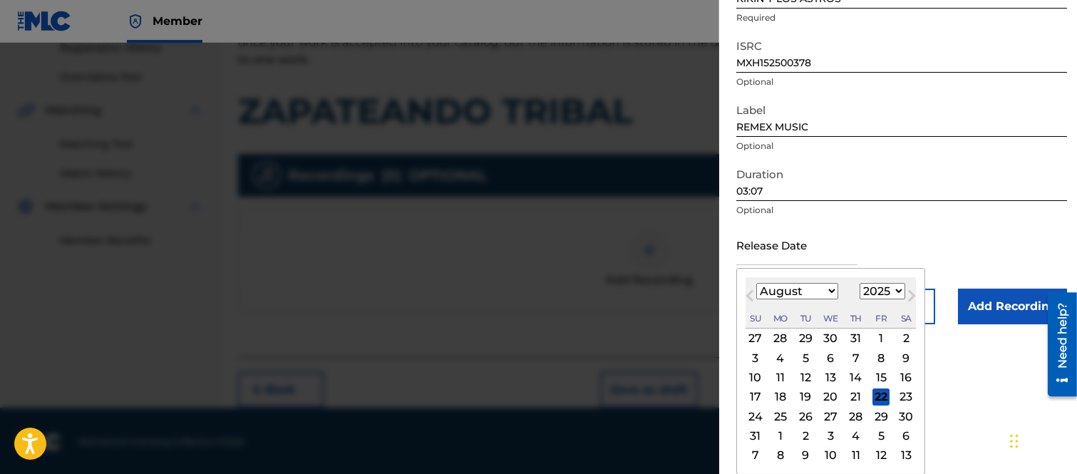
click at [877, 396] on div "22" at bounding box center [881, 397] width 17 height 17
type input "[DATE]"
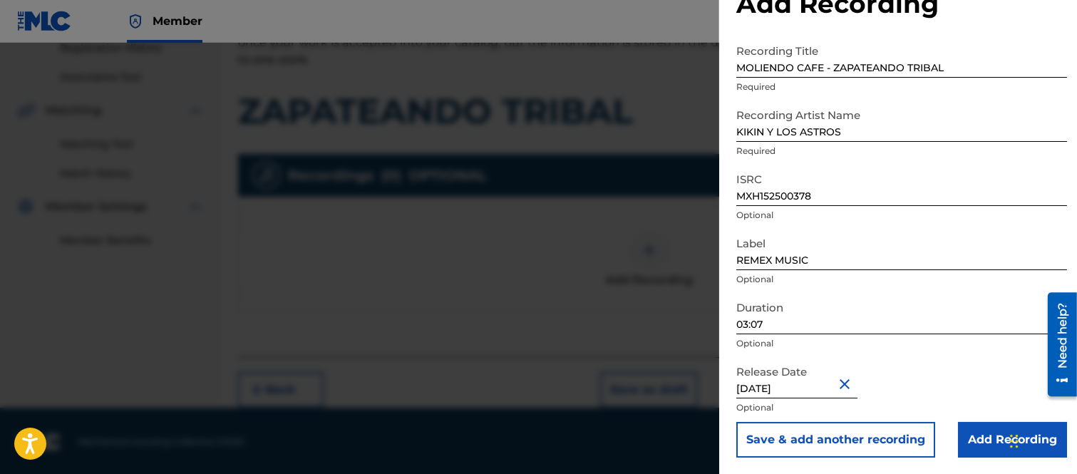
click at [978, 439] on input "Add Recording" at bounding box center [1012, 440] width 109 height 36
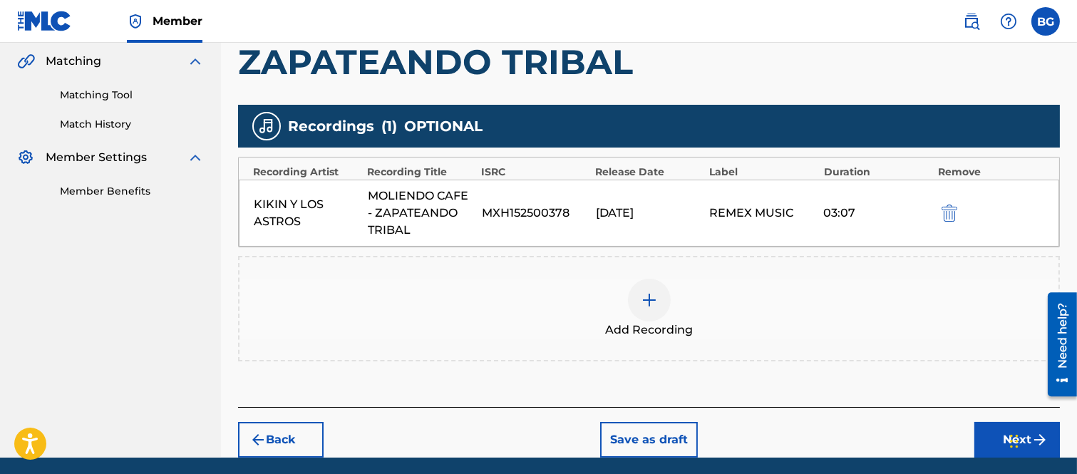
scroll to position [379, 0]
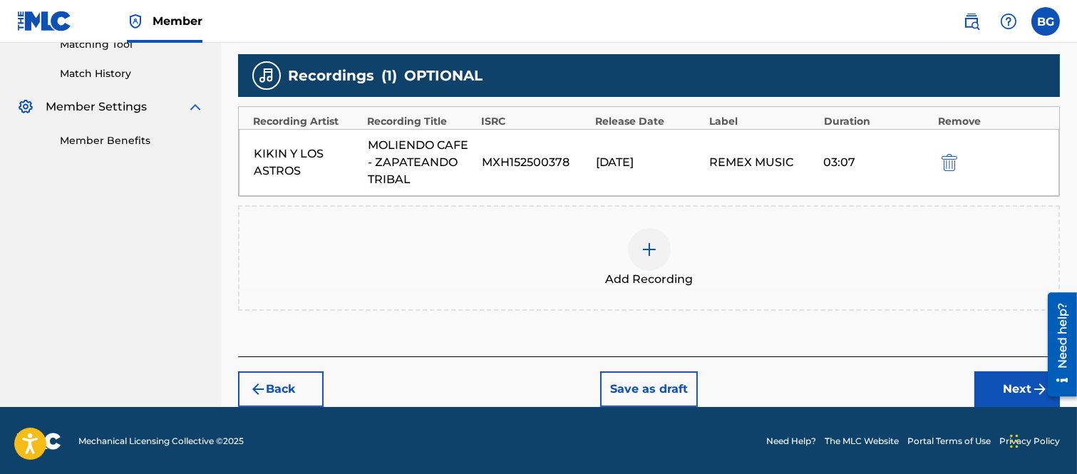
click at [1004, 381] on button "Next" at bounding box center [1018, 389] width 86 height 36
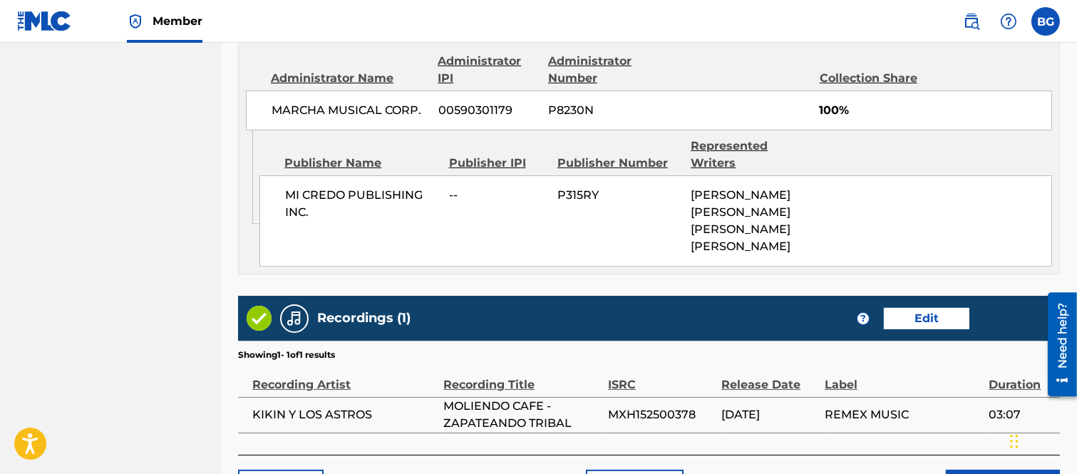
scroll to position [943, 0]
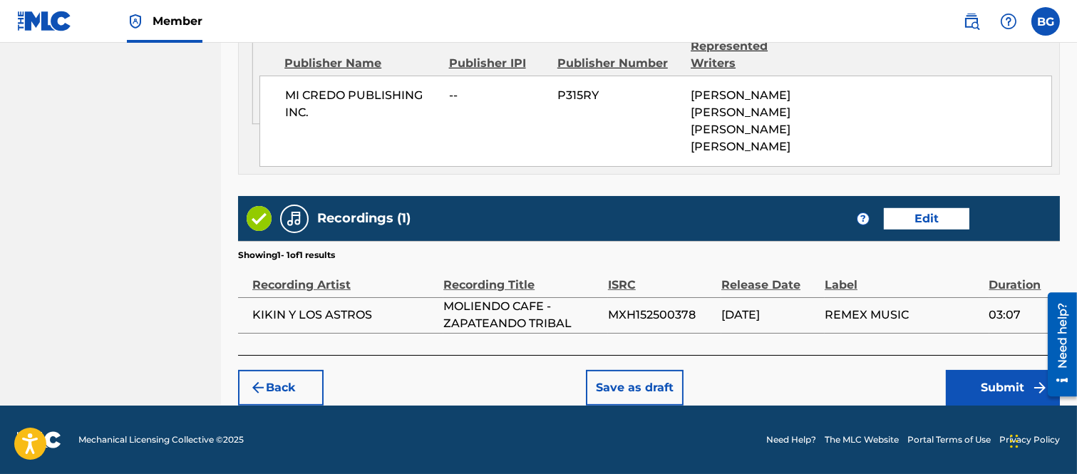
click at [974, 382] on button "Submit" at bounding box center [1003, 388] width 114 height 36
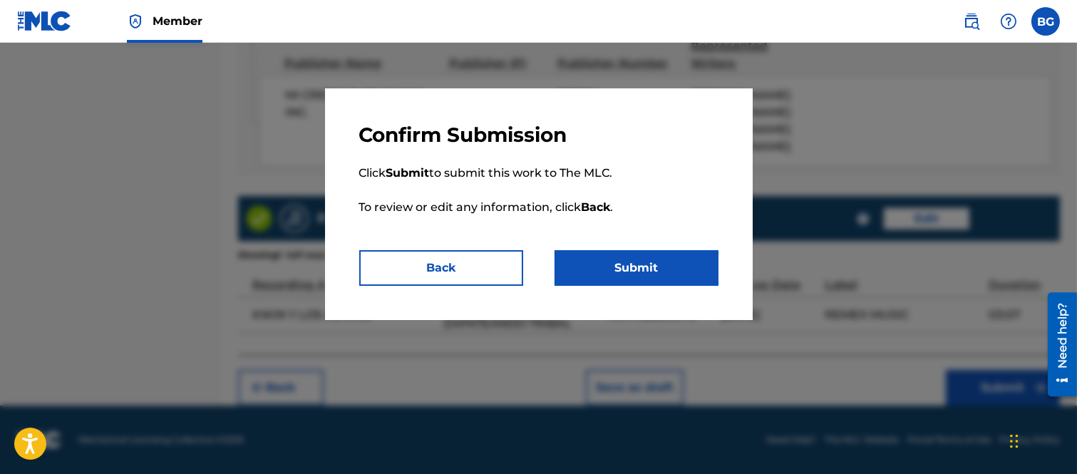
click at [644, 267] on button "Submit" at bounding box center [637, 268] width 164 height 36
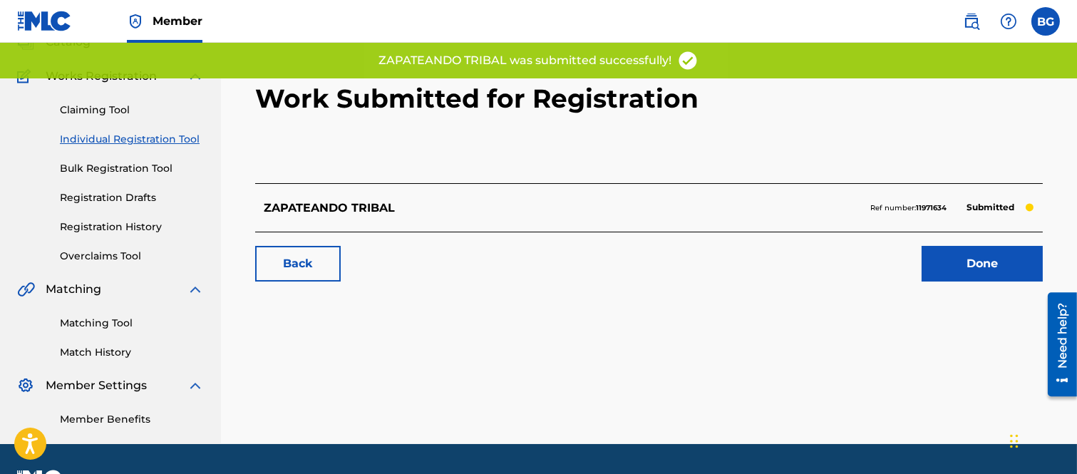
scroll to position [138, 0]
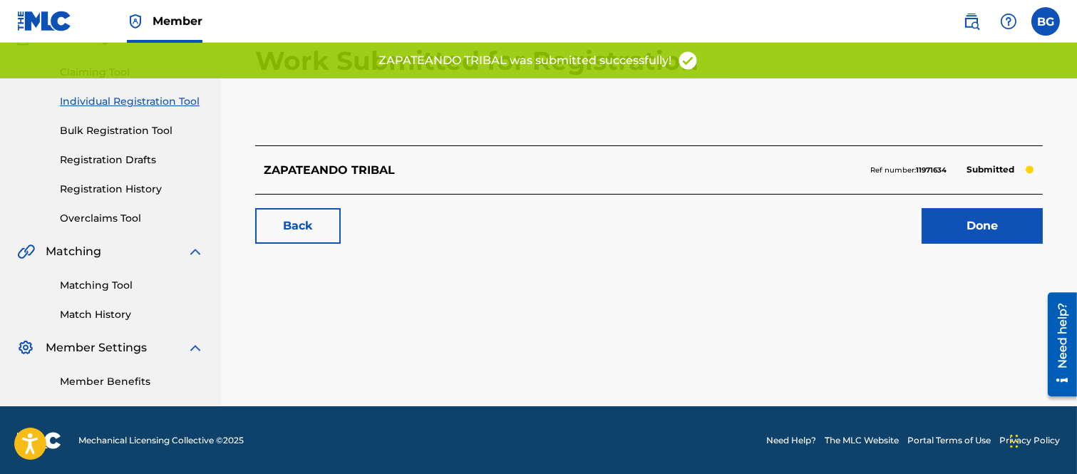
click at [975, 220] on link "Done" at bounding box center [982, 226] width 121 height 36
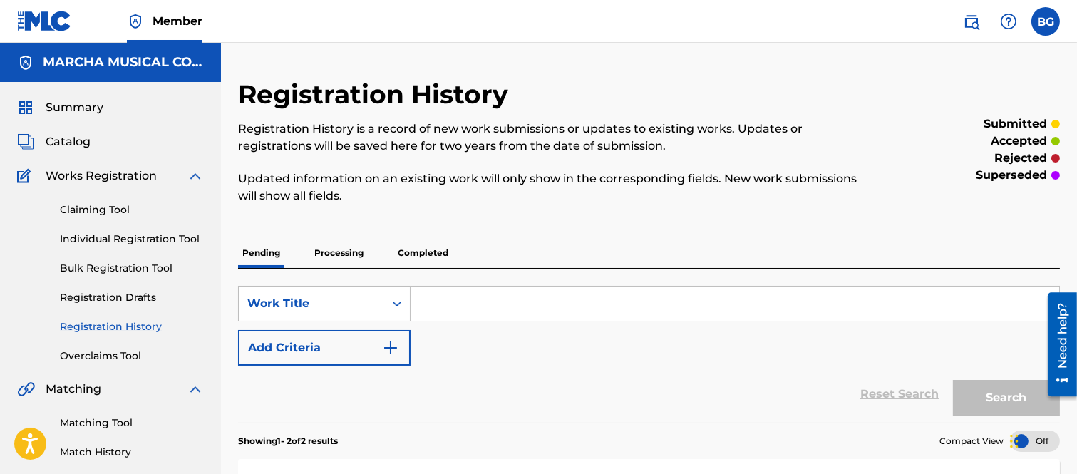
click at [70, 139] on span "Catalog" at bounding box center [68, 141] width 45 height 17
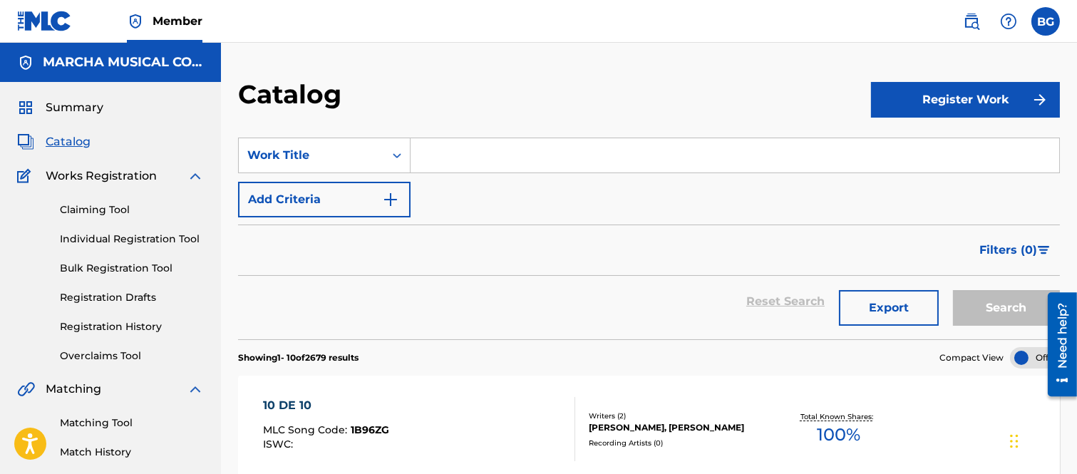
click at [436, 153] on input "Search Form" at bounding box center [735, 155] width 649 height 34
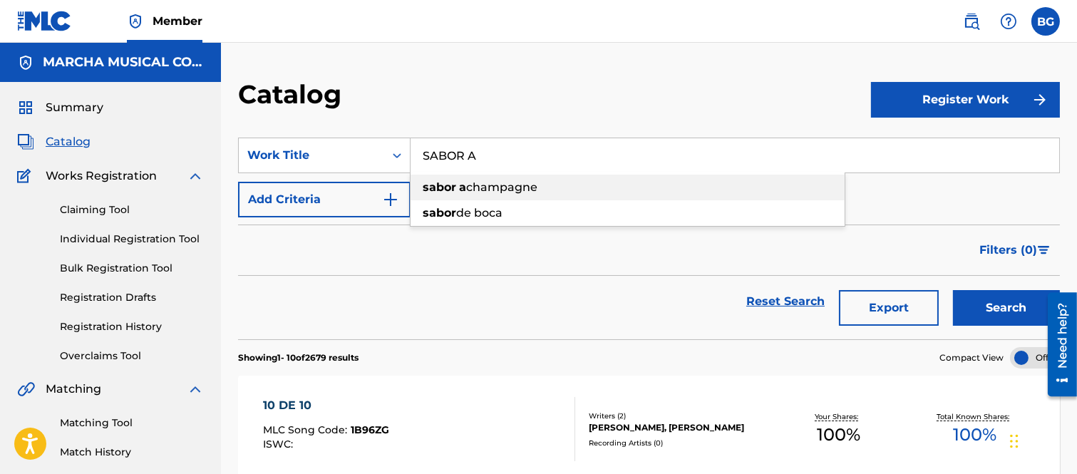
click at [494, 187] on span "champagne" at bounding box center [501, 187] width 71 height 14
type input "sabor a champagne"
click at [995, 305] on button "Search" at bounding box center [1006, 308] width 107 height 36
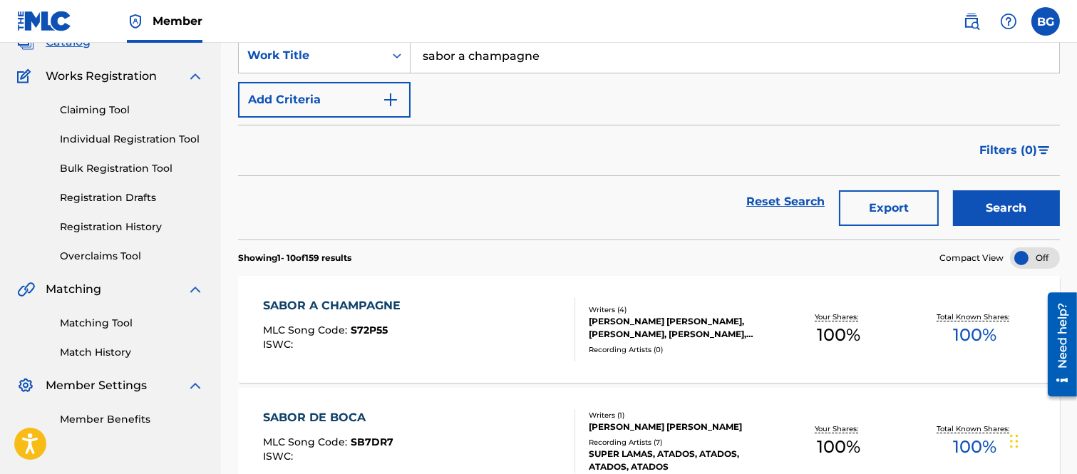
scroll to position [237, 0]
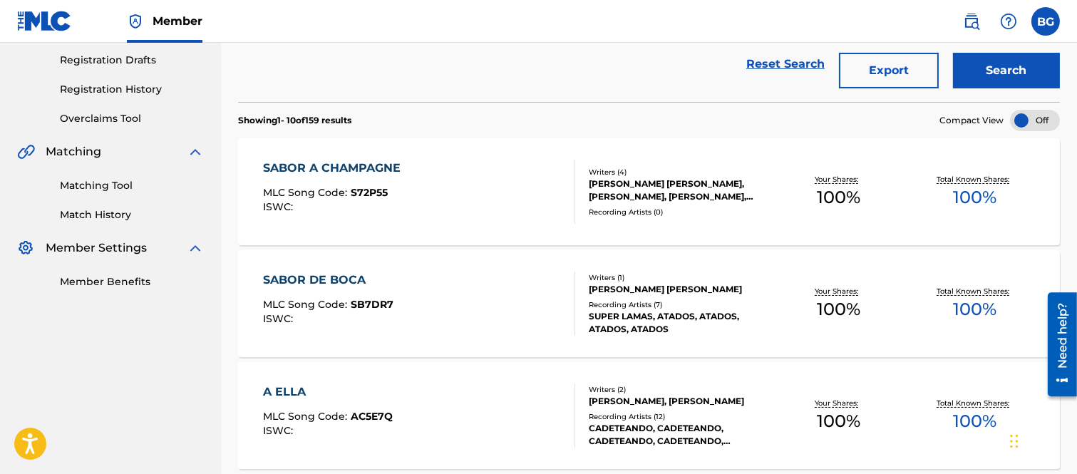
click at [346, 165] on div "SABOR A CHAMPAGNE" at bounding box center [335, 168] width 145 height 17
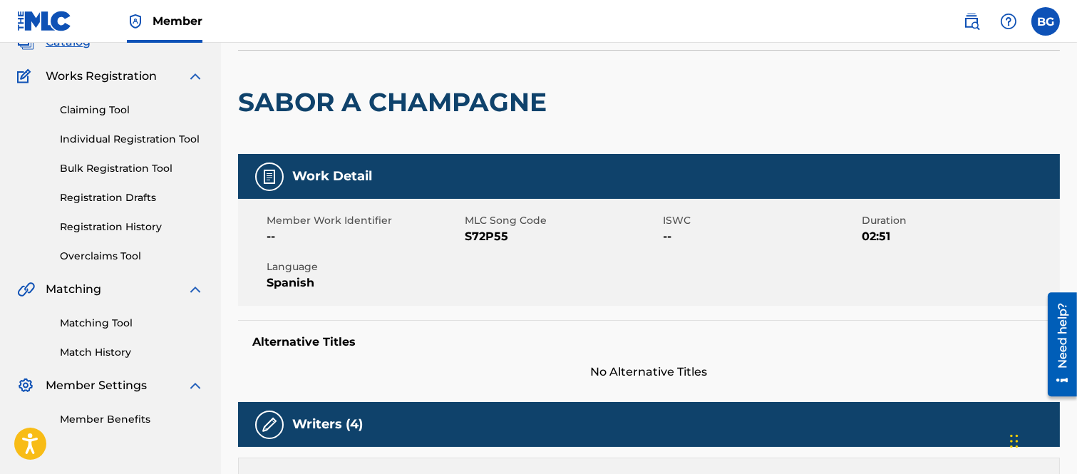
scroll to position [79, 0]
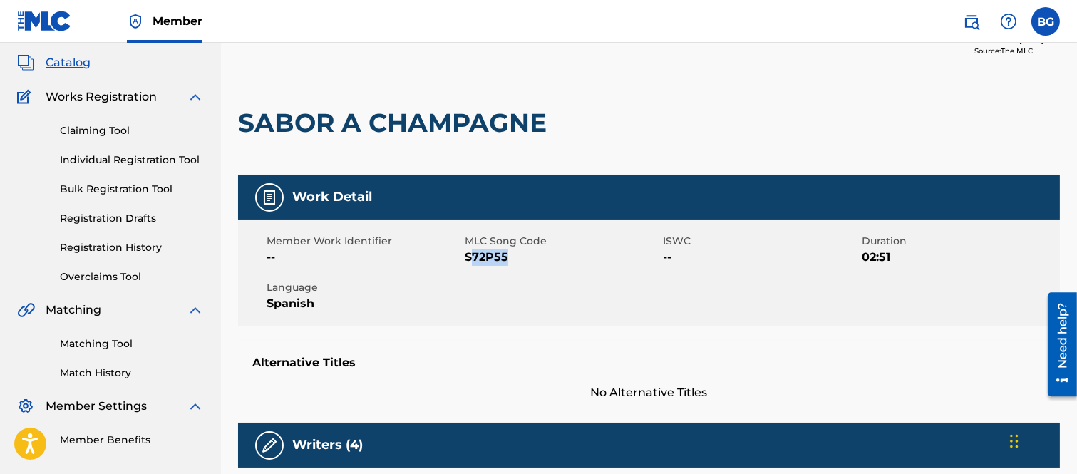
drag, startPoint x: 468, startPoint y: 259, endPoint x: 504, endPoint y: 257, distance: 35.7
click at [504, 257] on span "S72P55" at bounding box center [562, 257] width 195 height 17
click at [478, 283] on div "Member Work Identifier -- MLC Song Code S72P55 ISWC -- Duration 02:51 Language …" at bounding box center [649, 273] width 822 height 107
drag, startPoint x: 465, startPoint y: 255, endPoint x: 510, endPoint y: 261, distance: 45.3
click at [510, 261] on span "S72P55" at bounding box center [562, 257] width 195 height 17
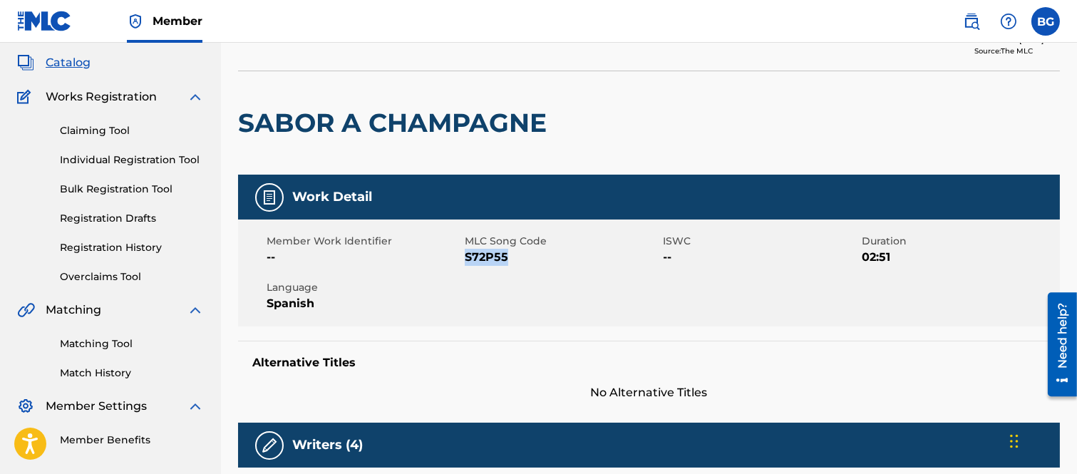
copy span "S72P55"
click at [519, 297] on div "Member Work Identifier -- MLC Song Code S72P55 ISWC -- Duration 02:51 Language …" at bounding box center [649, 273] width 822 height 107
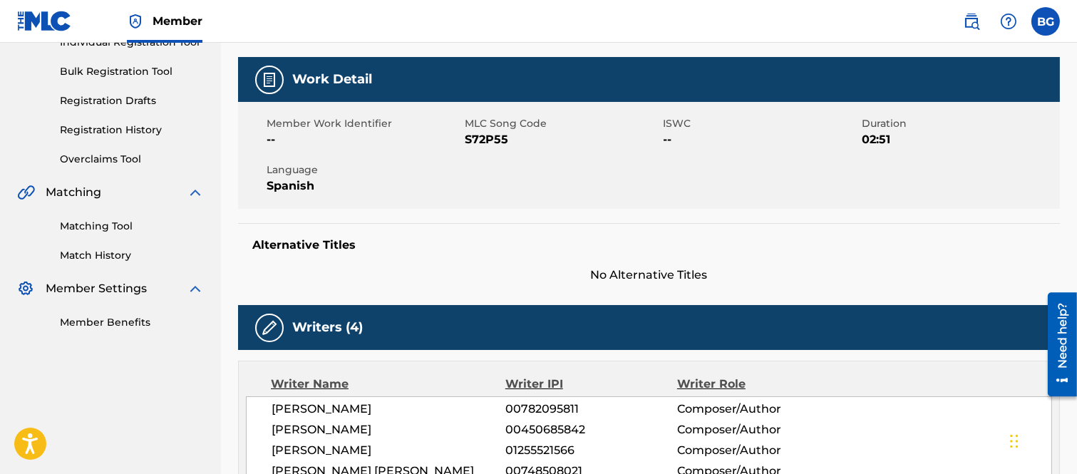
scroll to position [0, 0]
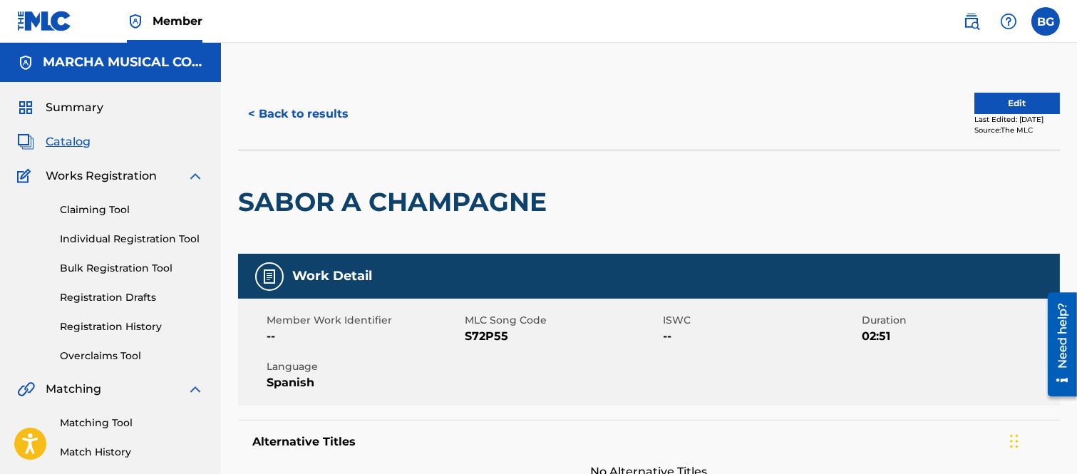
click at [250, 110] on button "< Back to results" at bounding box center [298, 114] width 120 height 36
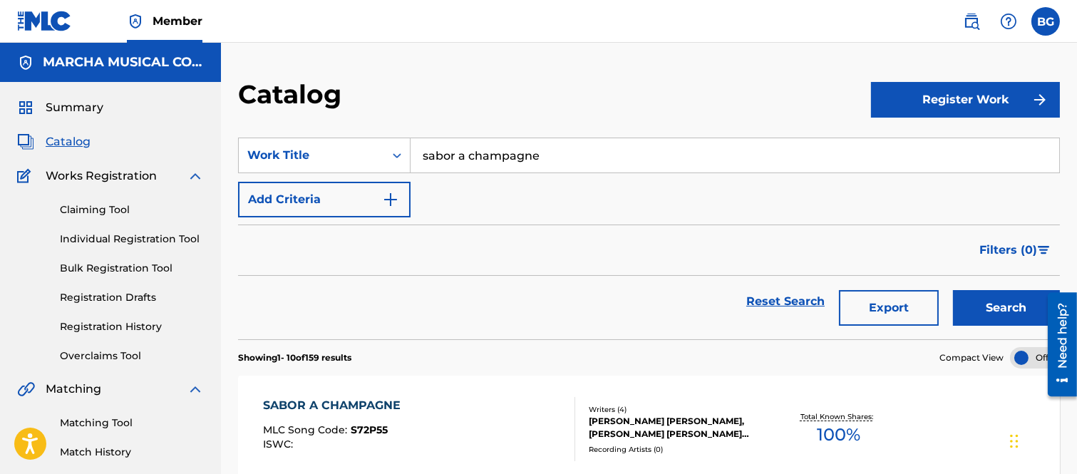
click at [563, 154] on input "sabor a champagne" at bounding box center [735, 155] width 649 height 34
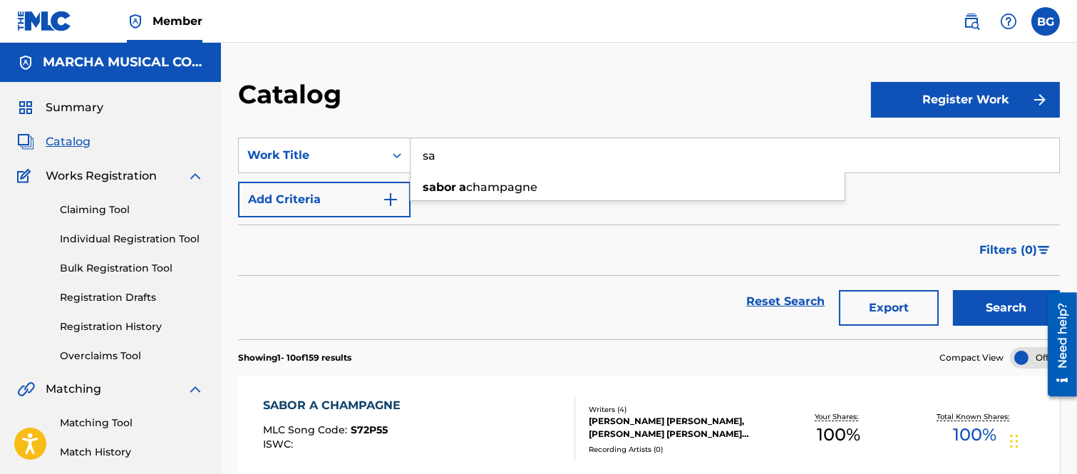
type input "s"
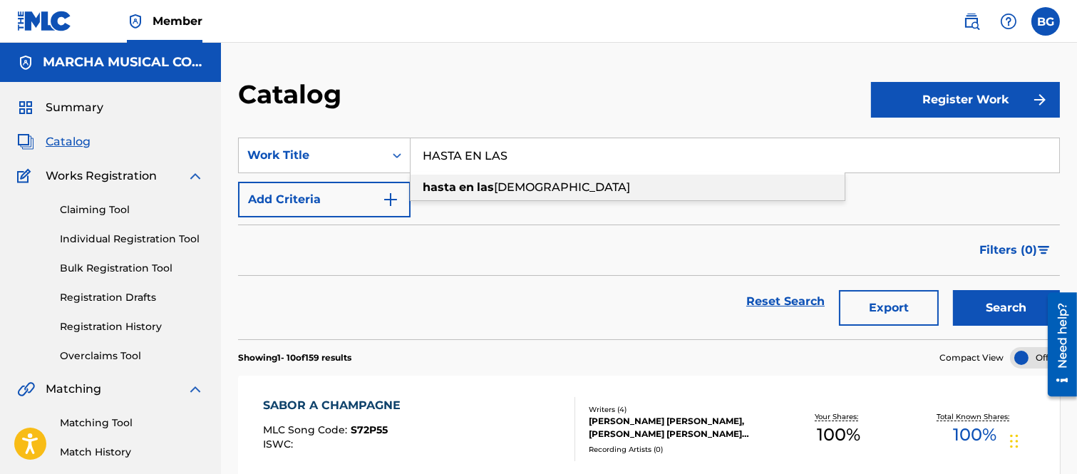
click at [515, 187] on span "[DEMOGRAPHIC_DATA]" at bounding box center [562, 187] width 136 height 14
type input "hasta en las [DEMOGRAPHIC_DATA]"
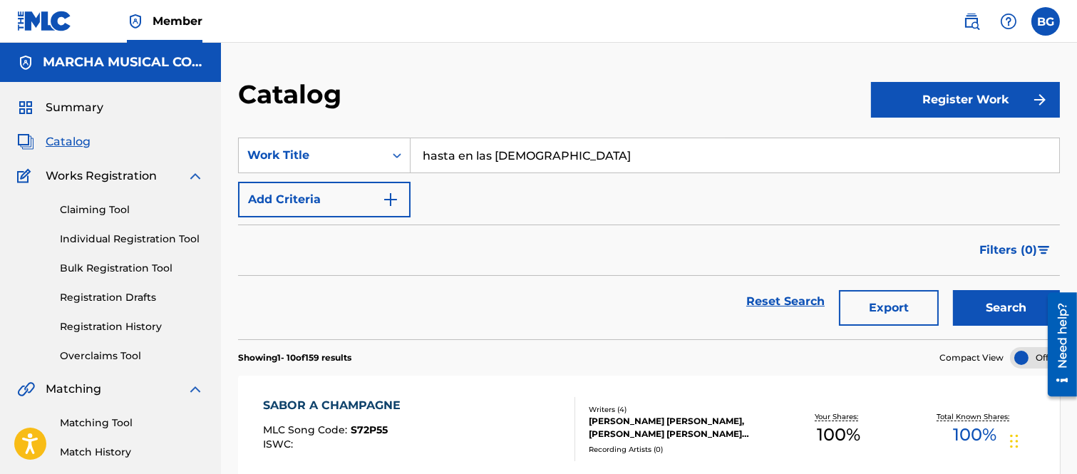
click at [999, 304] on button "Search" at bounding box center [1006, 308] width 107 height 36
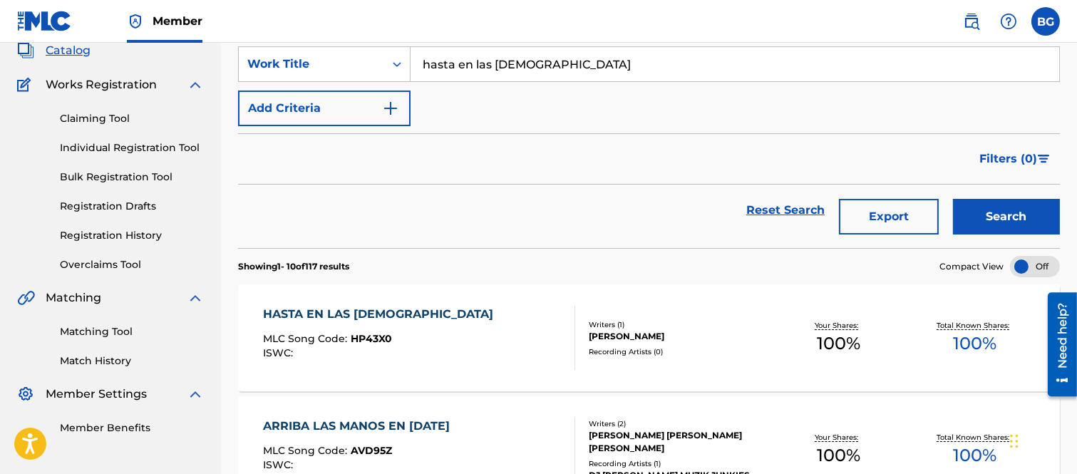
scroll to position [237, 0]
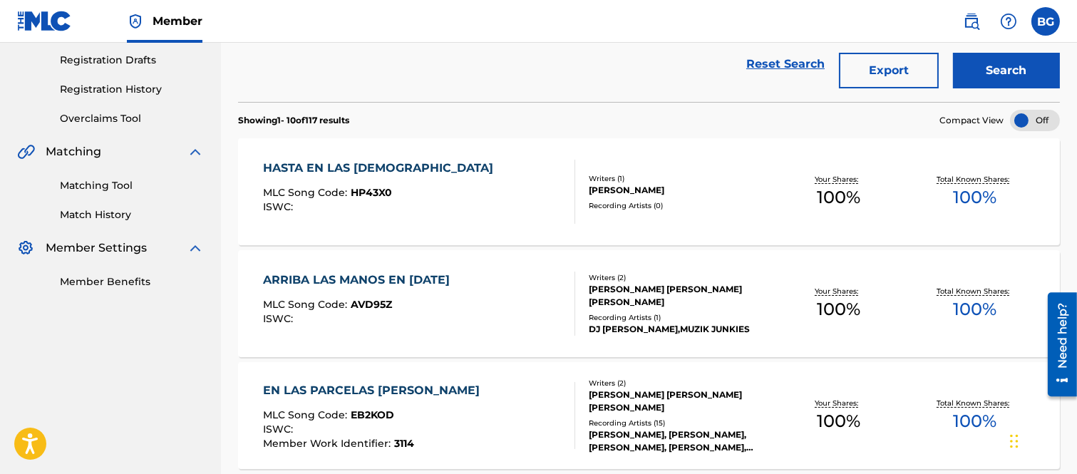
click at [346, 171] on div "HASTA EN LAS [DEMOGRAPHIC_DATA]" at bounding box center [381, 168] width 237 height 17
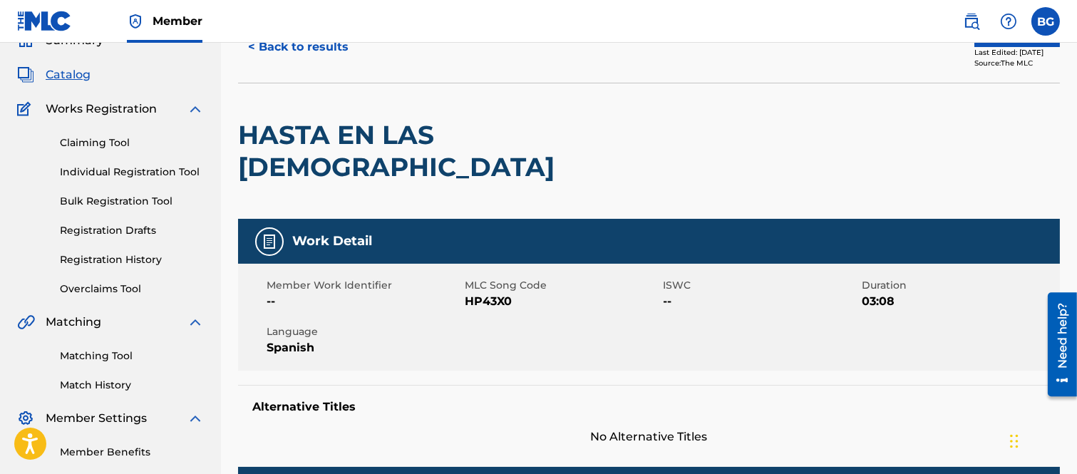
scroll to position [46, 0]
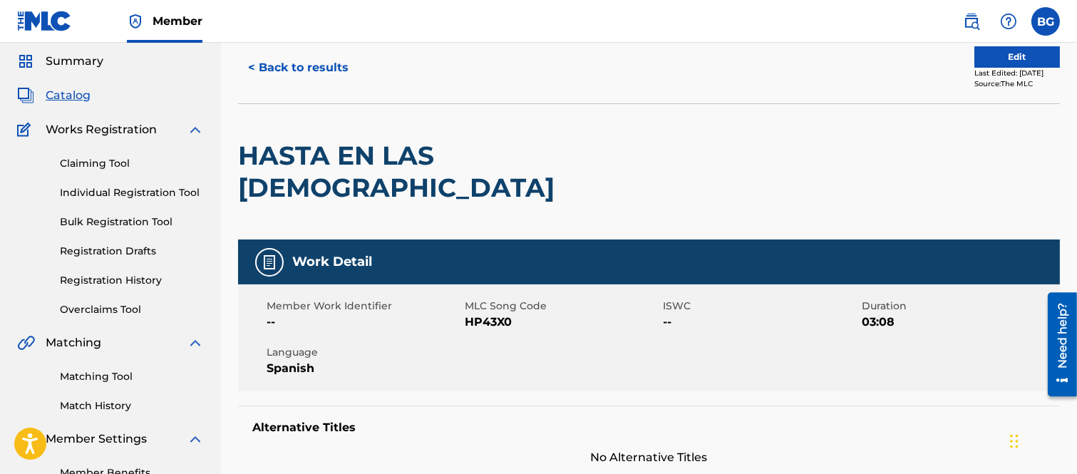
click at [253, 62] on button "< Back to results" at bounding box center [298, 68] width 120 height 36
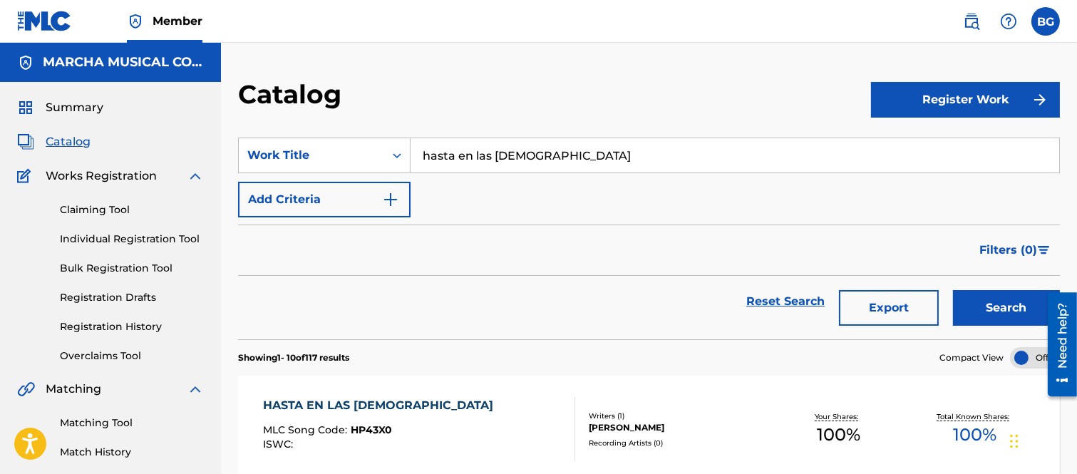
click at [566, 160] on input "hasta en las [DEMOGRAPHIC_DATA]" at bounding box center [735, 155] width 649 height 34
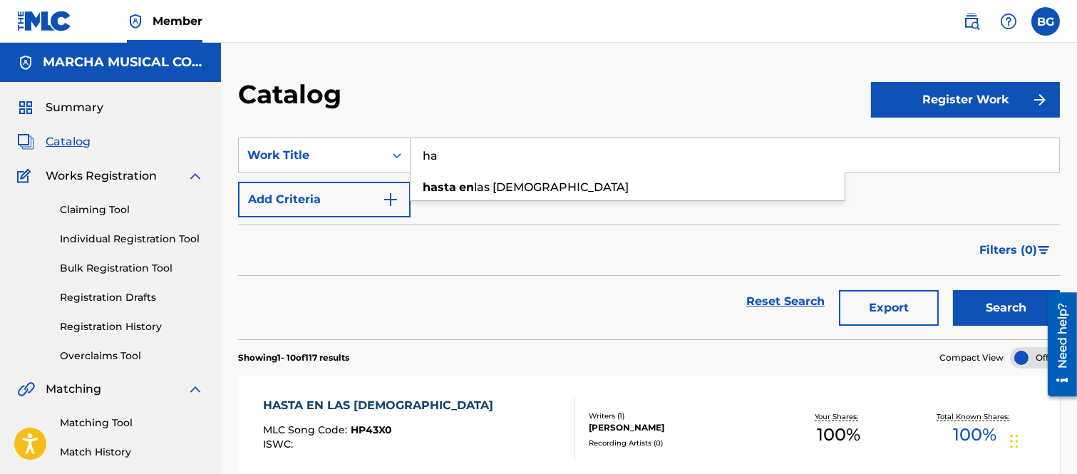
type input "h"
type input "SOY SU AMANTE Y QUE"
click at [988, 304] on button "Search" at bounding box center [1006, 308] width 107 height 36
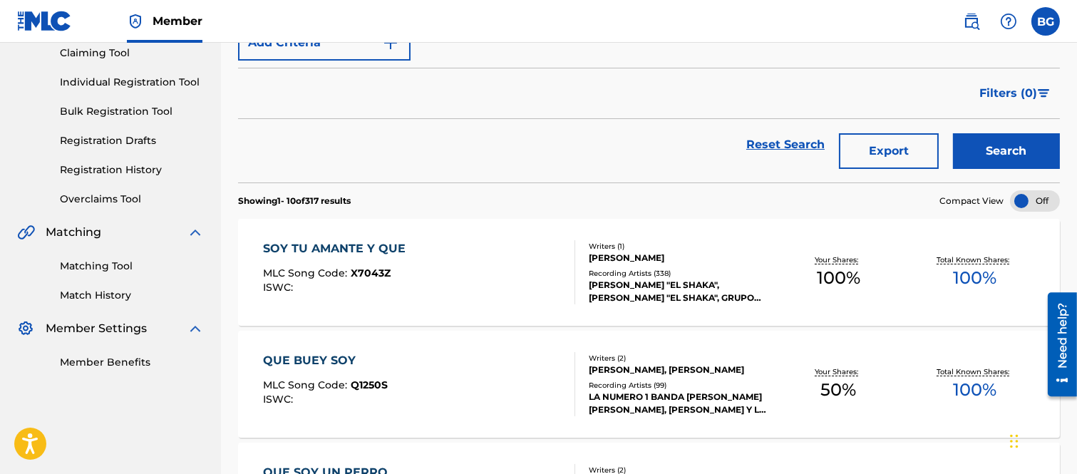
scroll to position [158, 0]
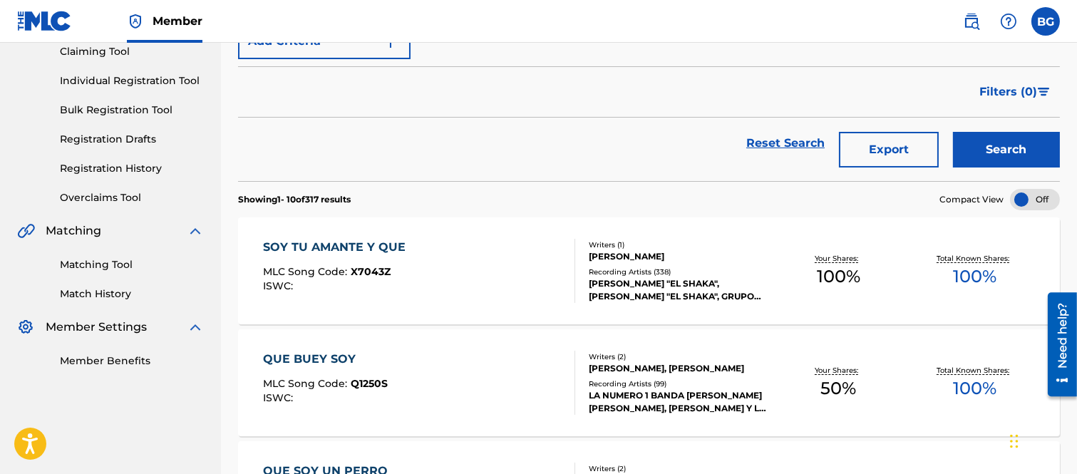
click at [321, 245] on div "SOY TU AMANTE Y QUE" at bounding box center [338, 247] width 150 height 17
